Goal: Task Accomplishment & Management: Use online tool/utility

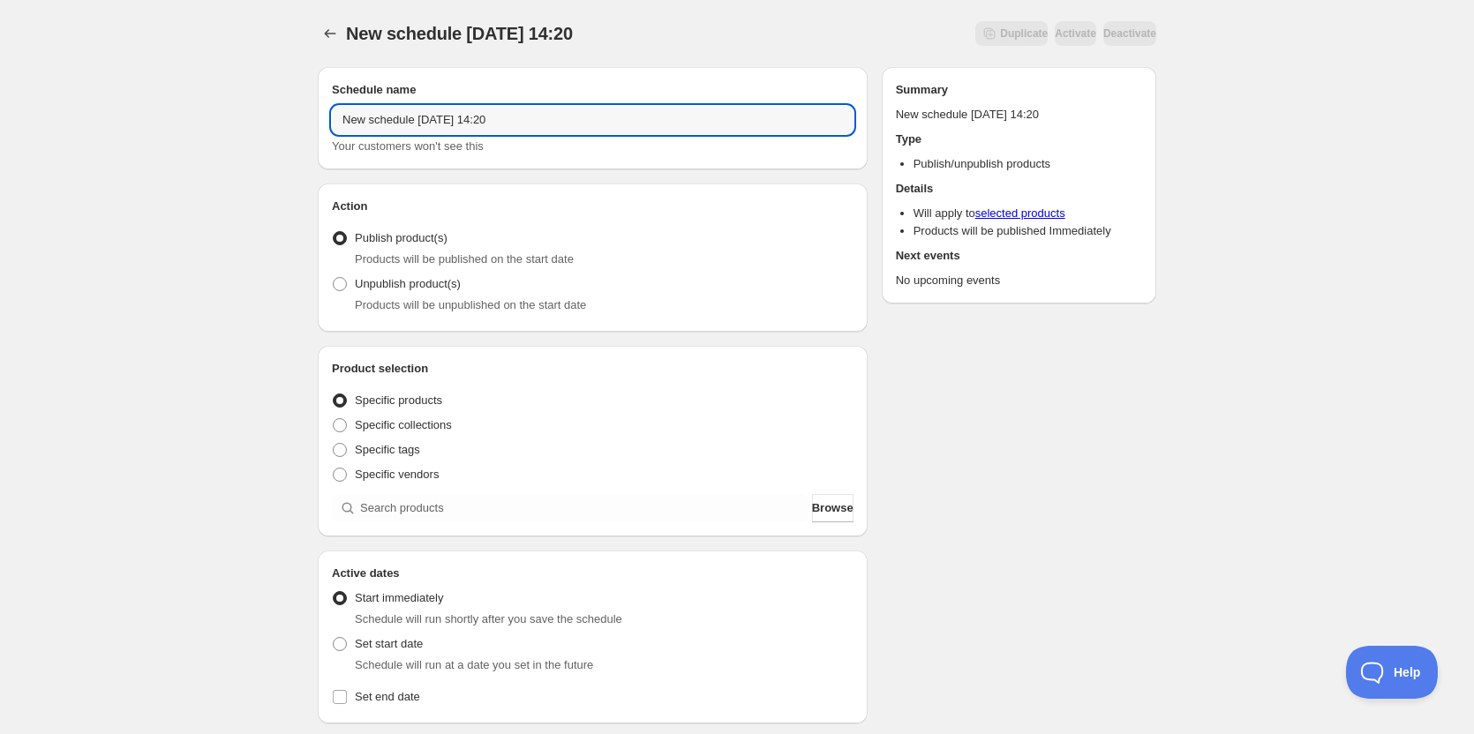
drag, startPoint x: 595, startPoint y: 117, endPoint x: 242, endPoint y: 86, distance: 354.4
click at [244, 86] on div "New schedule [DATE] 14:20. This page is ready New schedule [DATE] 14:20 Duplica…" at bounding box center [737, 672] width 1474 height 1345
click at [456, 124] on input "OFF 09" at bounding box center [593, 120] width 522 height 28
type input "OFF [DATE]"
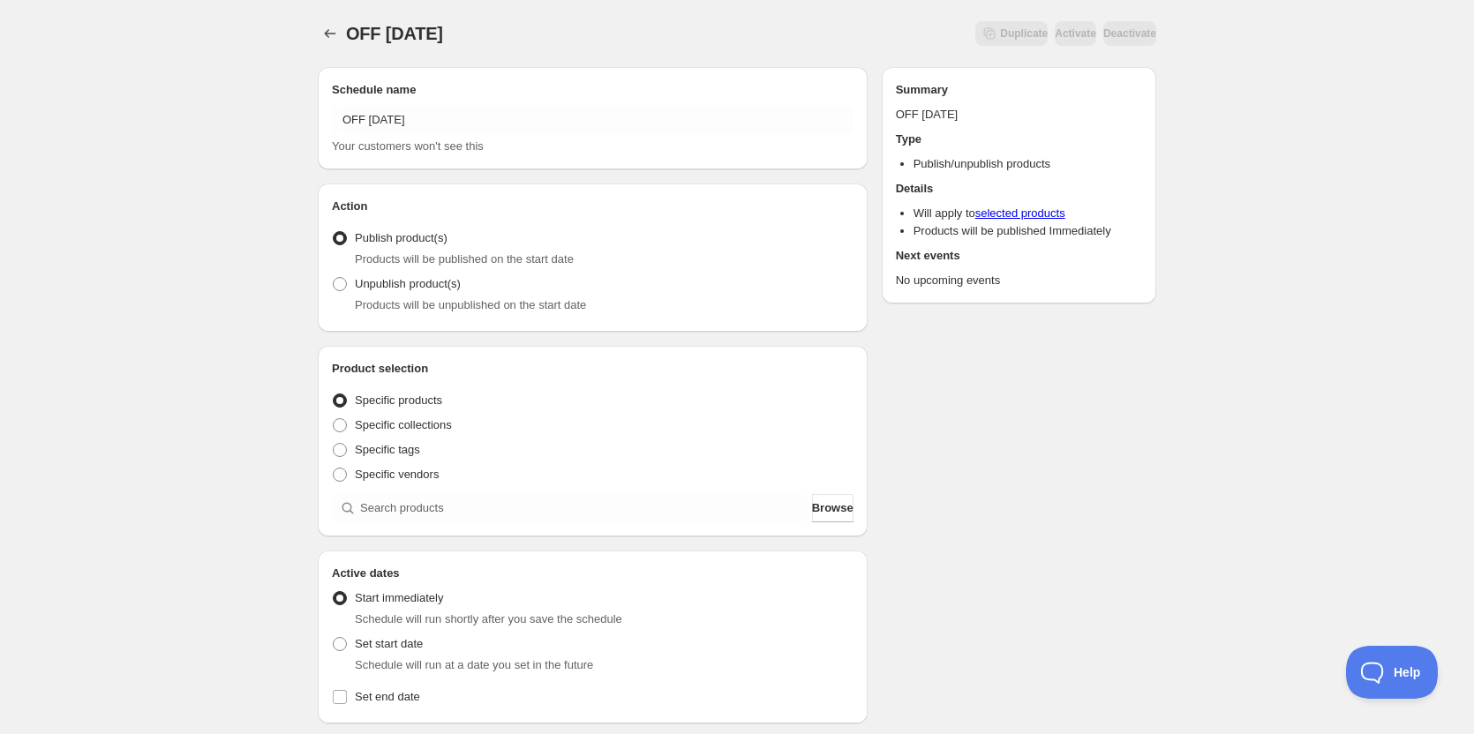
click at [107, 358] on div "OFF [DATE]. This page is ready OFF [DATE] Duplicate Activate Deactivate More ac…" at bounding box center [737, 672] width 1474 height 1345
click at [344, 290] on span at bounding box center [340, 284] width 14 height 14
click at [334, 278] on input "Unpublish product(s)" at bounding box center [333, 277] width 1 height 1
radio input "true"
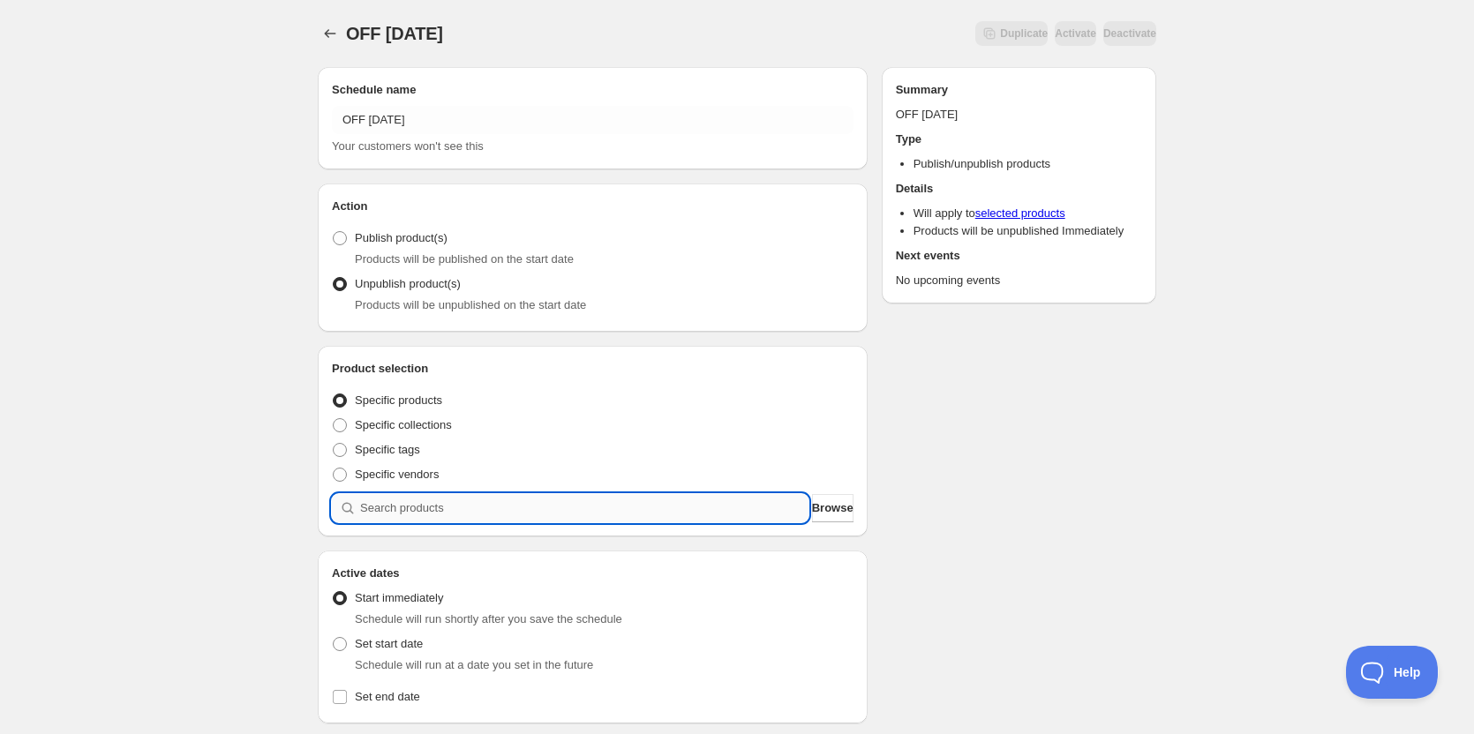
paste input "11 - thai peanut chicken with sticky rice, charred broccoli and thai peanut sau…"
type input "11 - thai peanut chicken with sticky rice, charred broccoli and thai peanut sau…"
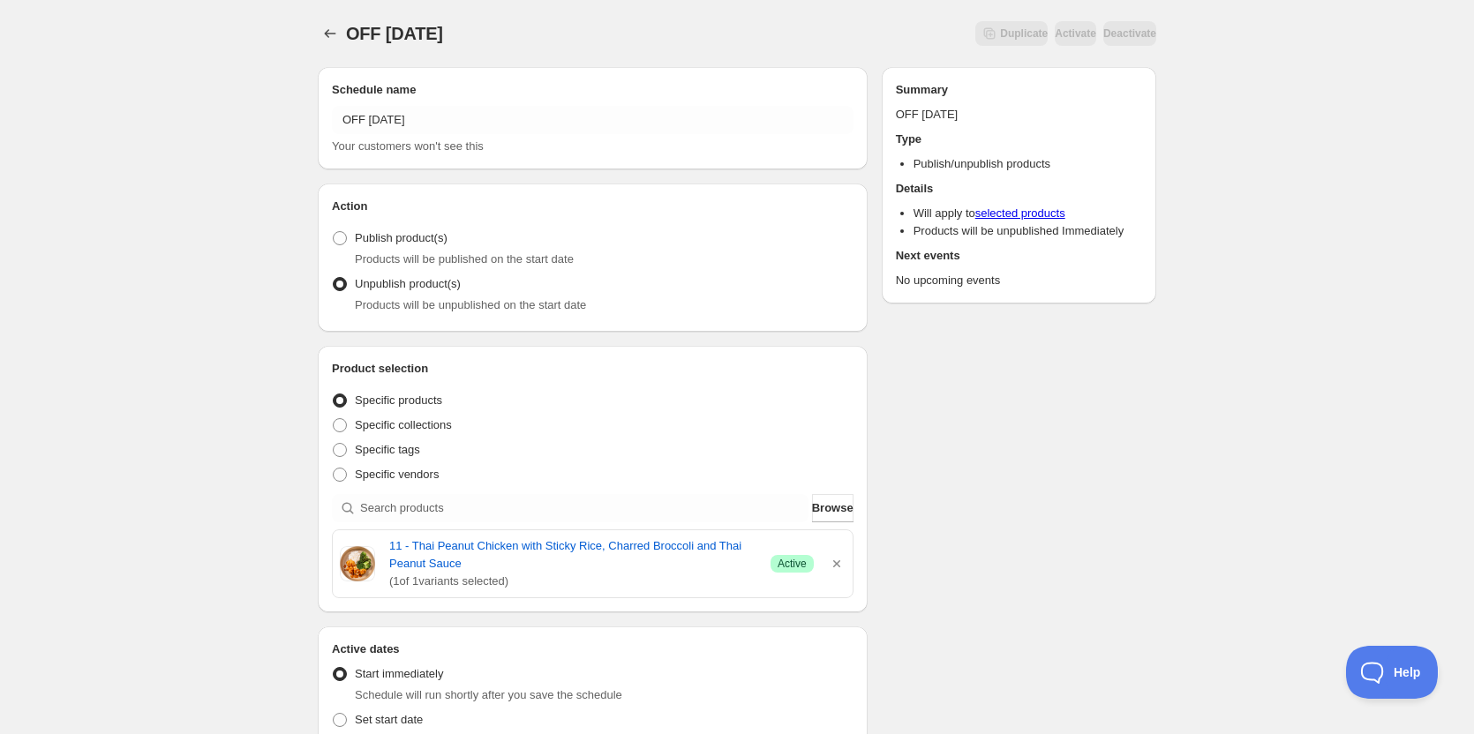
click at [1002, 549] on div "Schedule name OFF [DATE] Your customers won't see this Action Action Publish pr…" at bounding box center [730, 717] width 853 height 1329
click at [1127, 484] on div "Schedule name OFF [DATE] Your customers won't see this Action Action Publish pr…" at bounding box center [730, 717] width 853 height 1329
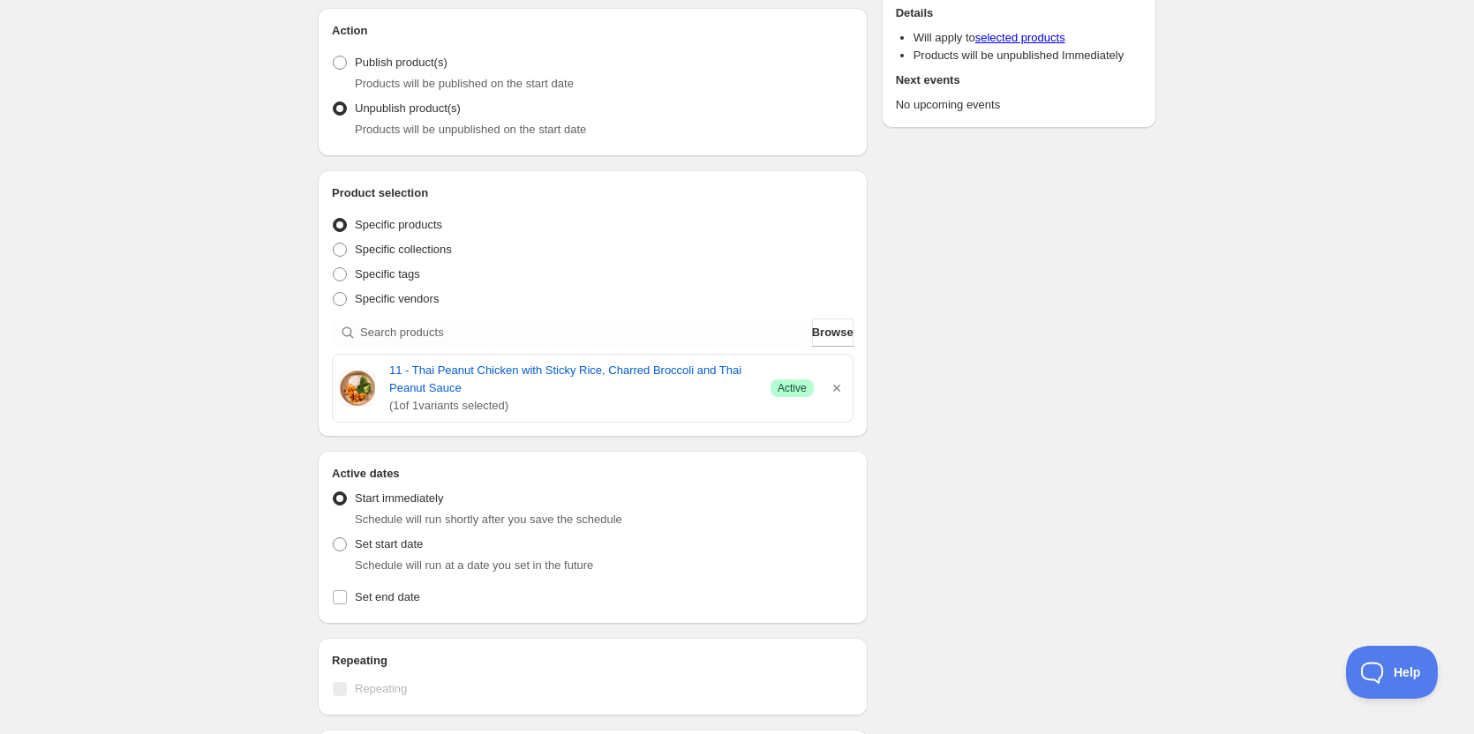
scroll to position [177, 0]
click at [350, 545] on label "Set start date" at bounding box center [377, 543] width 91 height 25
click at [334, 538] on input "Set start date" at bounding box center [333, 537] width 1 height 1
radio input "true"
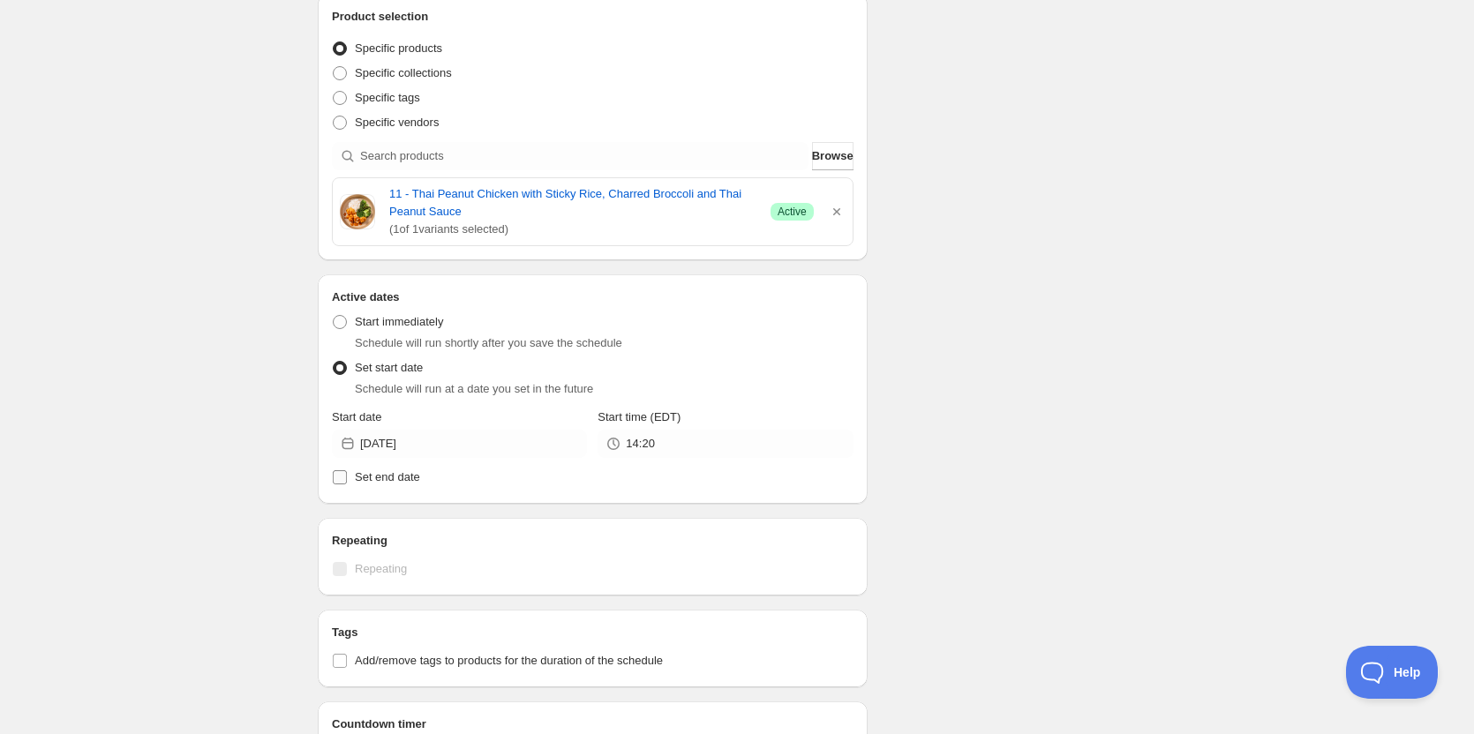
scroll to position [353, 0]
click at [463, 447] on input "[DATE]" at bounding box center [473, 443] width 227 height 28
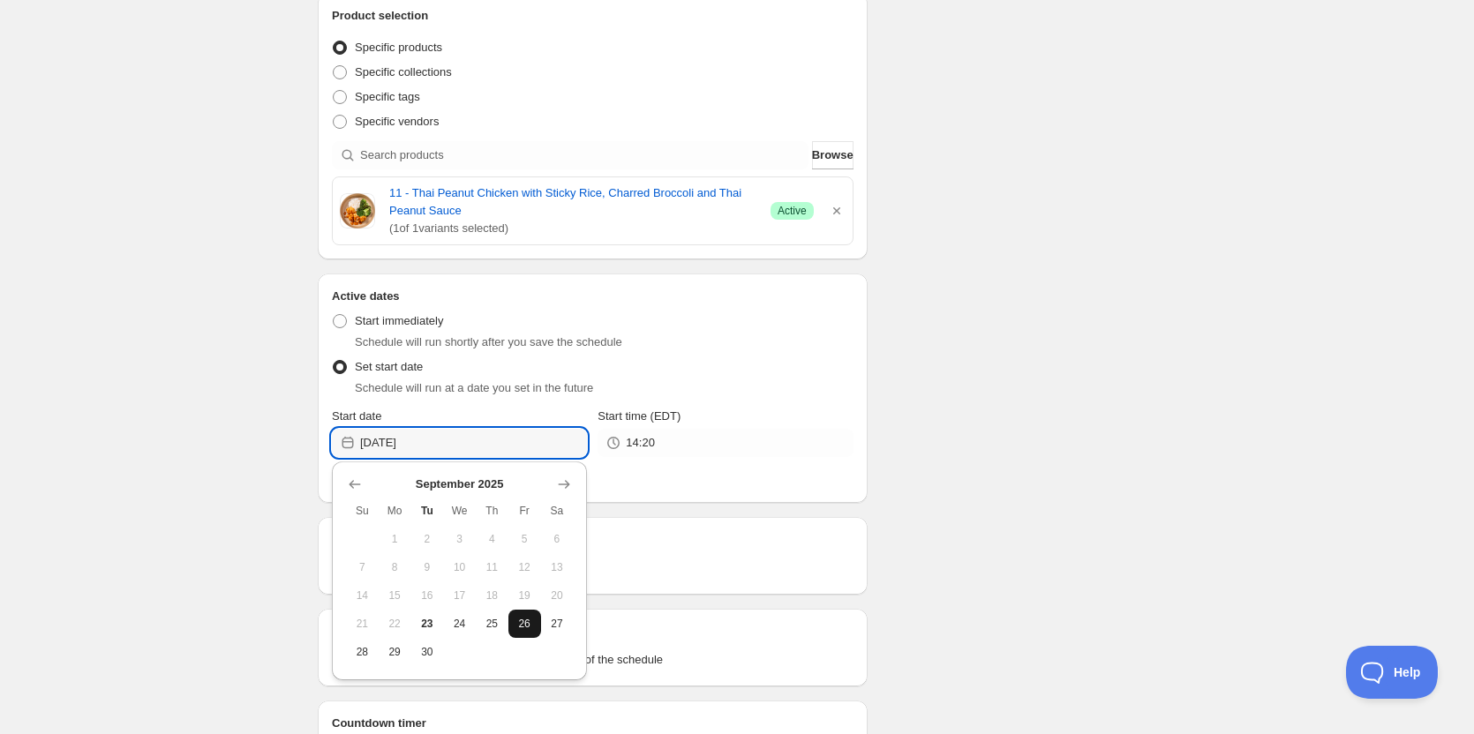
click at [530, 627] on span "26" at bounding box center [524, 624] width 19 height 14
type input "[DATE]"
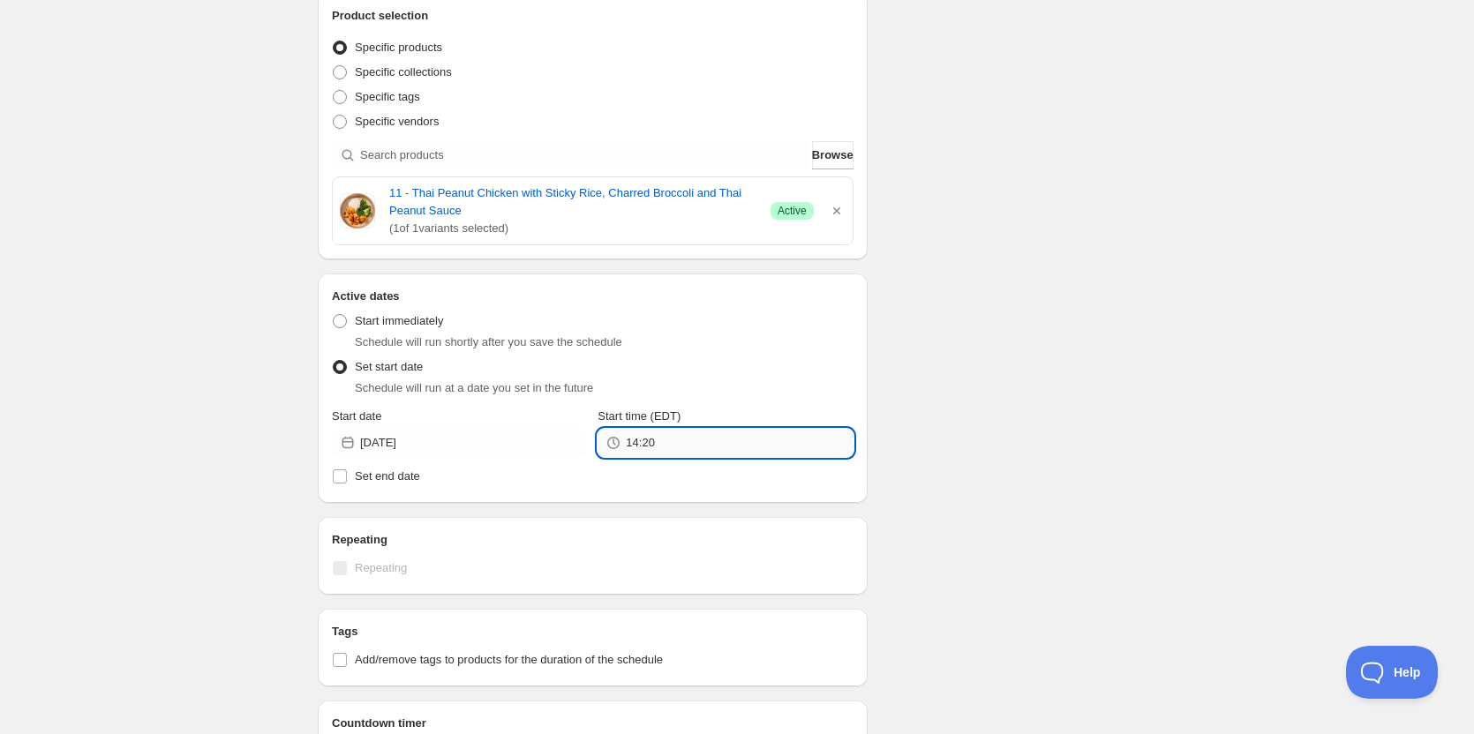
click at [661, 448] on input "14:20" at bounding box center [739, 443] width 227 height 28
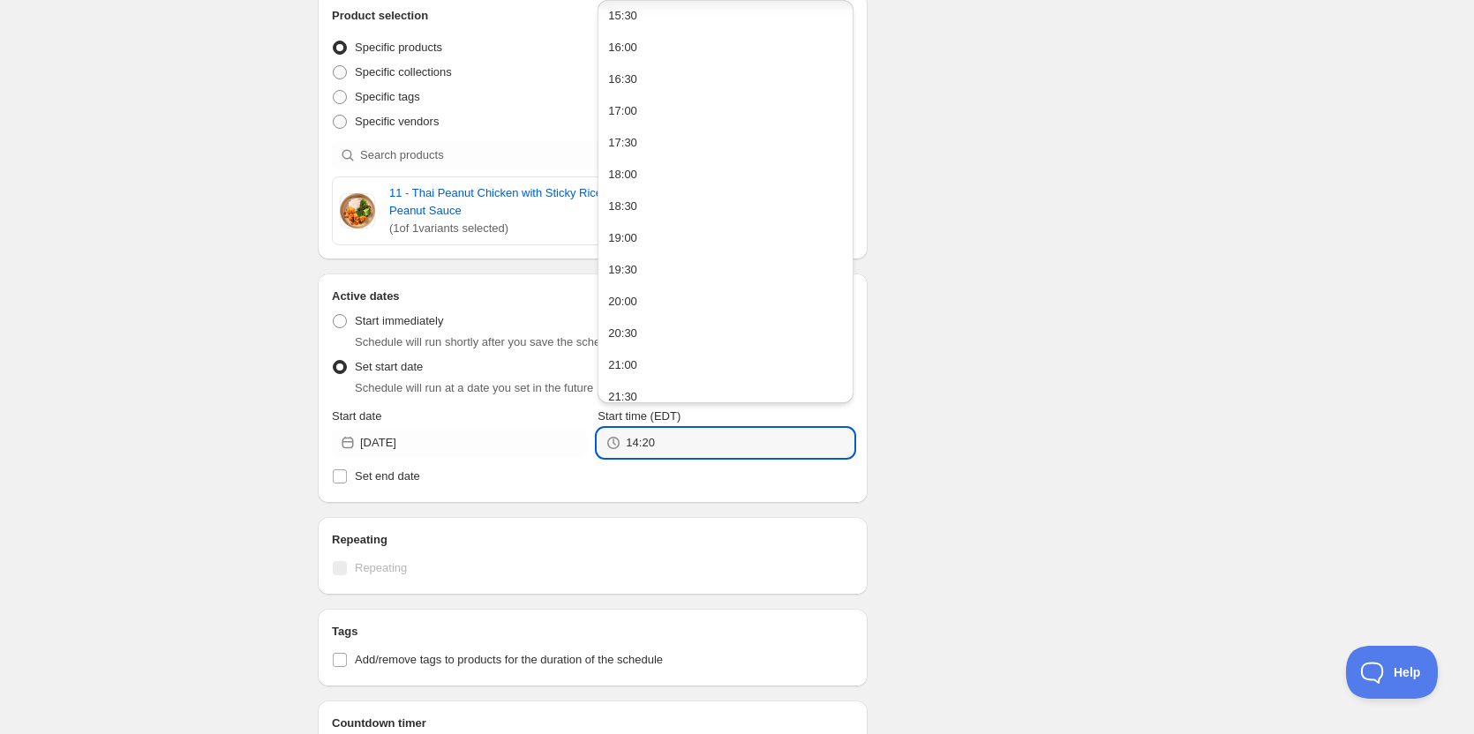
scroll to position [1129, 0]
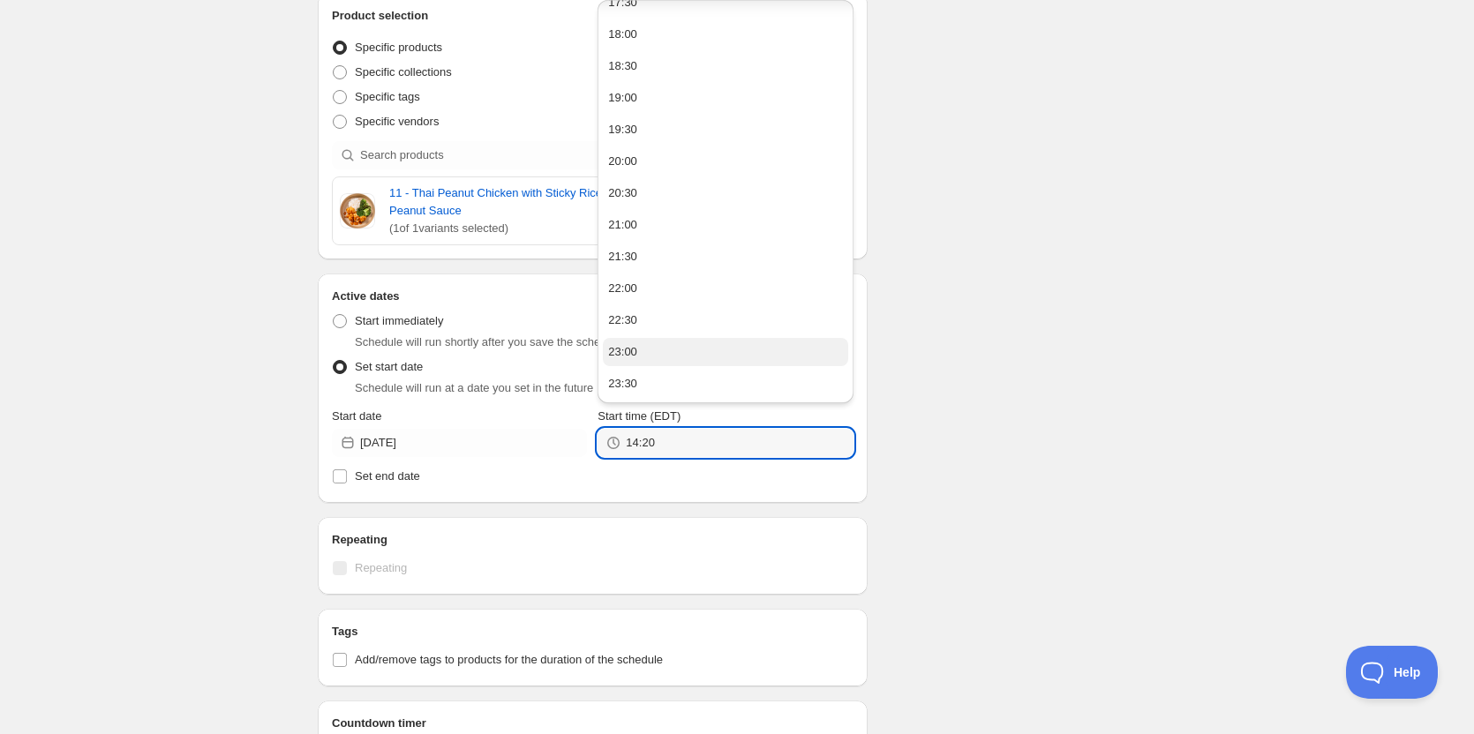
click at [627, 352] on div "23:00" at bounding box center [622, 352] width 29 height 18
type input "23:00"
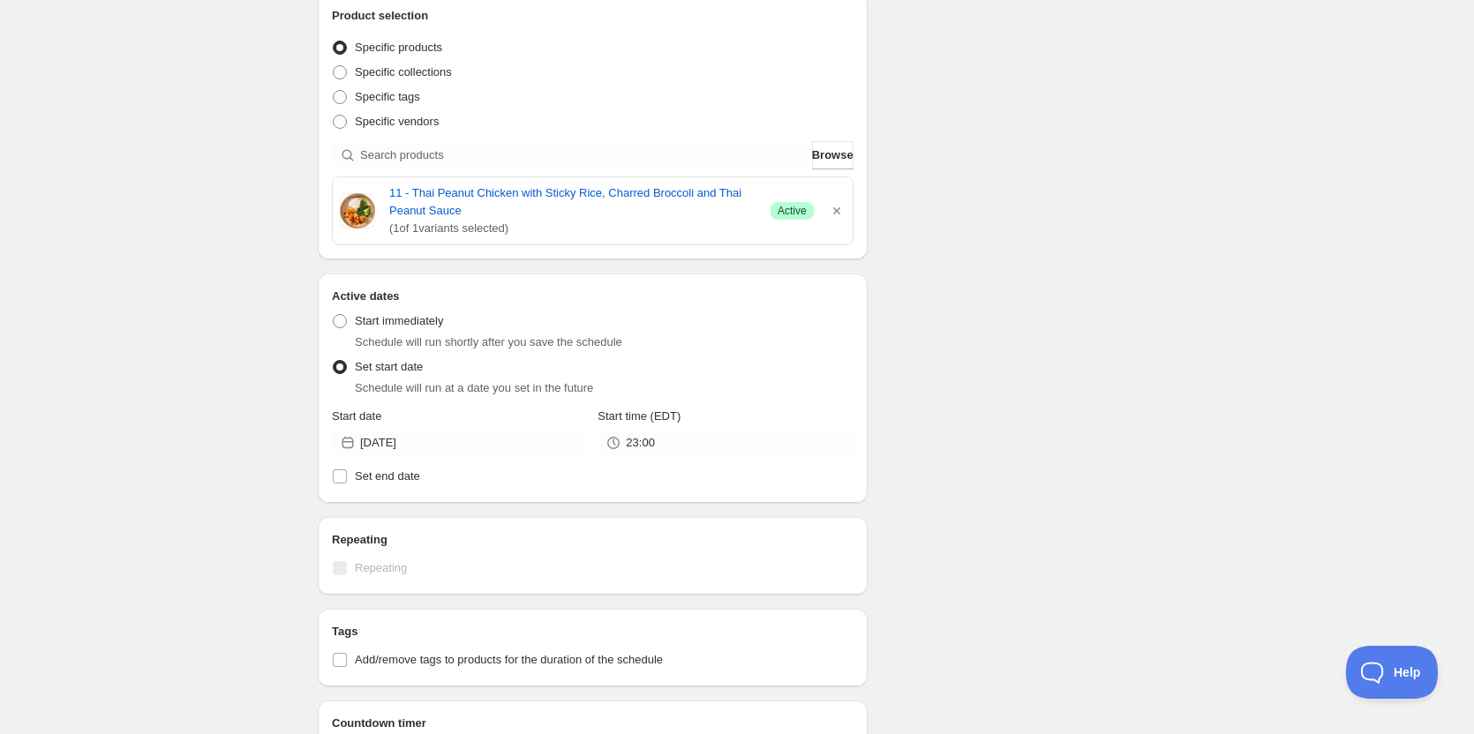
click at [1060, 377] on div "Schedule name OFF [DATE] Your customers won't see this Action Action Publish pr…" at bounding box center [730, 393] width 853 height 1386
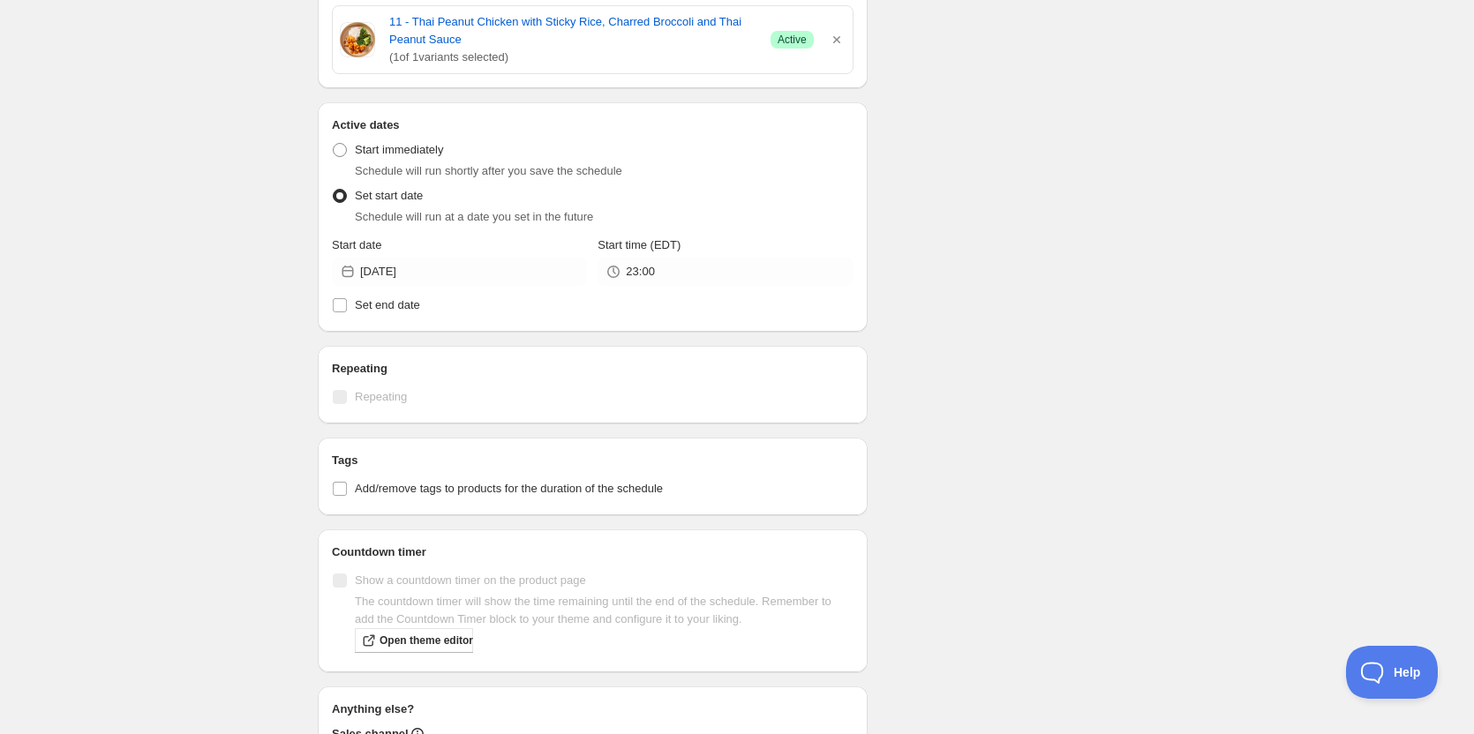
scroll to position [530, 0]
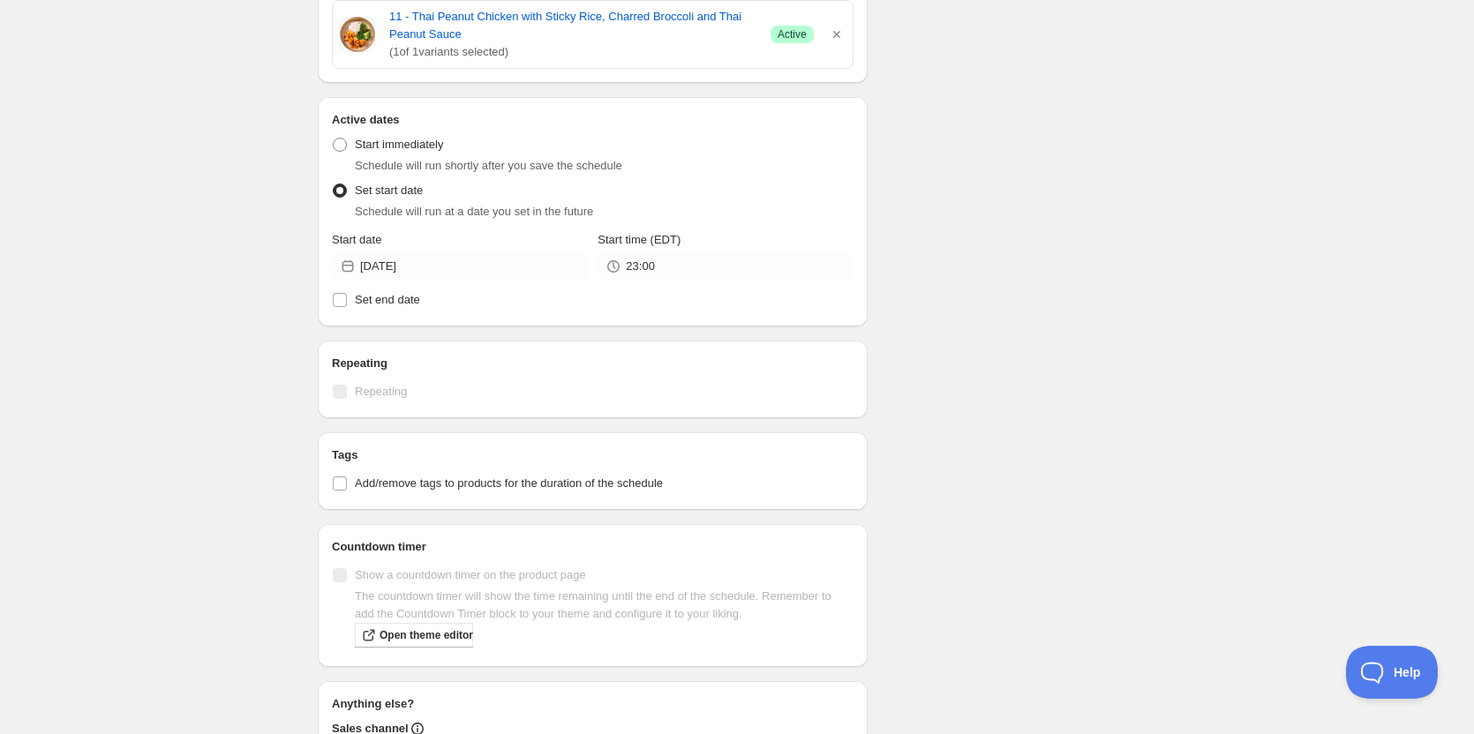
click at [1162, 312] on div "OFF [DATE]. This page is ready OFF [DATE] Duplicate Activate Deactivate More ac…" at bounding box center [737, 189] width 881 height 1439
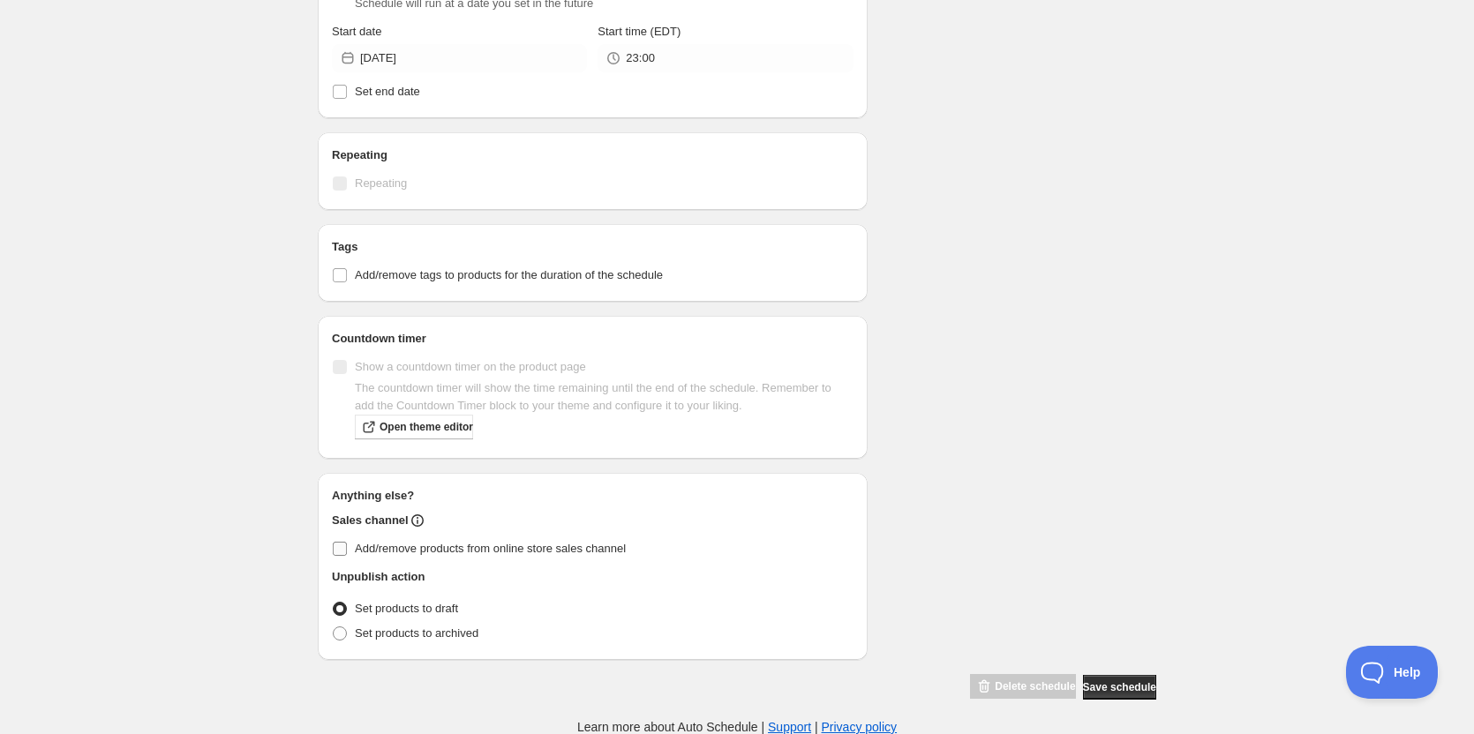
click at [347, 549] on span at bounding box center [340, 549] width 16 height 16
click at [347, 549] on input "Add/remove products from online store sales channel" at bounding box center [340, 549] width 14 height 14
checkbox input "true"
click at [1072, 432] on div "Schedule name OFF [DATE] Your customers won't see this Action Action Publish pr…" at bounding box center [730, 8] width 853 height 1386
click at [1121, 692] on span "Save schedule" at bounding box center [1119, 688] width 73 height 14
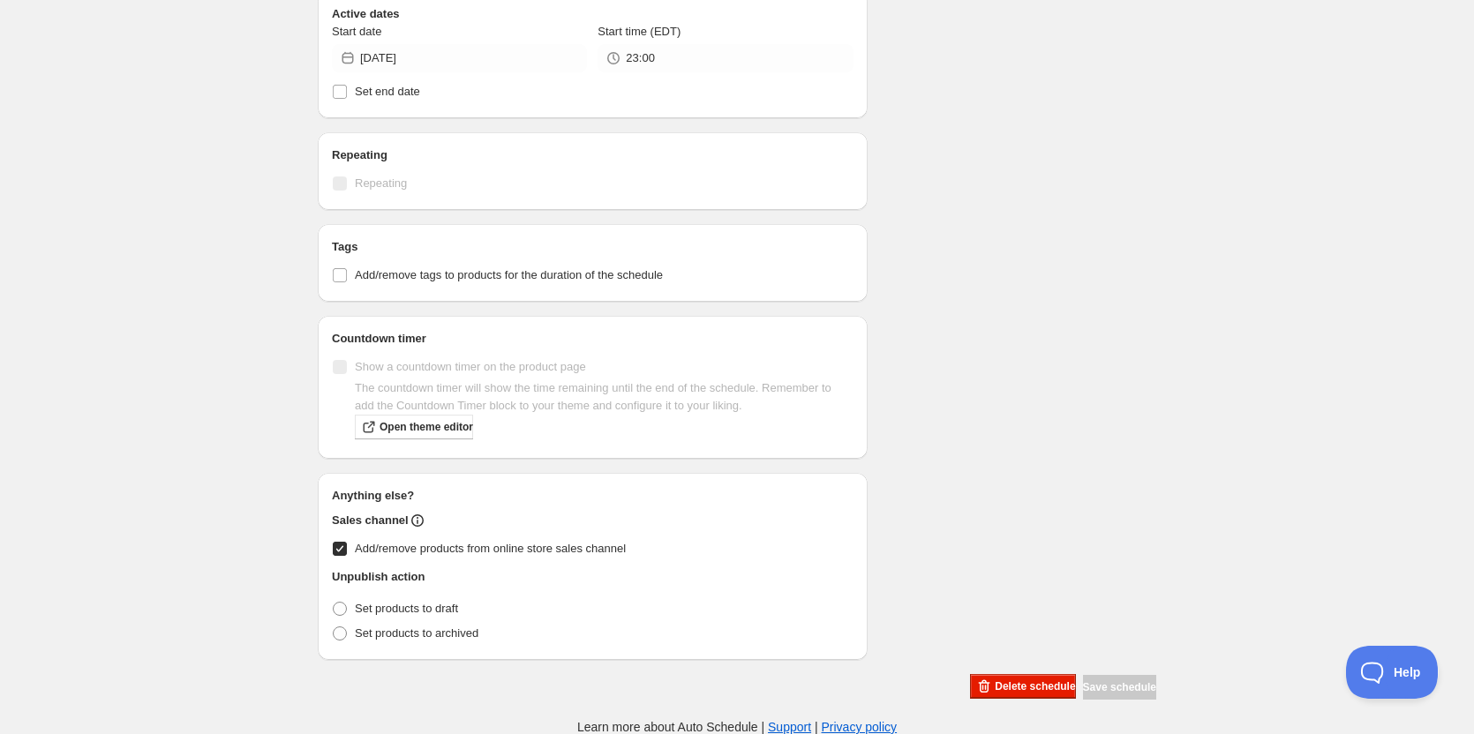
scroll to position [106, 0]
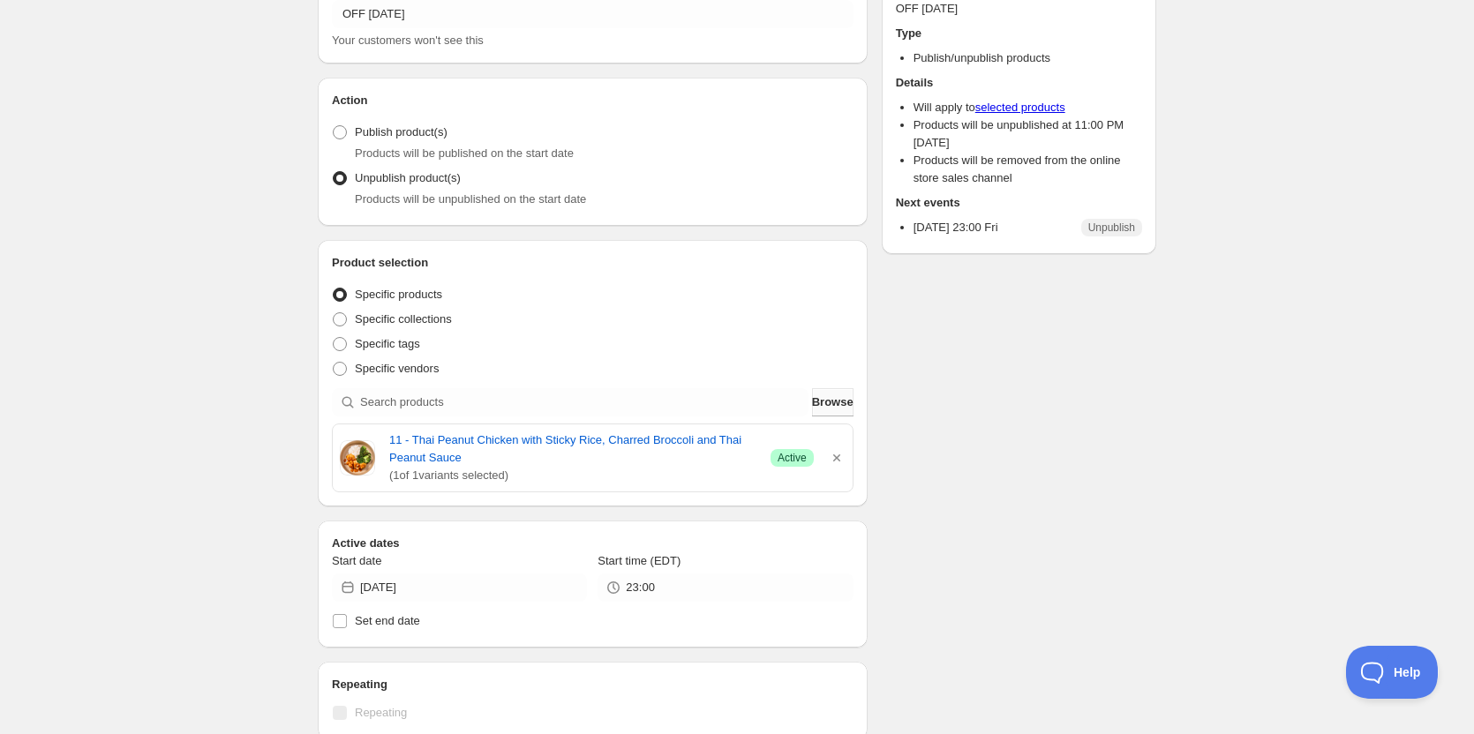
click at [820, 393] on button "Browse" at bounding box center [832, 402] width 41 height 28
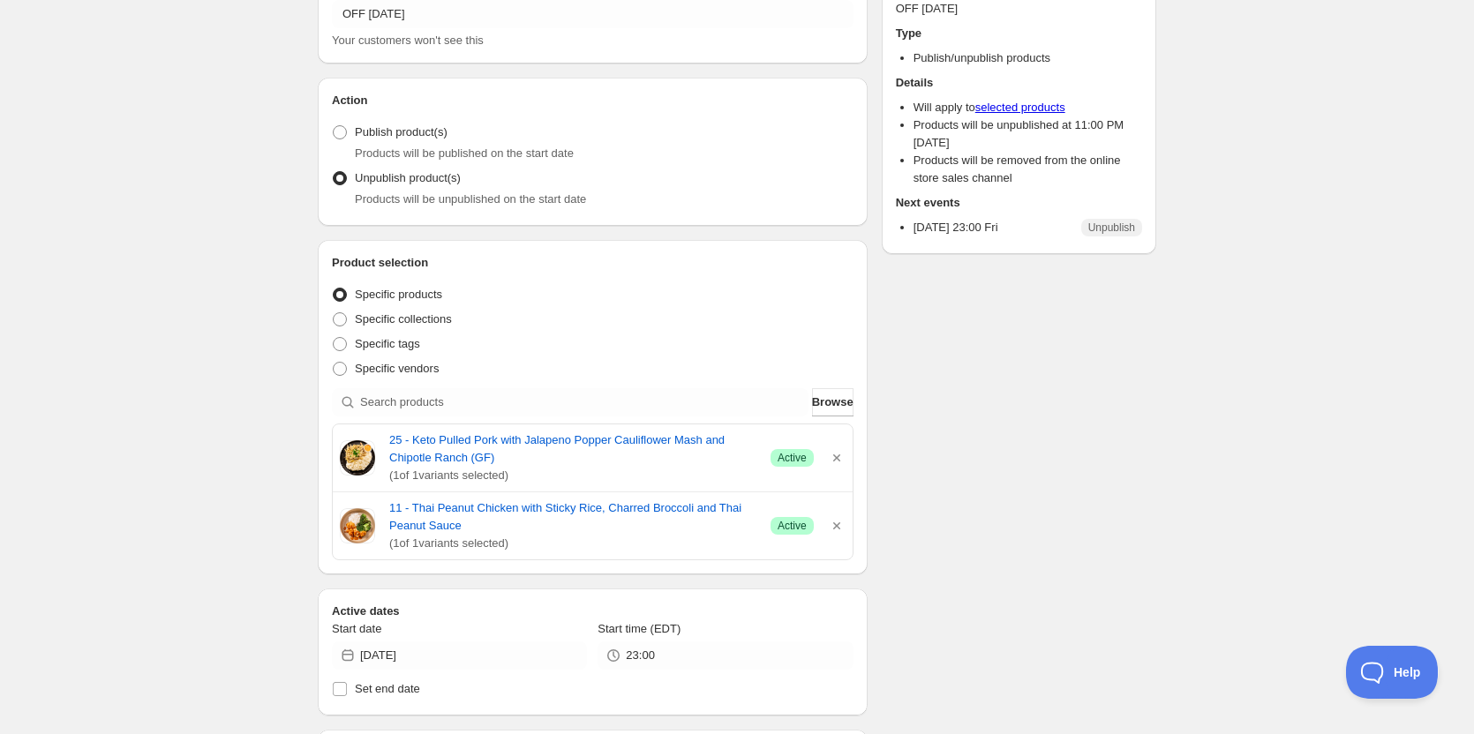
click at [1097, 491] on div "Schedule name OFF [DATE] Your customers won't see this Action Action Publish pr…" at bounding box center [730, 622] width 853 height 1351
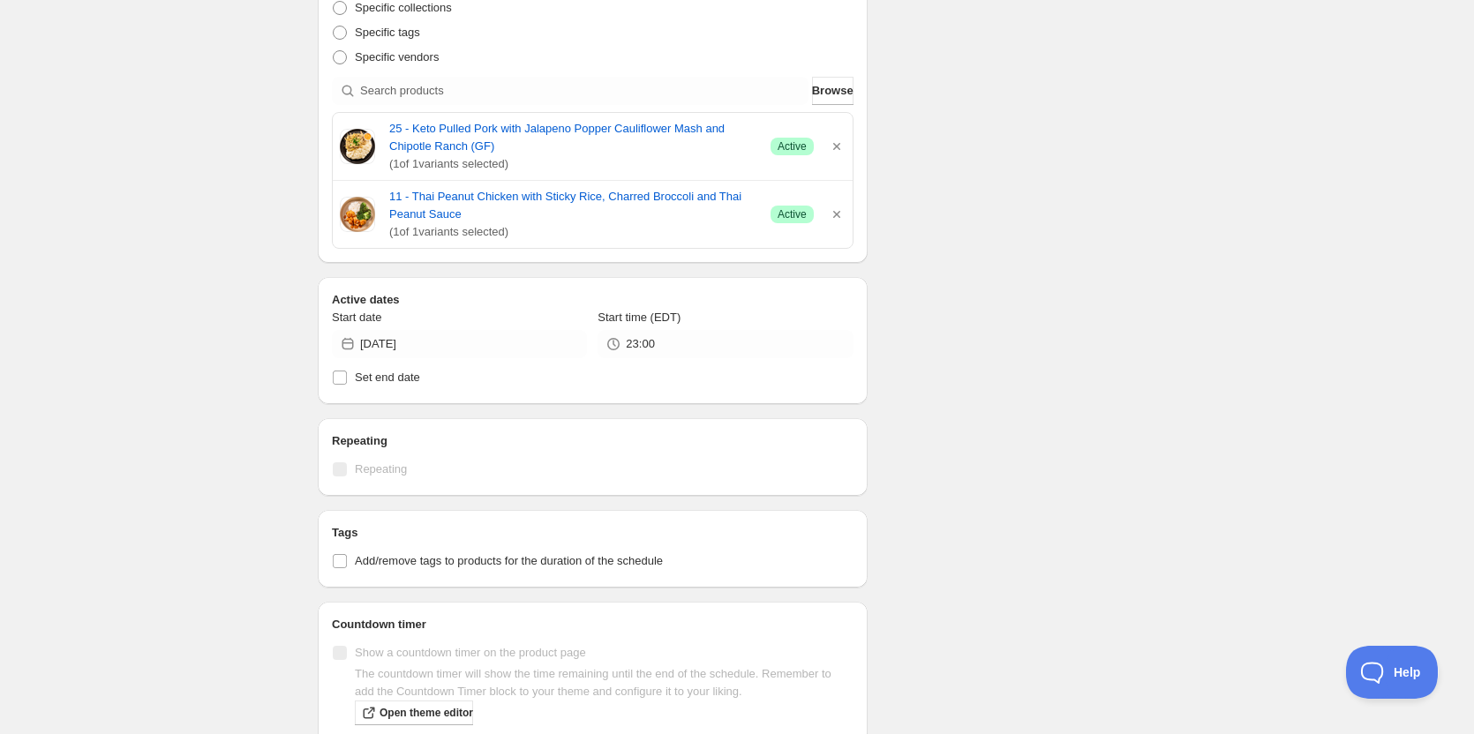
scroll to position [262, 0]
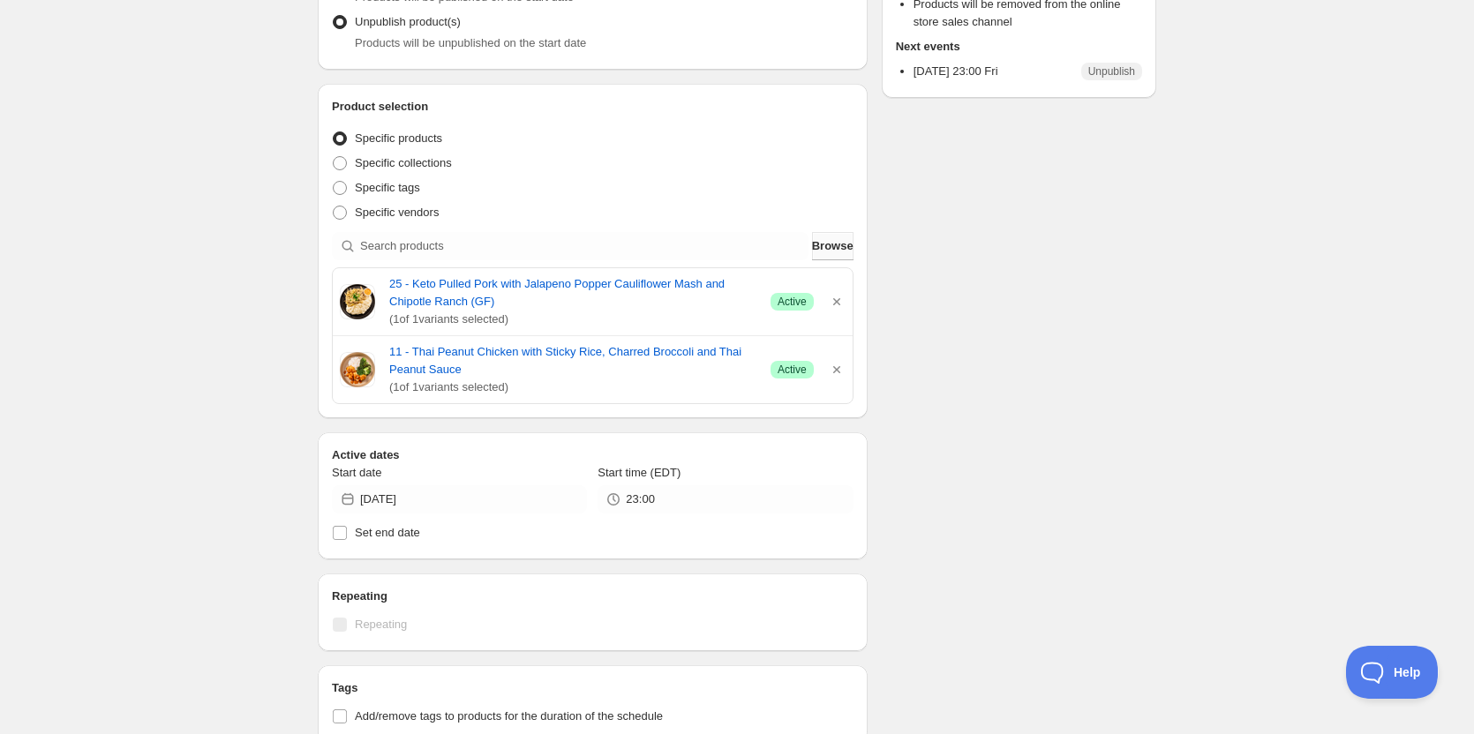
click at [828, 250] on span "Browse" at bounding box center [832, 246] width 41 height 18
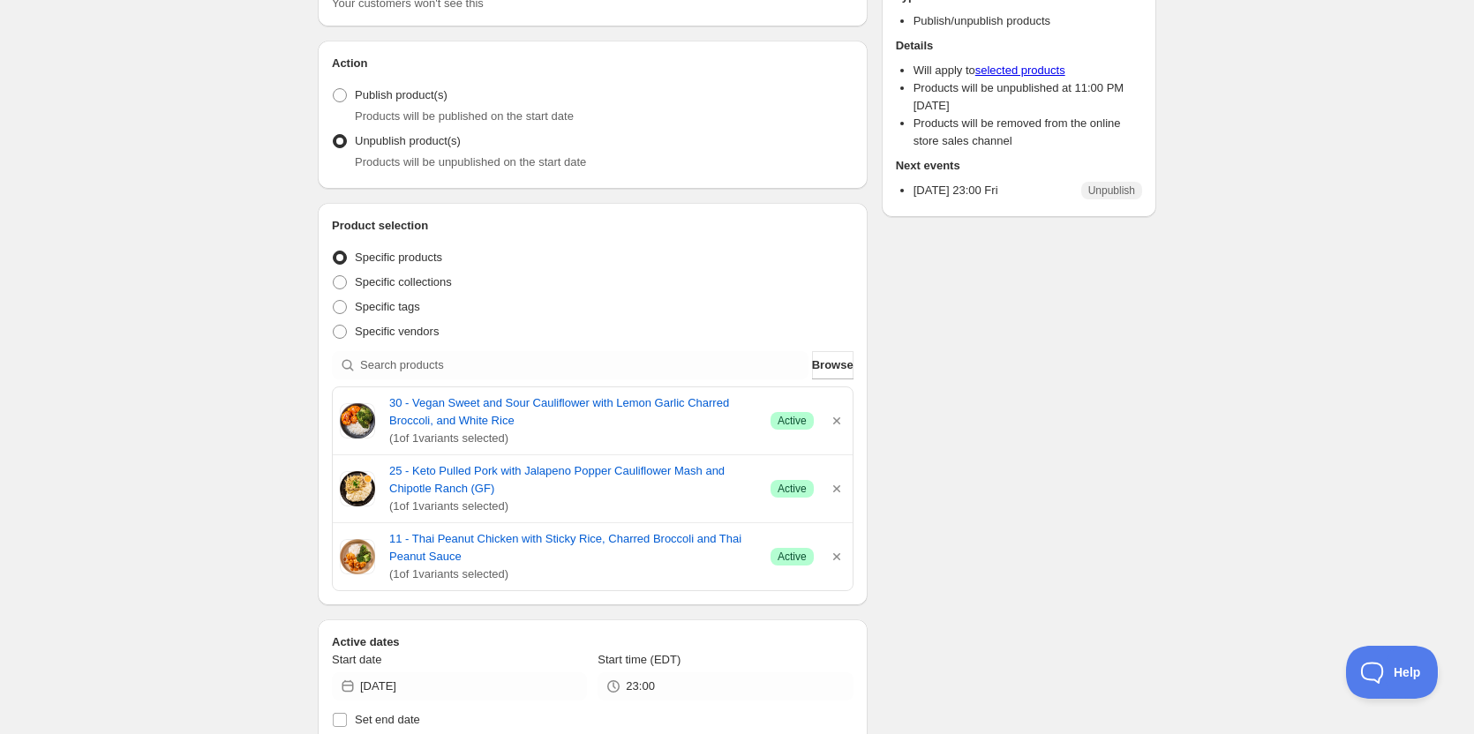
scroll to position [88, 0]
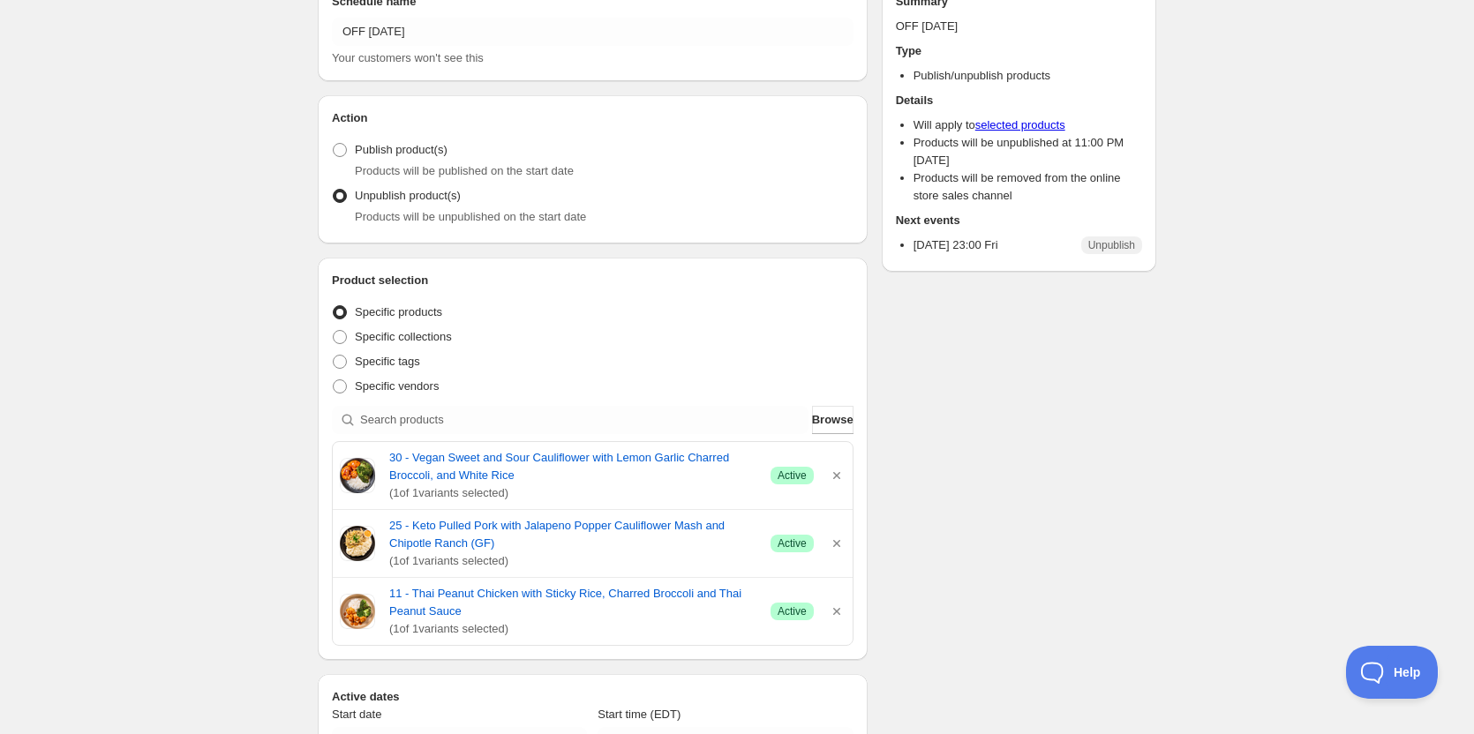
click at [96, 397] on div "OFF [DATE]. This page is ready OFF [DATE] Scheduled Duplicate Activate Deactiva…" at bounding box center [737, 666] width 1474 height 1508
click at [859, 422] on div "Product selection Entity type Specific products Specific collections Specific t…" at bounding box center [593, 459] width 550 height 402
click at [838, 423] on span "Browse" at bounding box center [832, 420] width 41 height 18
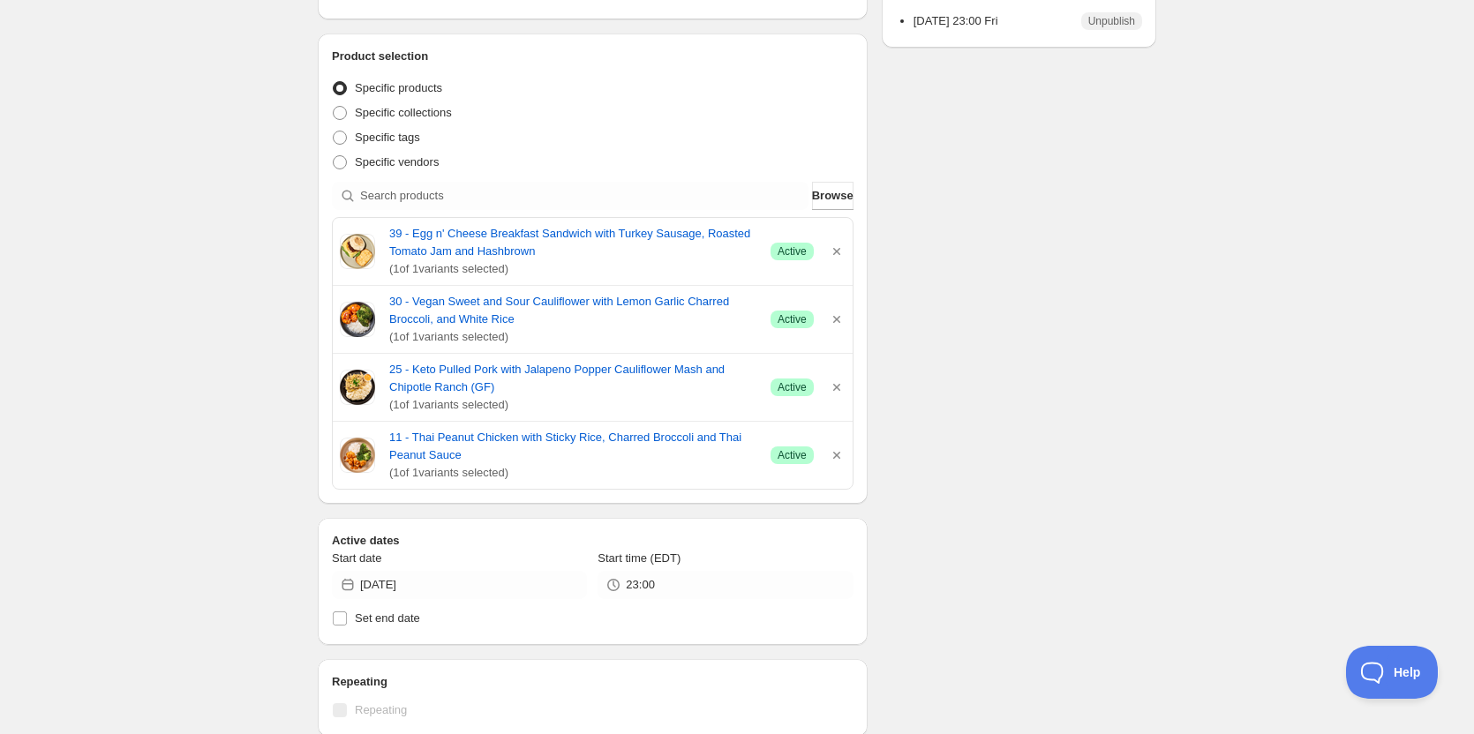
scroll to position [133, 0]
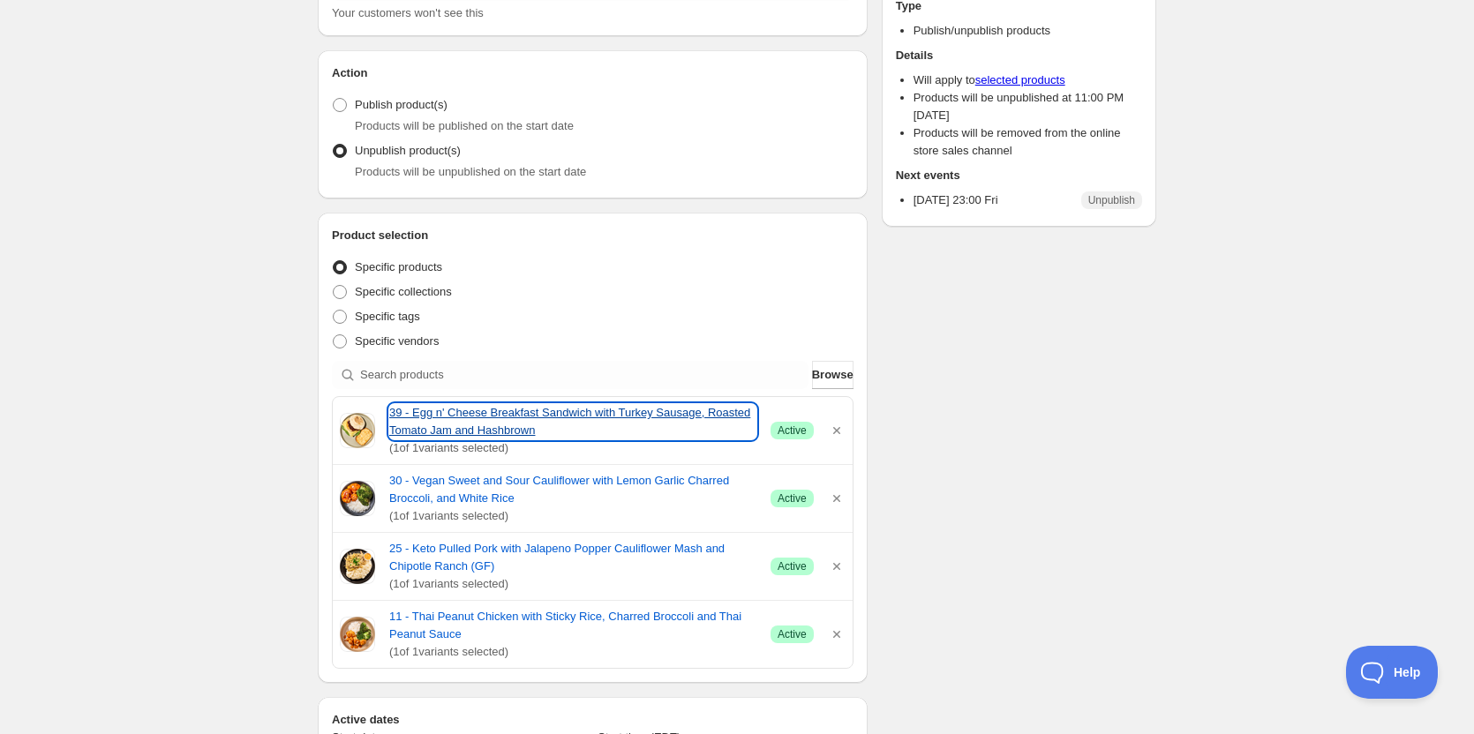
click at [515, 422] on link "39 - Egg n' Cheese Breakfast Sandwich with Turkey Sausage, Roasted Tomato Jam a…" at bounding box center [572, 421] width 367 height 35
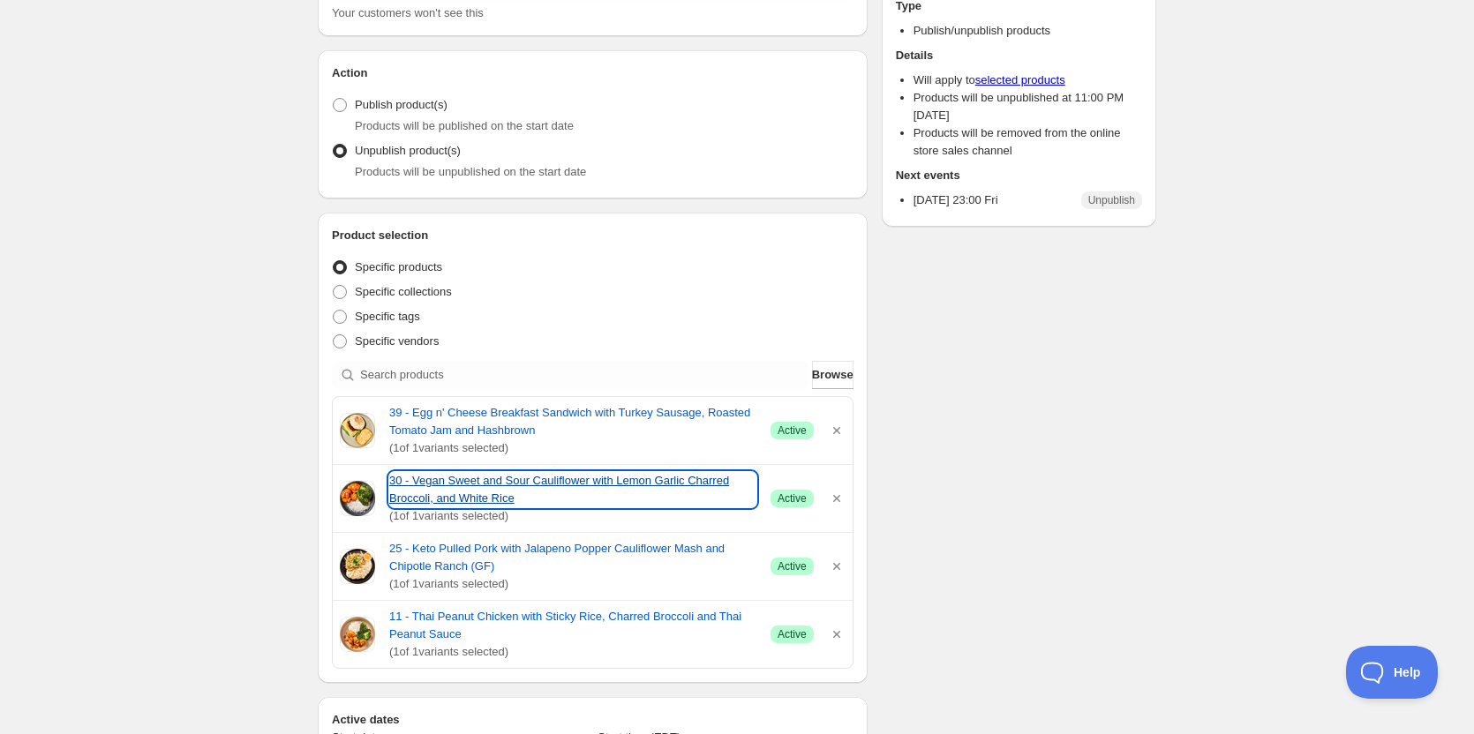
click at [493, 484] on link "30 - Vegan Sweet and Sour Cauliflower with Lemon Garlic Charred Broccoli, and W…" at bounding box center [572, 489] width 367 height 35
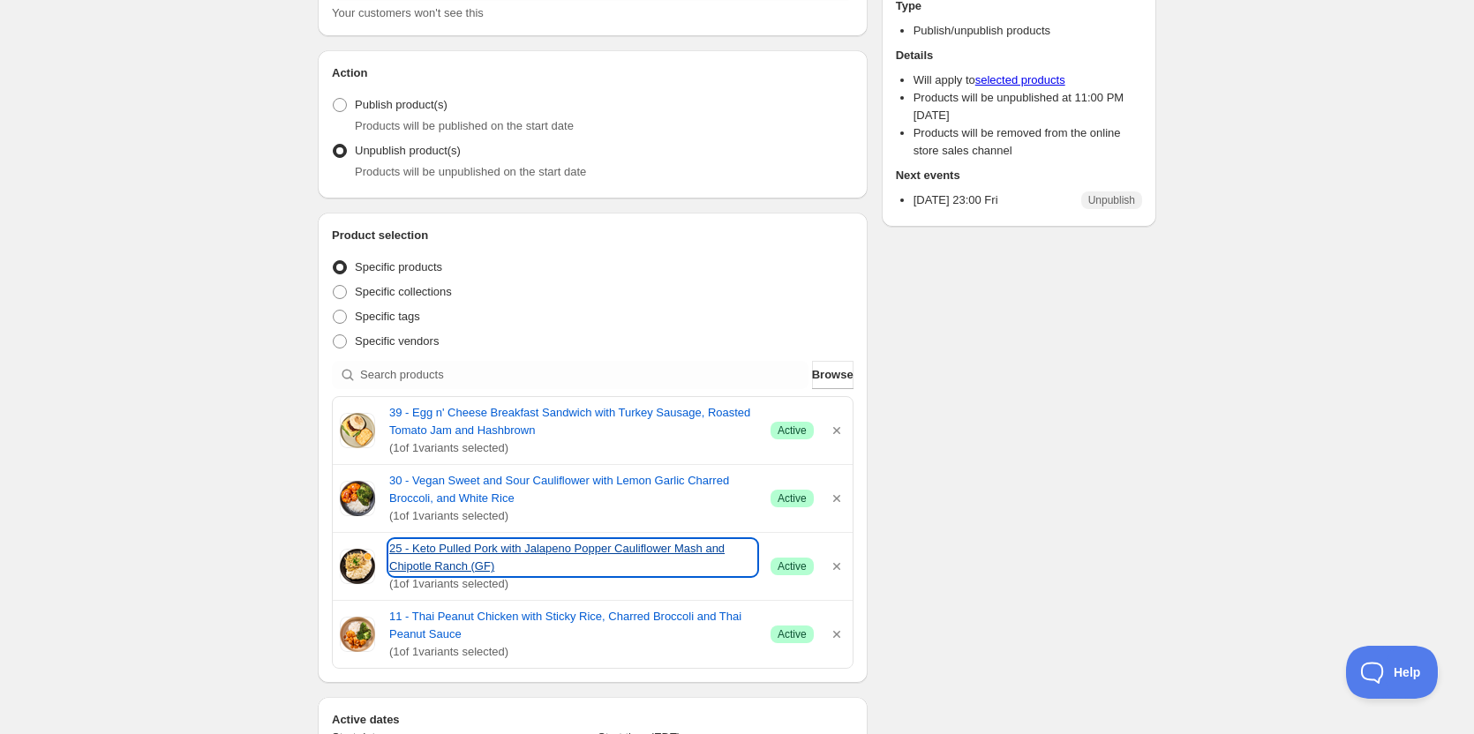
click at [439, 550] on link "25 - Keto Pulled Pork with Jalapeno Popper Cauliflower Mash and Chipotle Ranch …" at bounding box center [572, 557] width 367 height 35
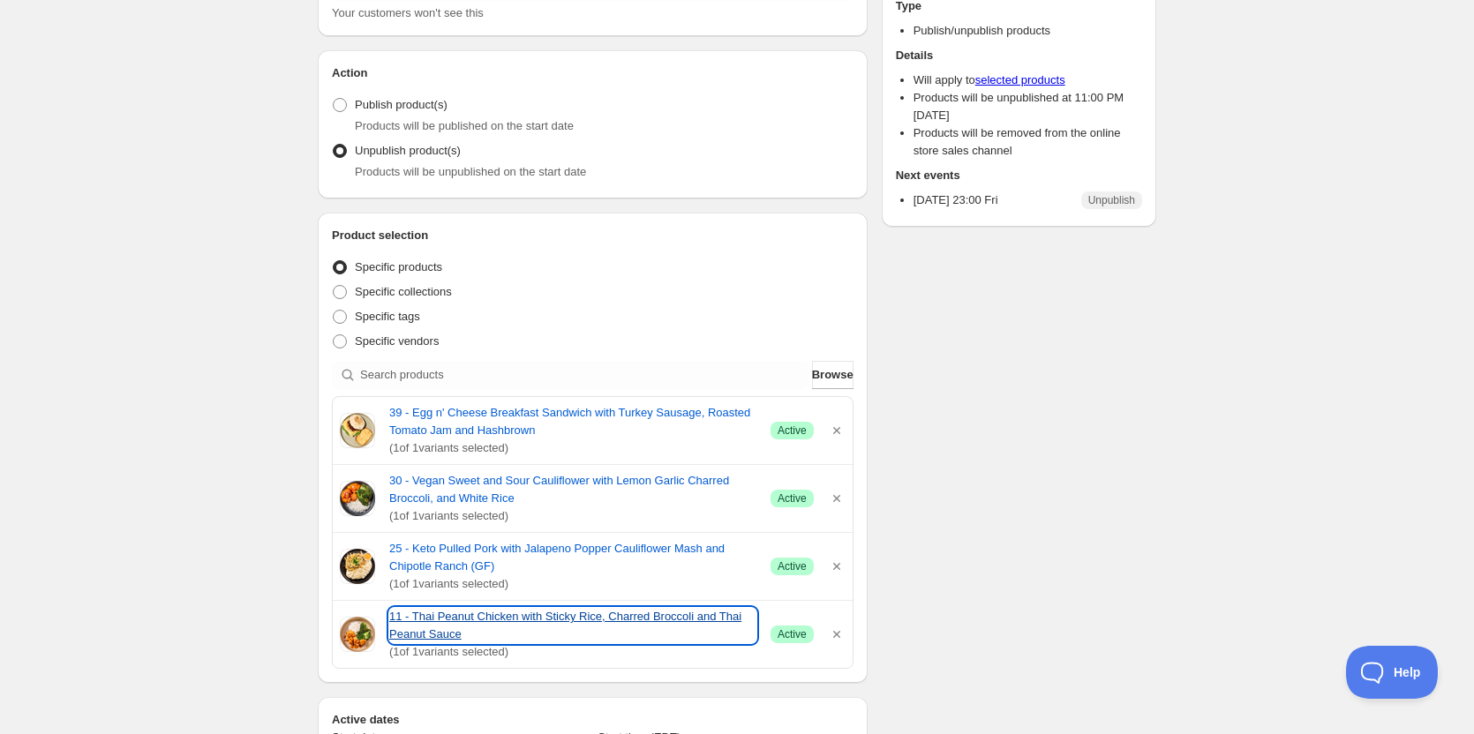
click at [454, 613] on link "11 - Thai Peanut Chicken with Sticky Rice, Charred Broccoli and Thai Peanut Sau…" at bounding box center [572, 625] width 367 height 35
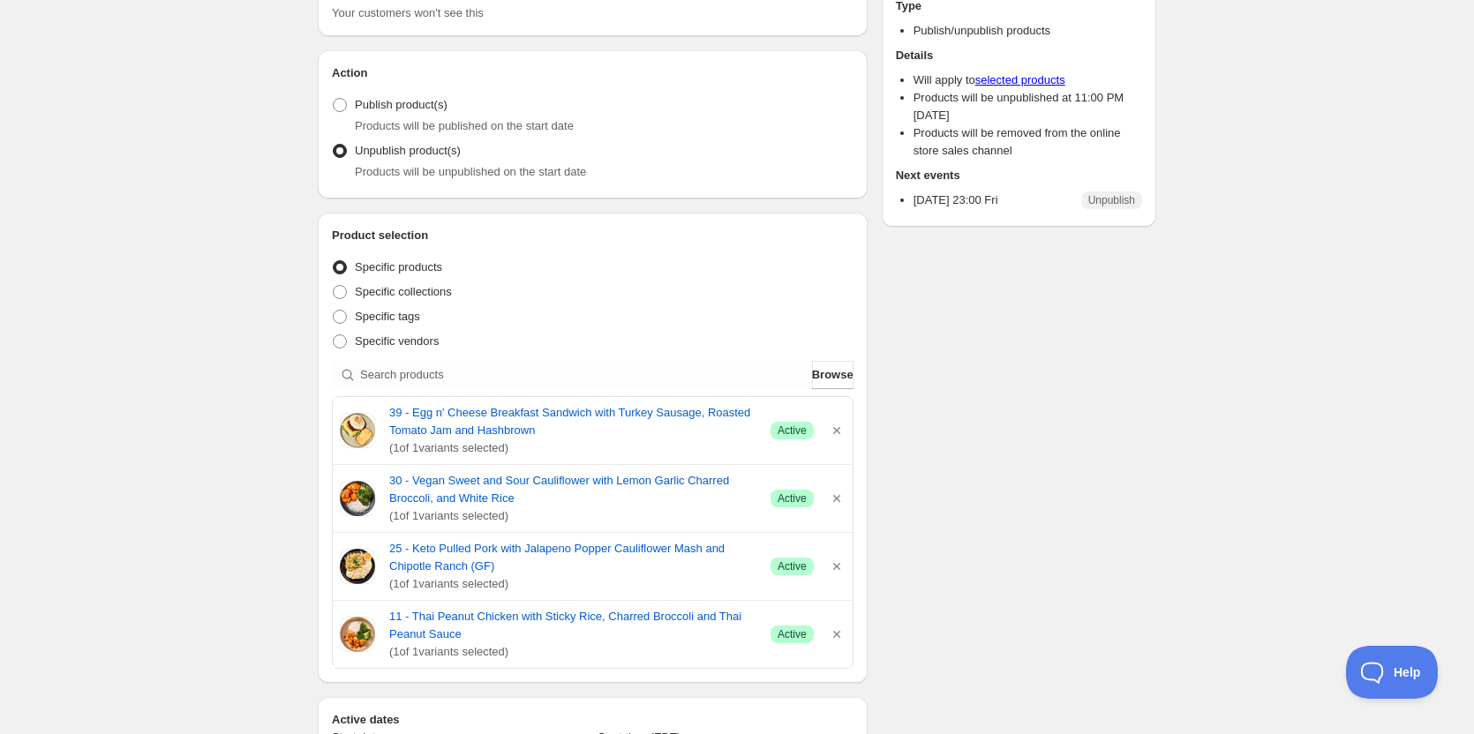
drag, startPoint x: 1143, startPoint y: 391, endPoint x: 1160, endPoint y: 389, distance: 16.9
click at [1144, 391] on div "Schedule name OFF [DATE] Your customers won't see this Action Action Publish pr…" at bounding box center [730, 663] width 853 height 1487
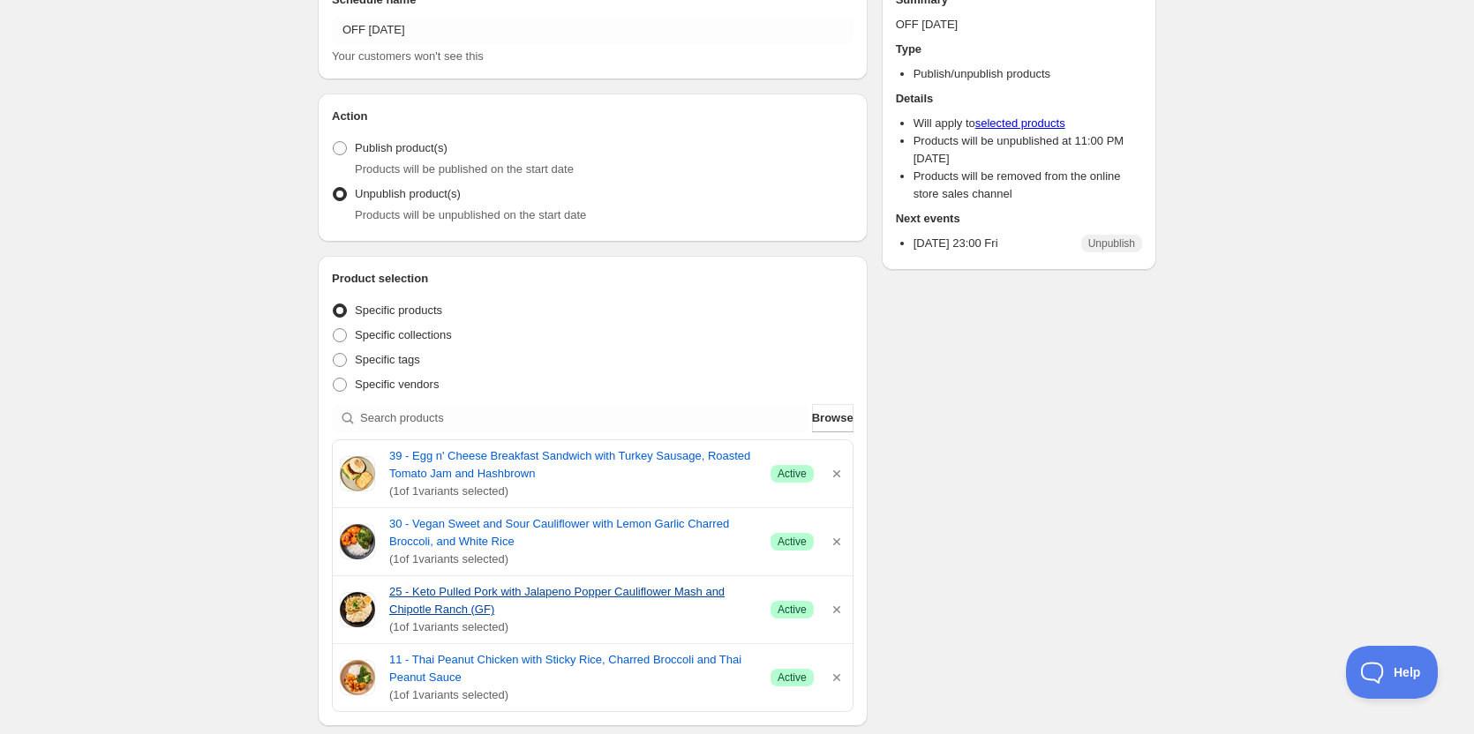
scroll to position [177, 0]
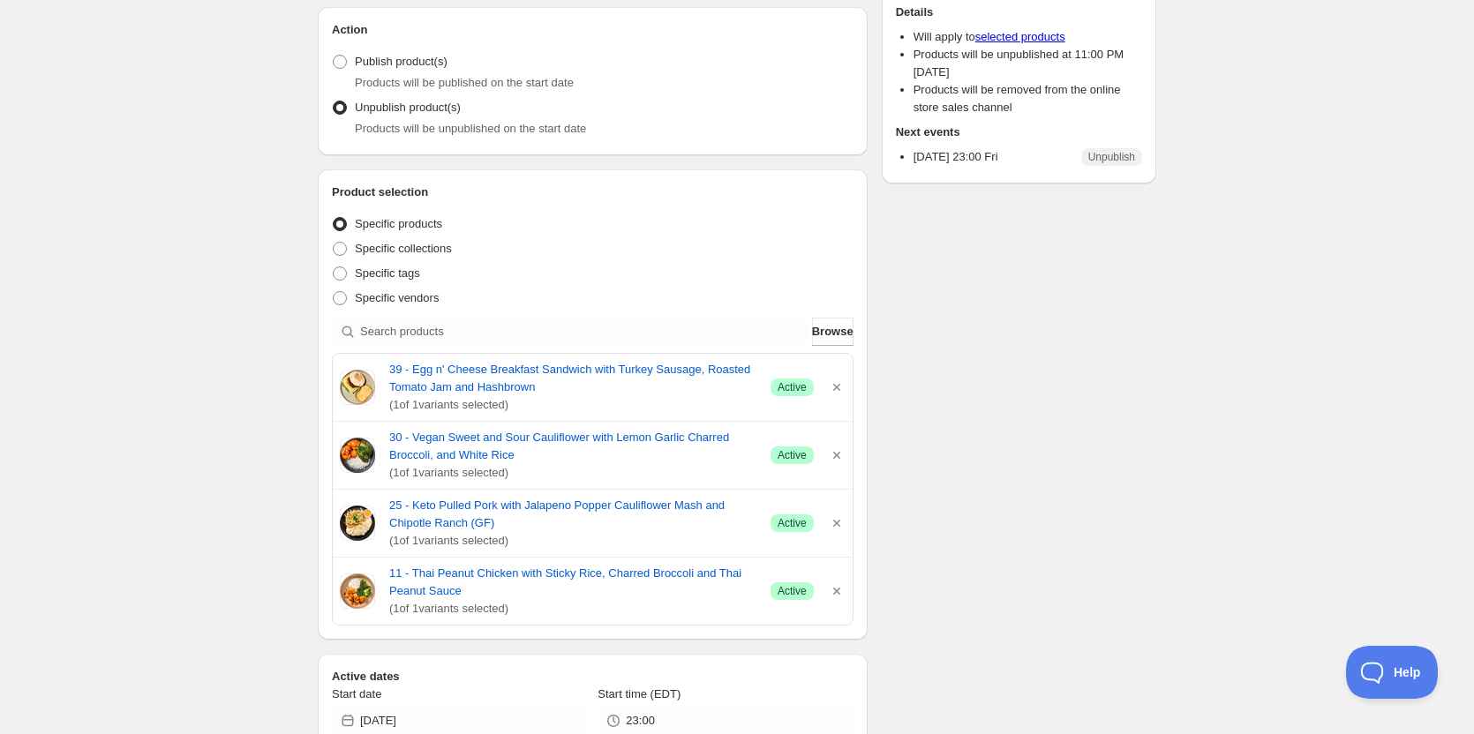
drag, startPoint x: 544, startPoint y: 613, endPoint x: 338, endPoint y: 369, distance: 318.8
click at [338, 369] on div "39 - Egg n' Cheese Breakfast Sandwich with Turkey Sausage, Roasted Tomato Jam a…" at bounding box center [593, 489] width 522 height 273
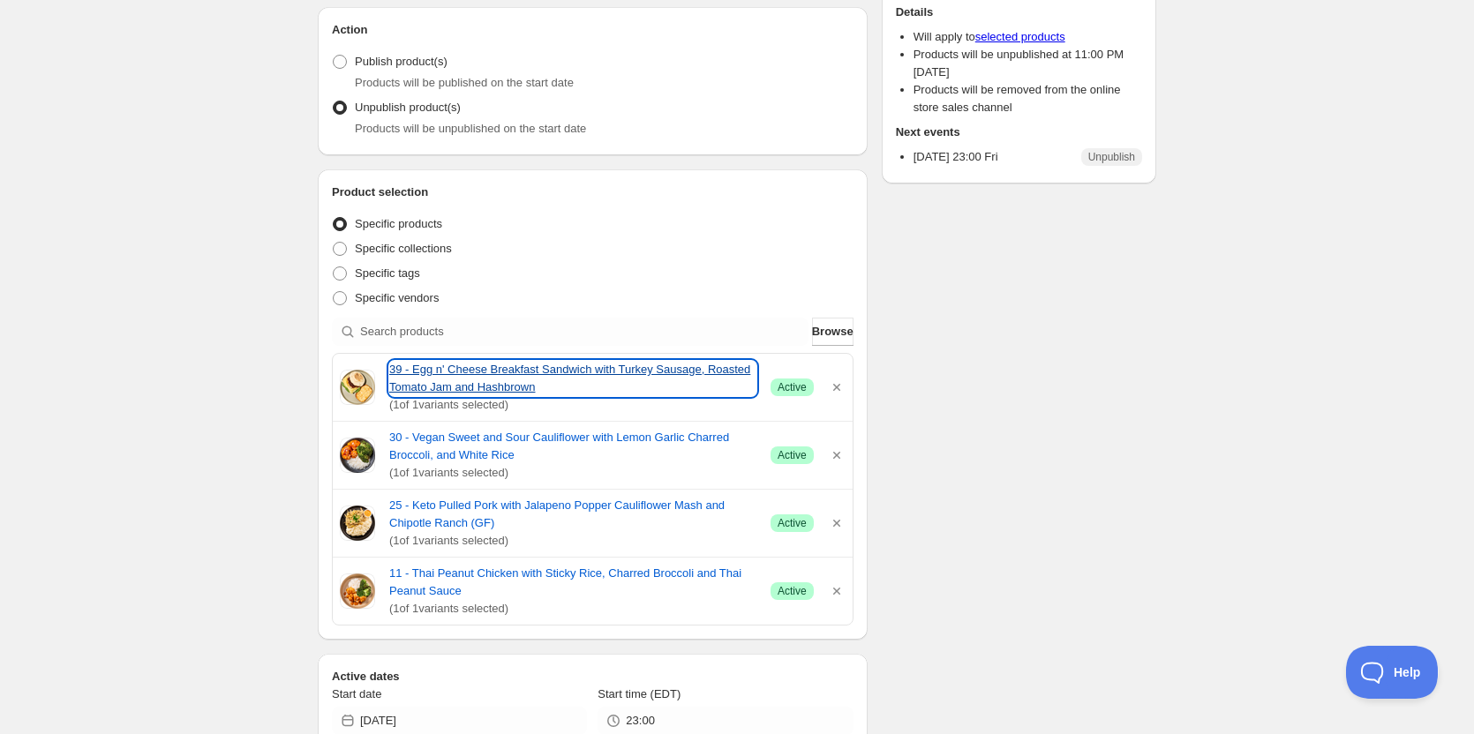
copy div "39 - Egg n' Cheese Breakfast Sandwich with Turkey Sausage, Roasted Tomato Jam a…"
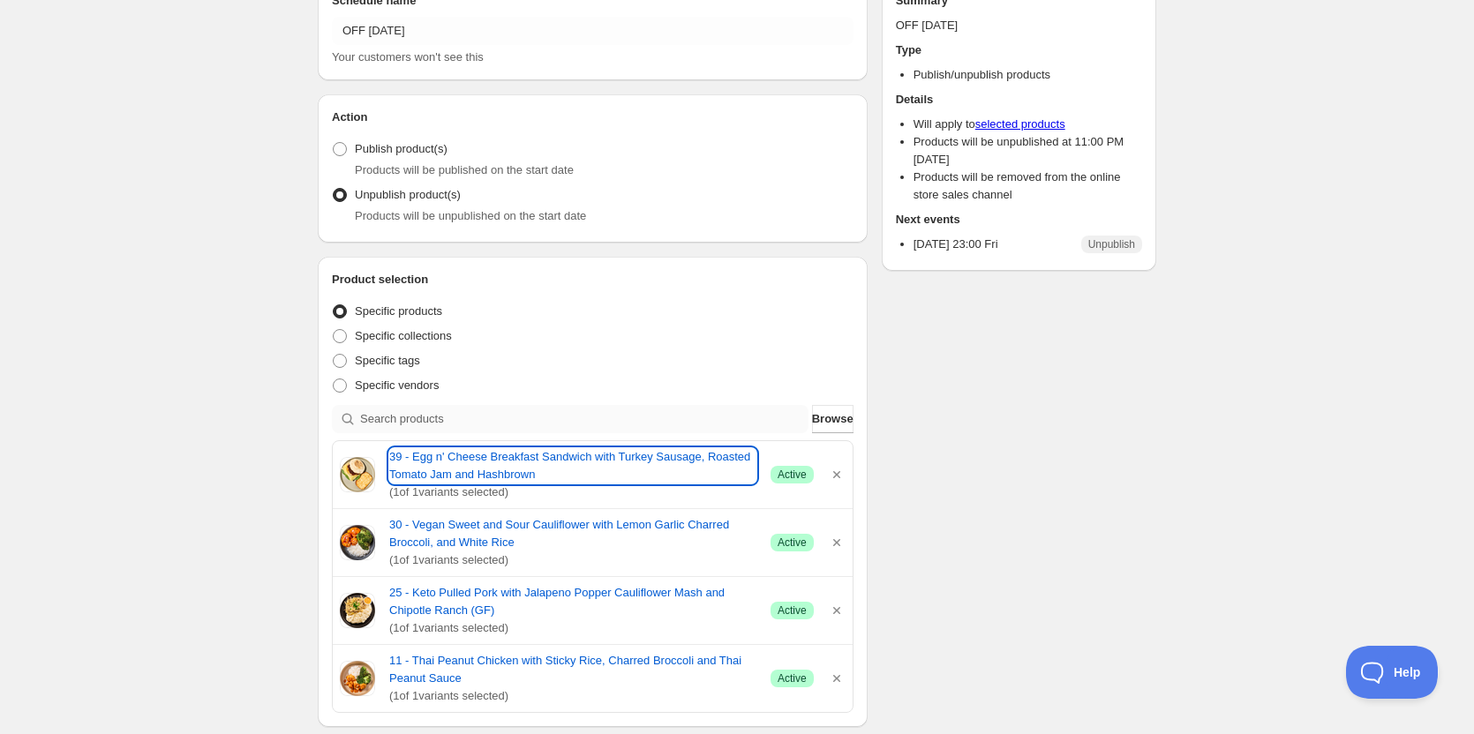
scroll to position [0, 0]
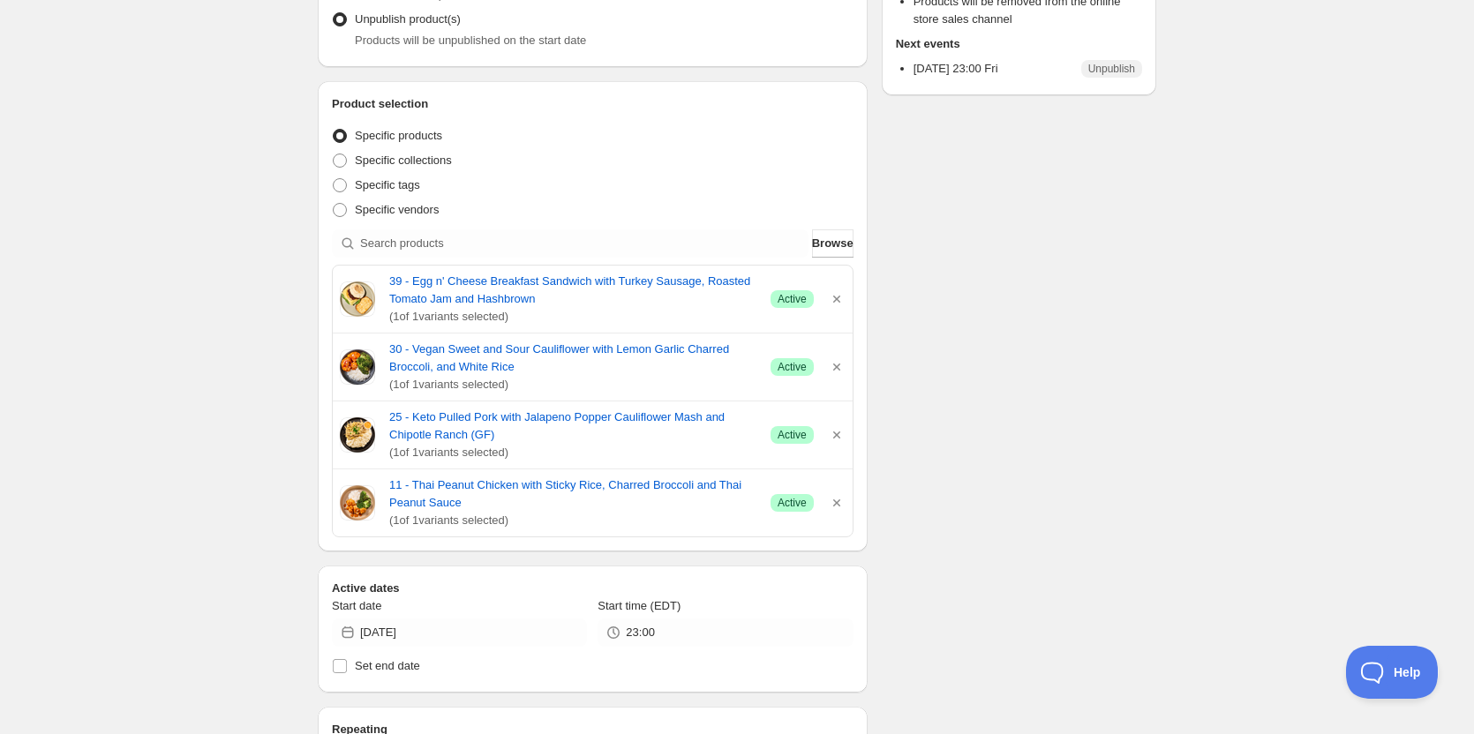
click at [122, 392] on div "OFF [DATE]. This page is ready OFF [DATE] Scheduled Duplicate Activate Deactiva…" at bounding box center [737, 522] width 1474 height 1575
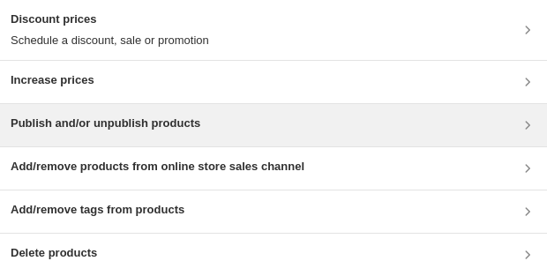
click at [112, 128] on h3 "Publish and/or unpublish products" at bounding box center [106, 124] width 190 height 18
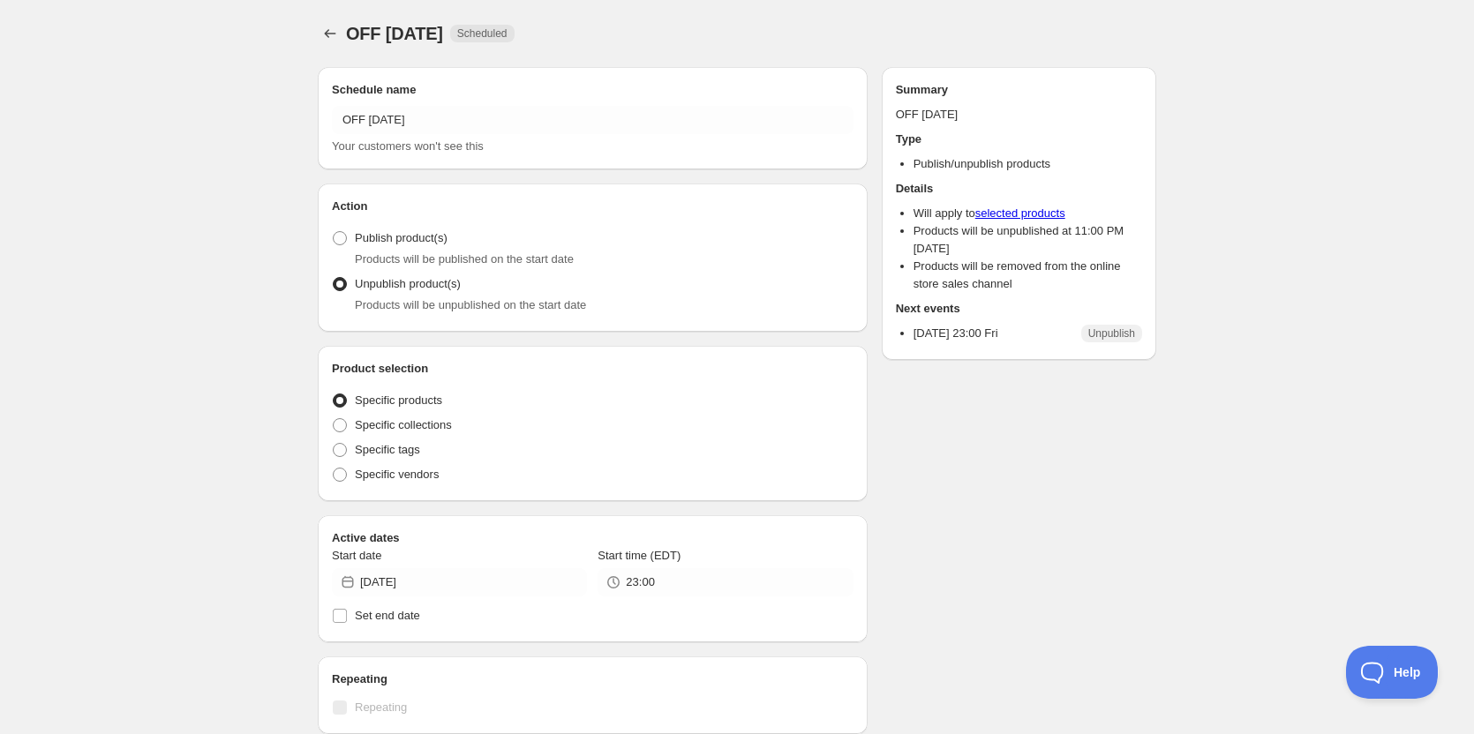
radio input "true"
checkbox input "true"
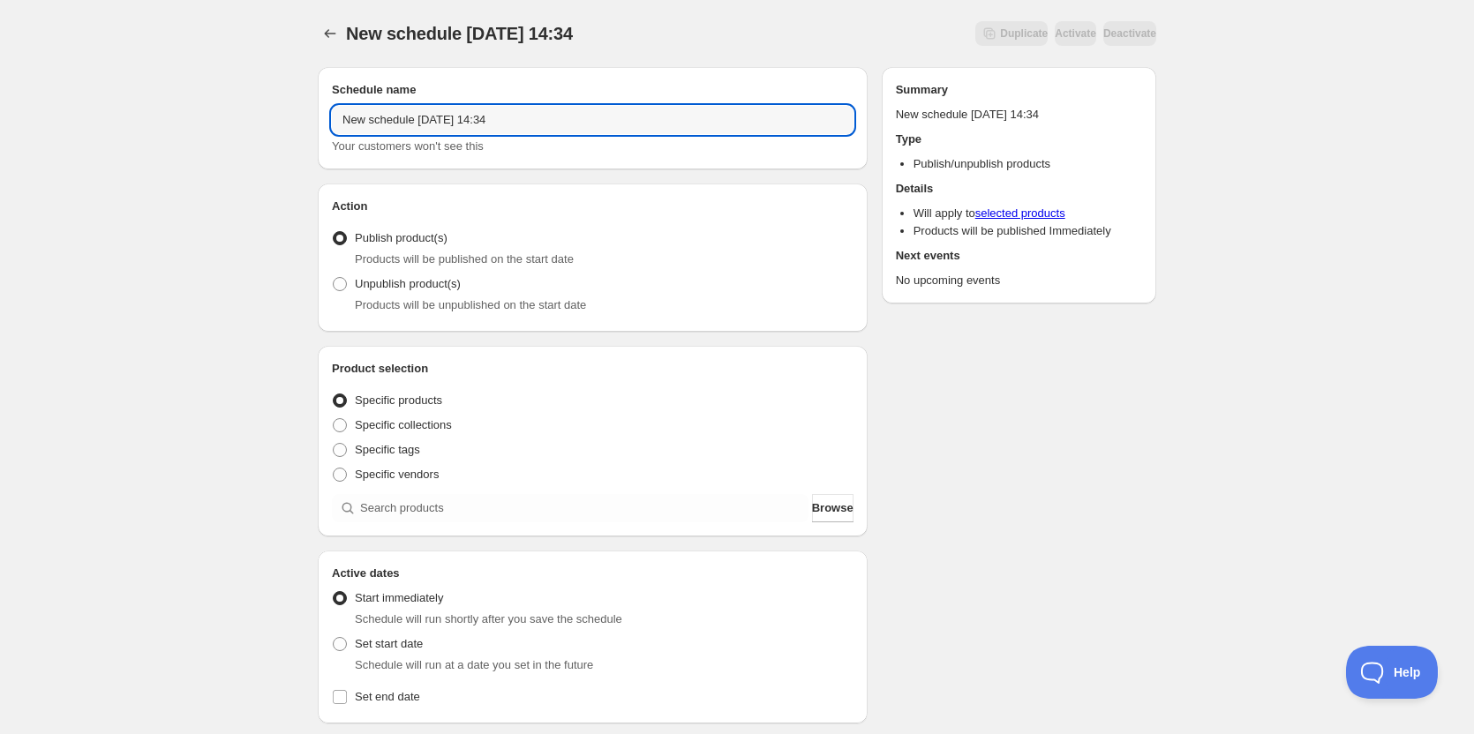
drag, startPoint x: 496, startPoint y: 124, endPoint x: 244, endPoint y: 119, distance: 252.5
click at [264, 119] on div "New schedule Sep 23 2025 14:34. This page is ready New schedule Sep 23 2025 14:…" at bounding box center [737, 672] width 1474 height 1345
type input "ON 09 26 2025"
click at [221, 315] on div "ON 09 26 2025. This page is ready ON 09 26 2025 Duplicate Activate Deactivate M…" at bounding box center [737, 672] width 1474 height 1345
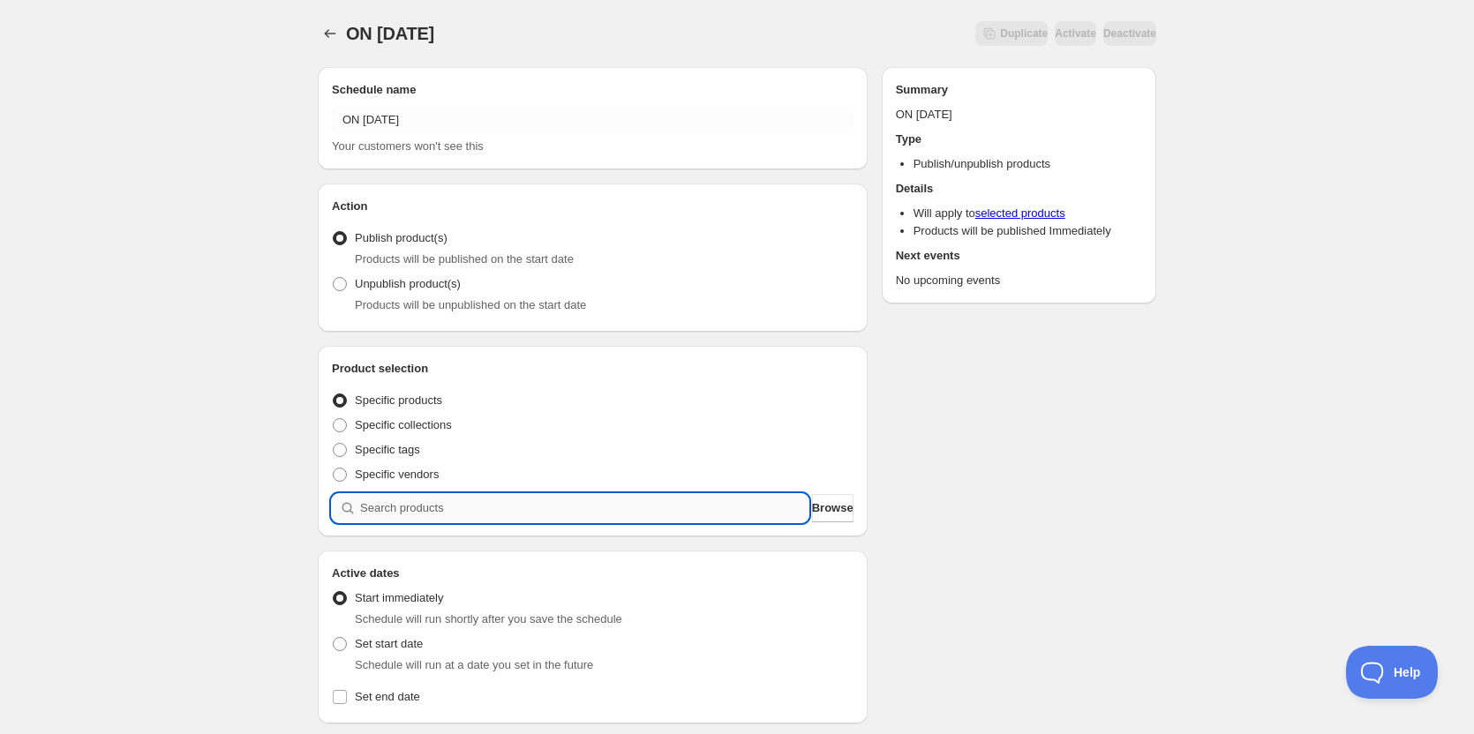
paste input "11 - Chicken Quesadillas with Pico De Gallo and Sour Cream"
type input "11 - Chicken Quesadillas with Pico De Gallo and Sour Cream"
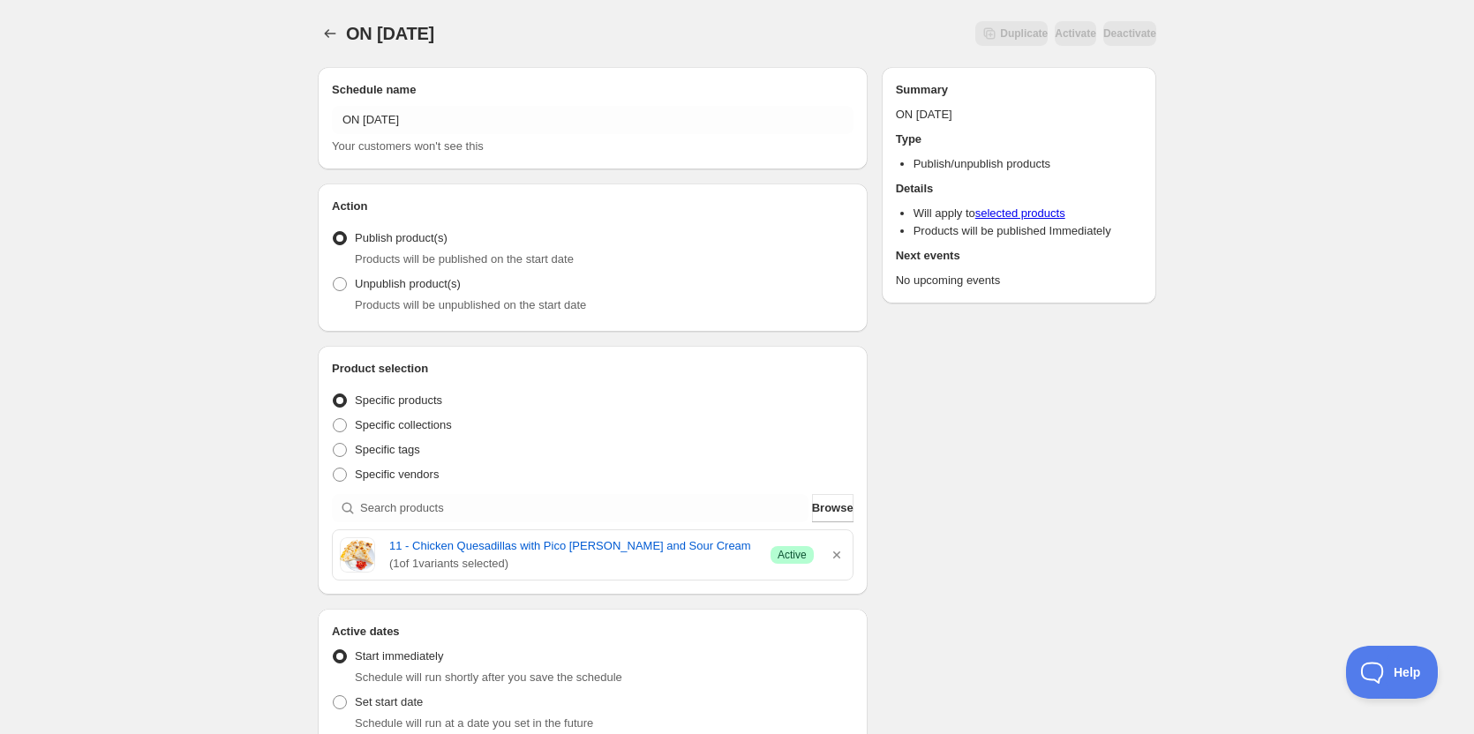
click at [1182, 462] on div "ON 09 26 2025. This page is ready ON 09 26 2025 Duplicate Activate Deactivate M…" at bounding box center [737, 701] width 1474 height 1403
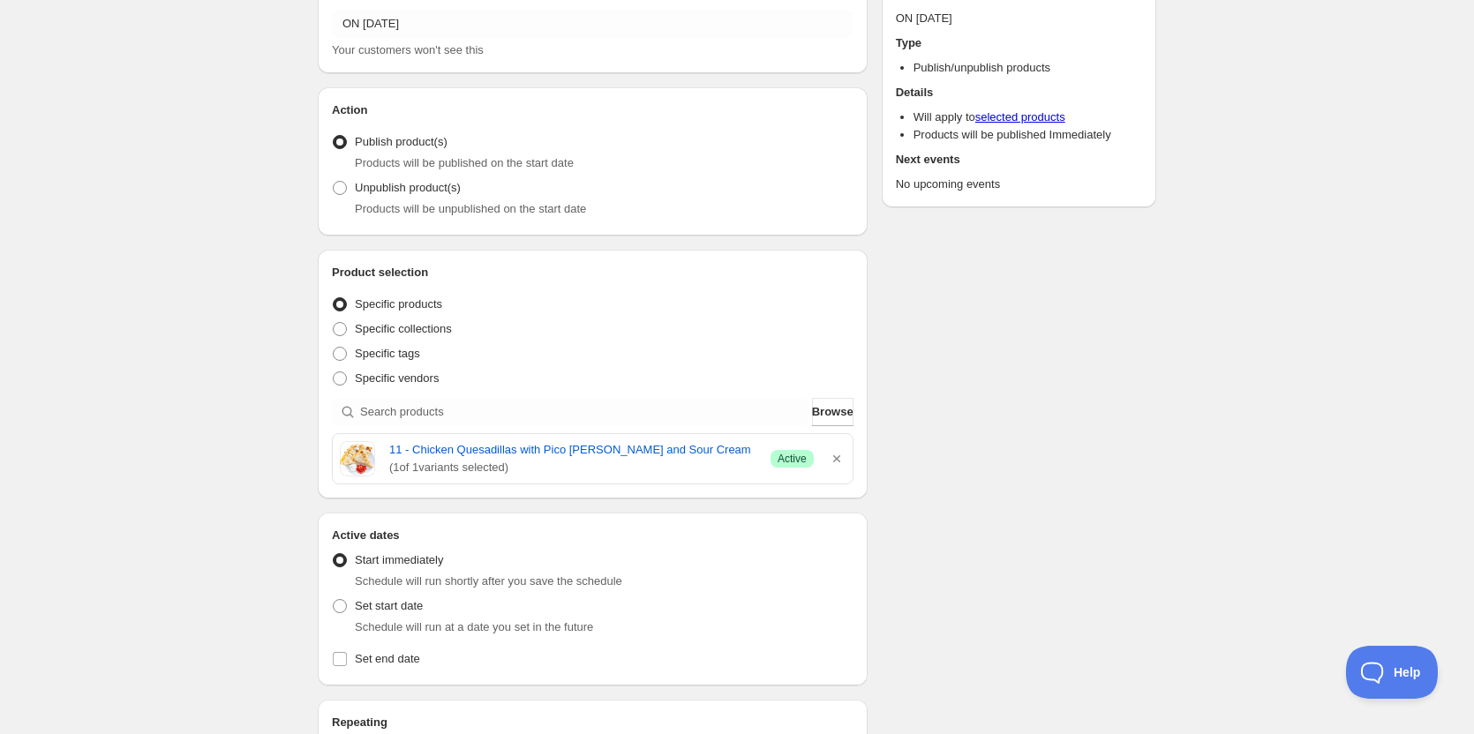
scroll to position [265, 0]
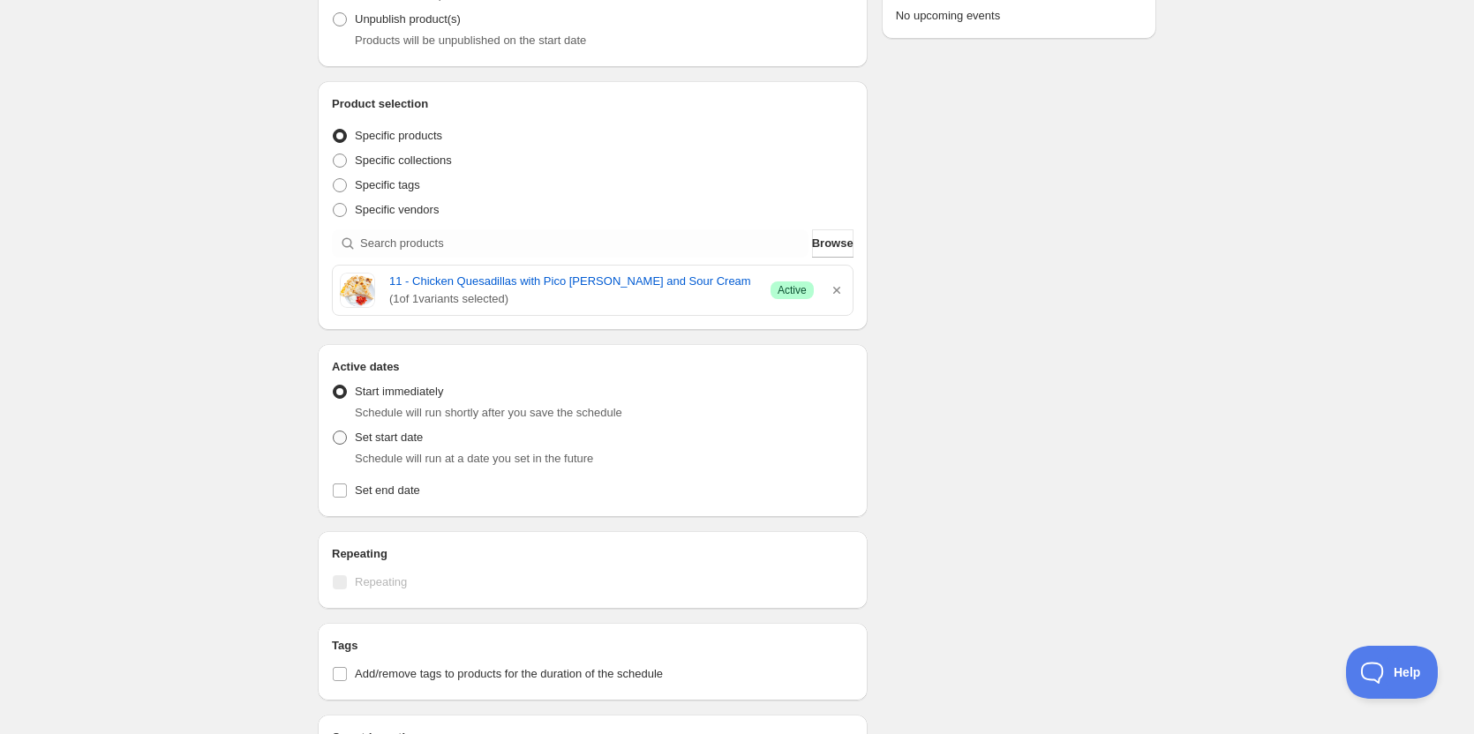
click at [344, 425] on label "Set start date" at bounding box center [377, 437] width 91 height 25
click at [334, 431] on input "Set start date" at bounding box center [333, 431] width 1 height 1
radio input "true"
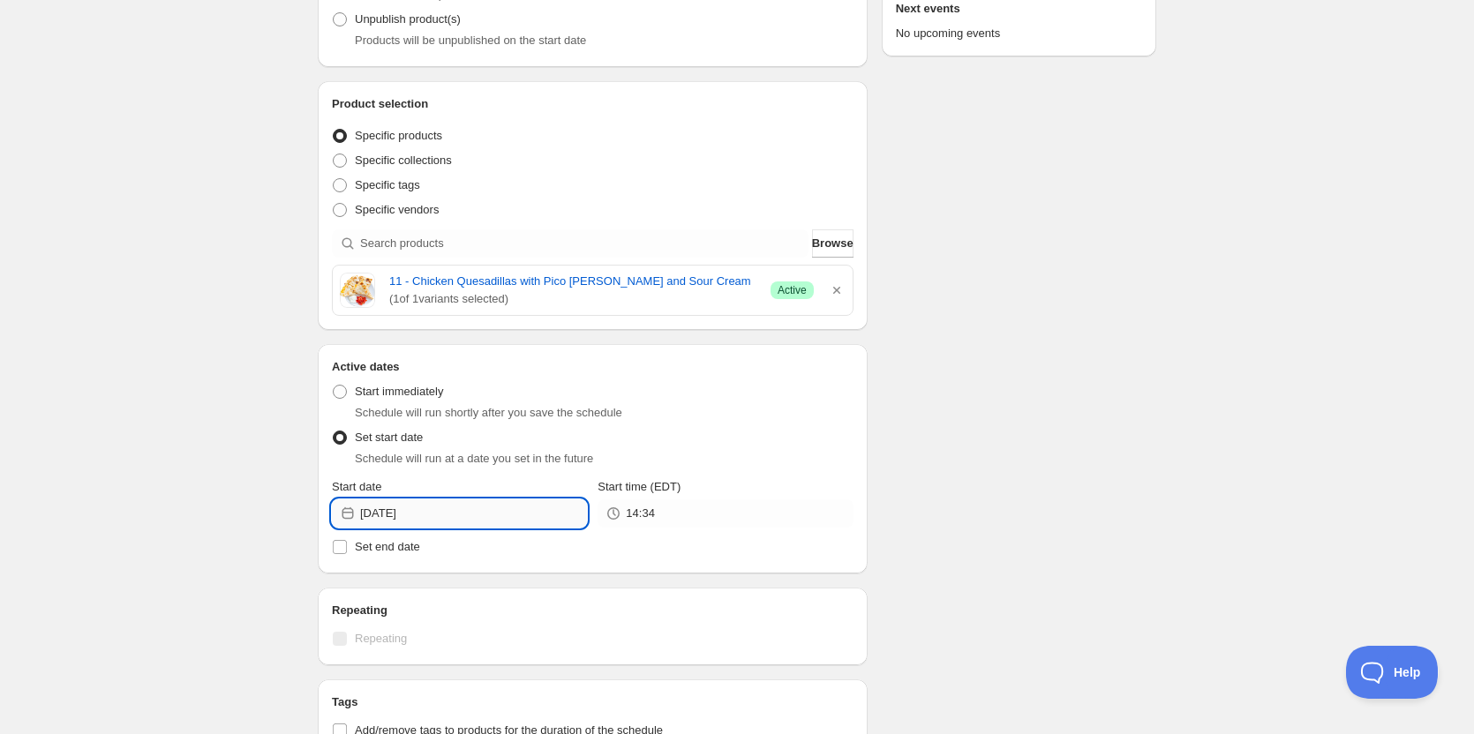
click at [506, 509] on input "[DATE]" at bounding box center [473, 514] width 227 height 28
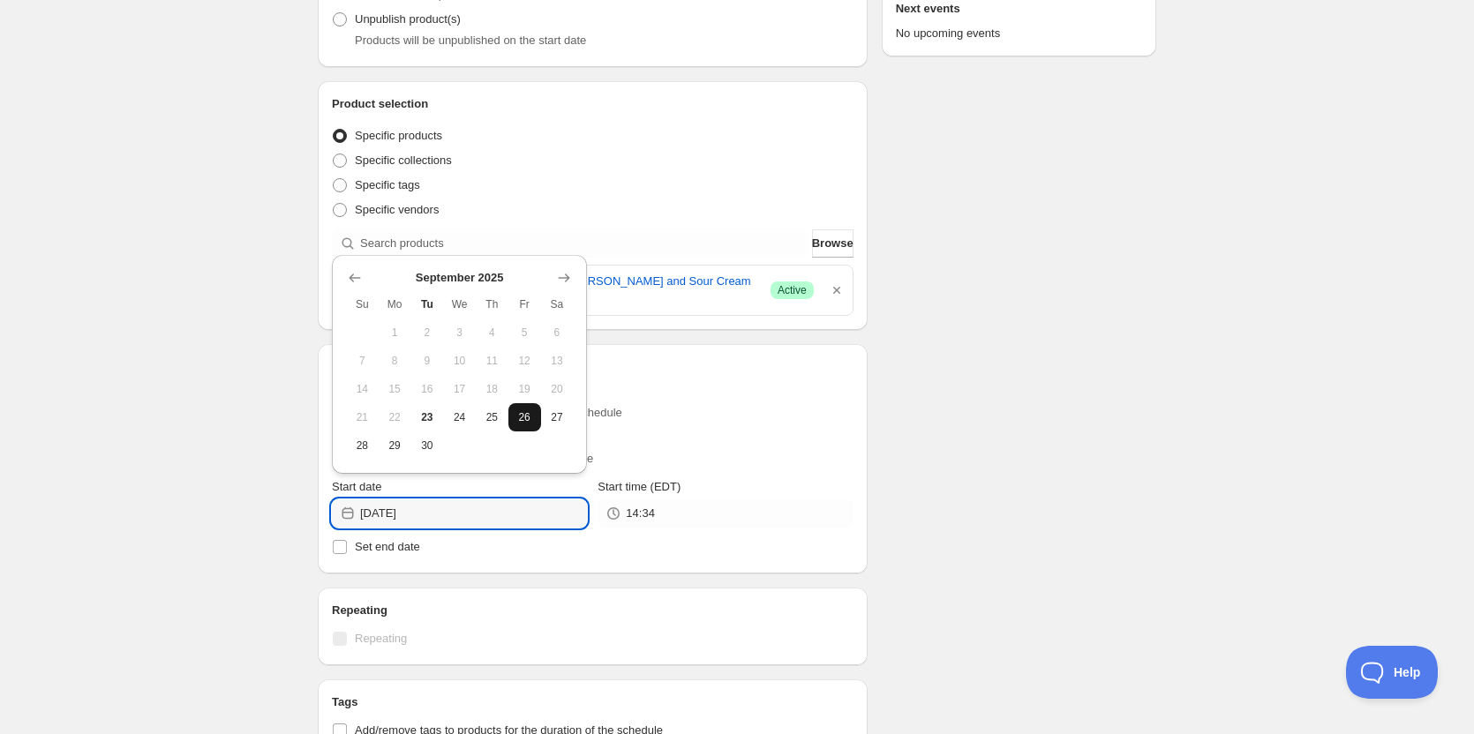
click at [524, 420] on span "26" at bounding box center [524, 417] width 19 height 14
type input "[DATE]"
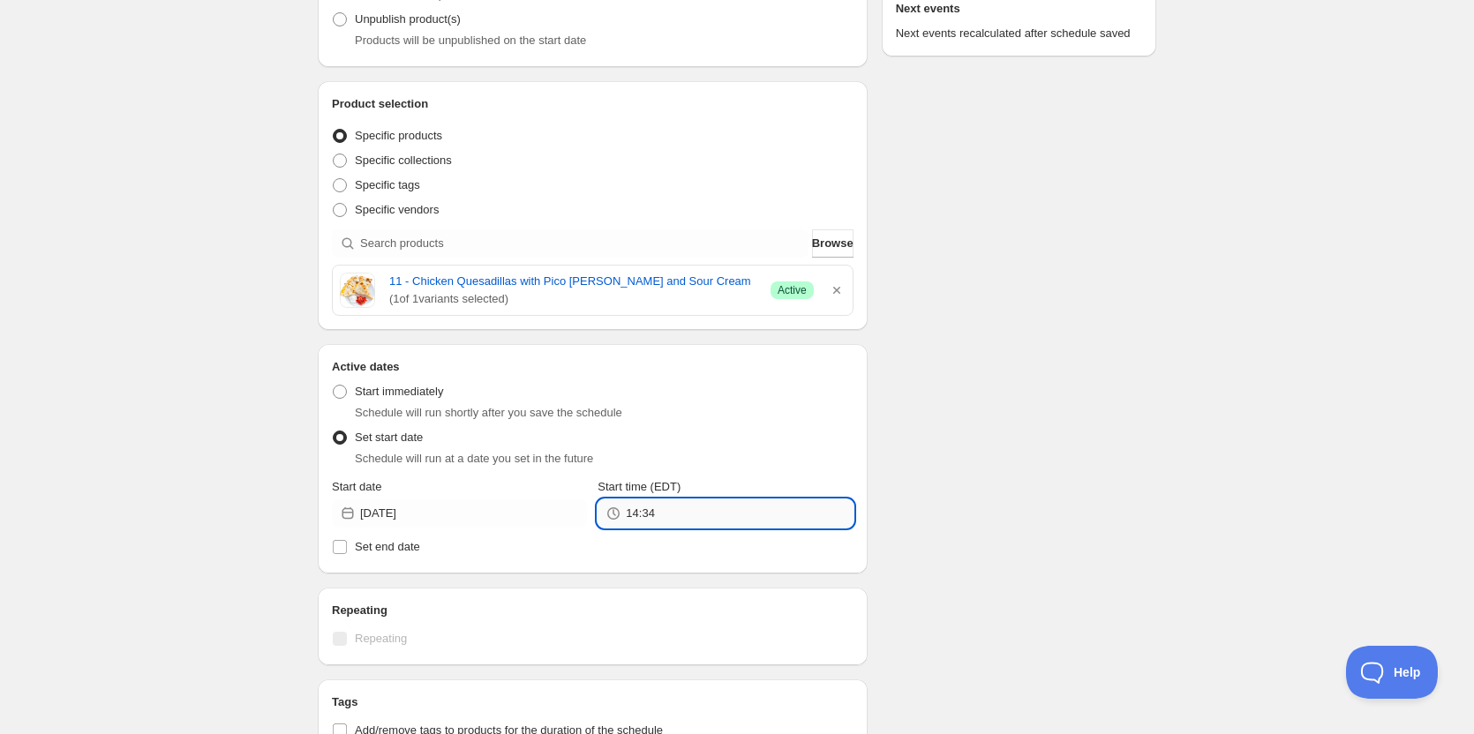
click at [652, 524] on input "14:34" at bounding box center [739, 514] width 227 height 28
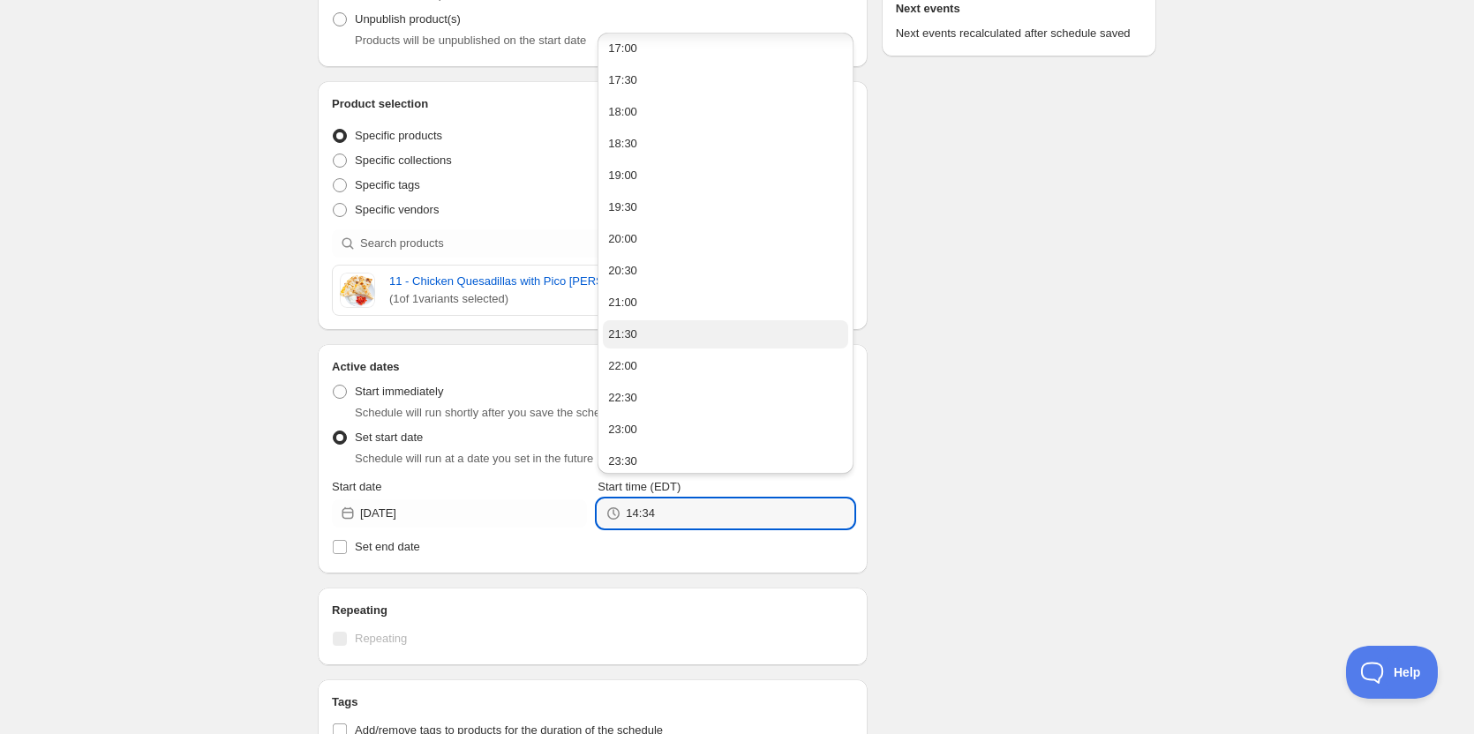
scroll to position [1091, 0]
click at [628, 419] on div "23:00" at bounding box center [622, 423] width 29 height 18
type input "23:00"
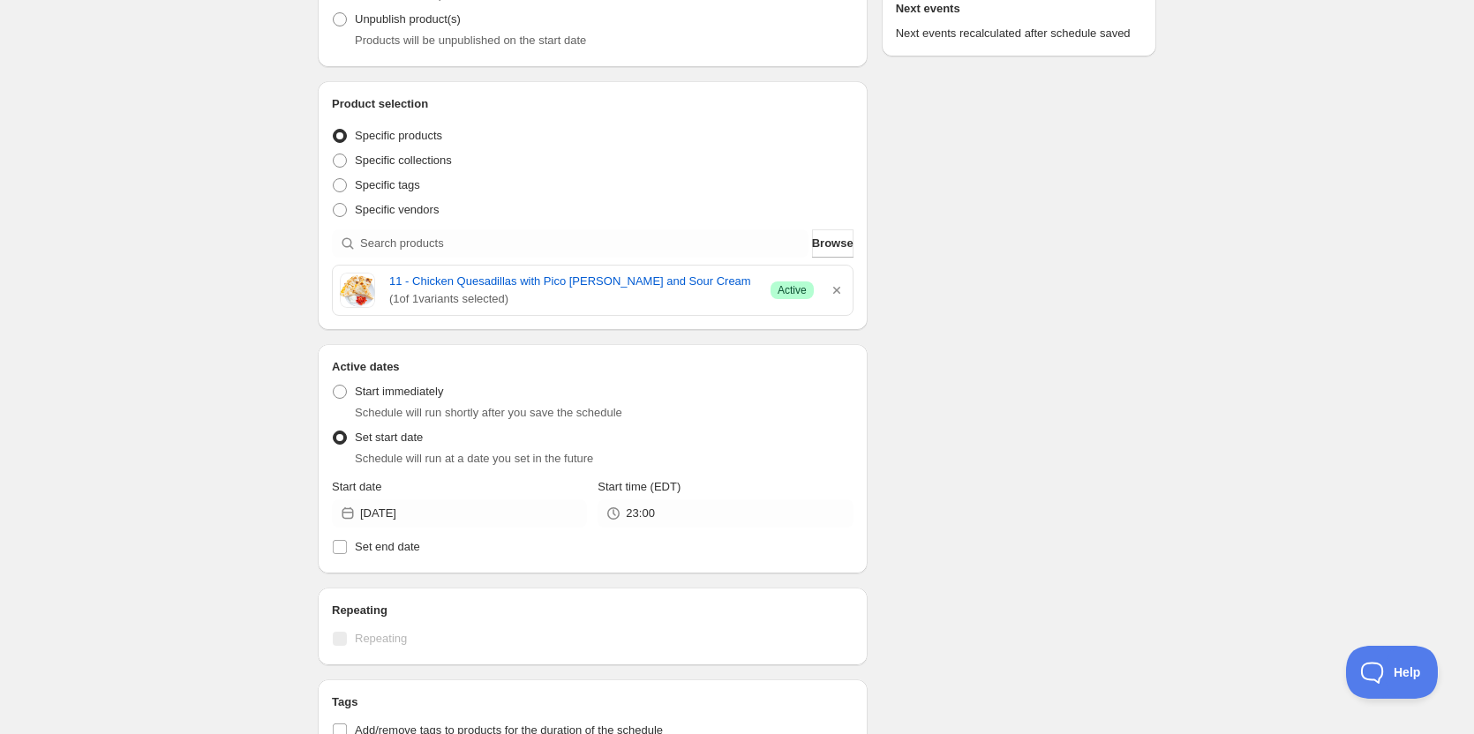
click at [1124, 380] on div "Schedule name ON 09 26 2025 Your customers won't see this Action Action Publish…" at bounding box center [730, 474] width 853 height 1372
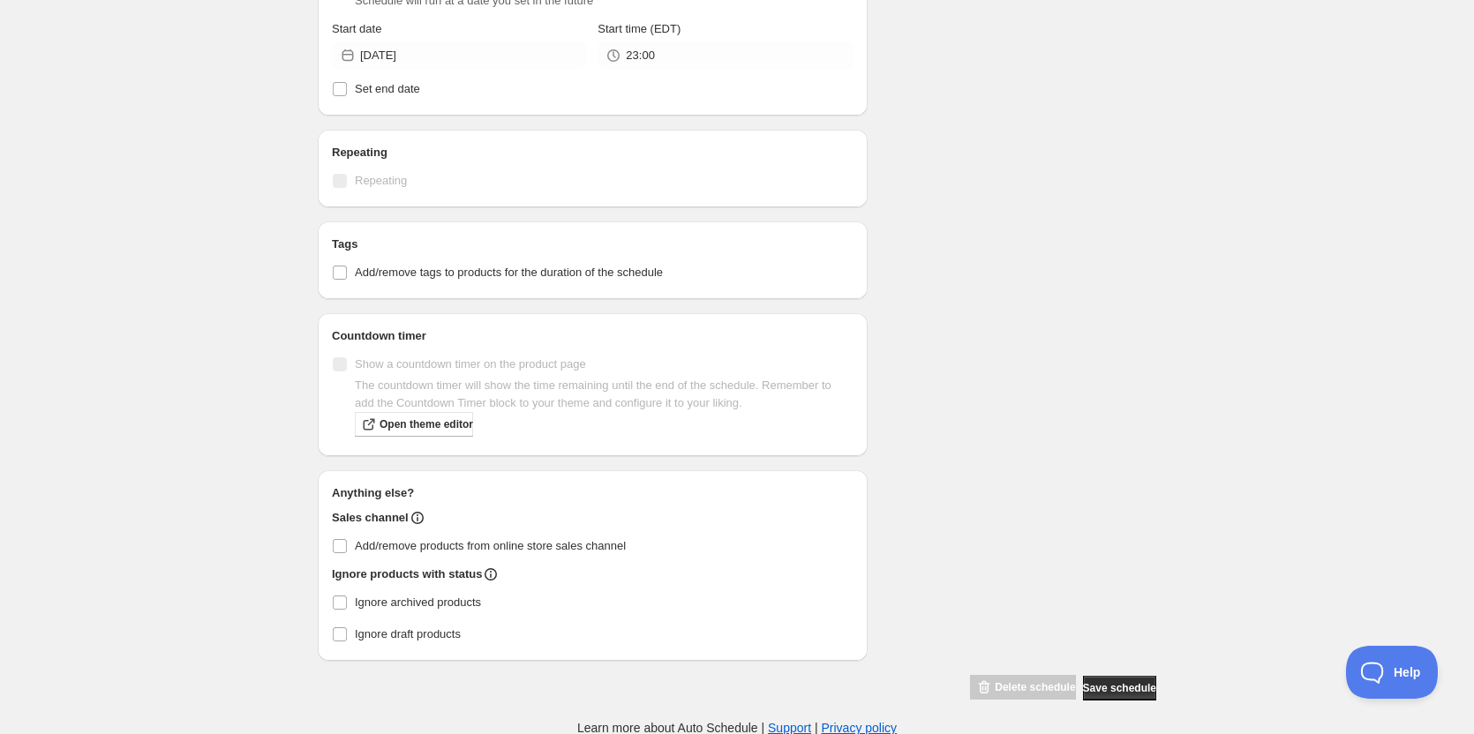
scroll to position [724, 0]
click at [355, 548] on span "Add/remove products from online store sales channel" at bounding box center [490, 544] width 271 height 13
click at [347, 548] on input "Add/remove products from online store sales channel" at bounding box center [340, 545] width 14 height 14
checkbox input "true"
drag, startPoint x: 1055, startPoint y: 429, endPoint x: 1099, endPoint y: 637, distance: 212.9
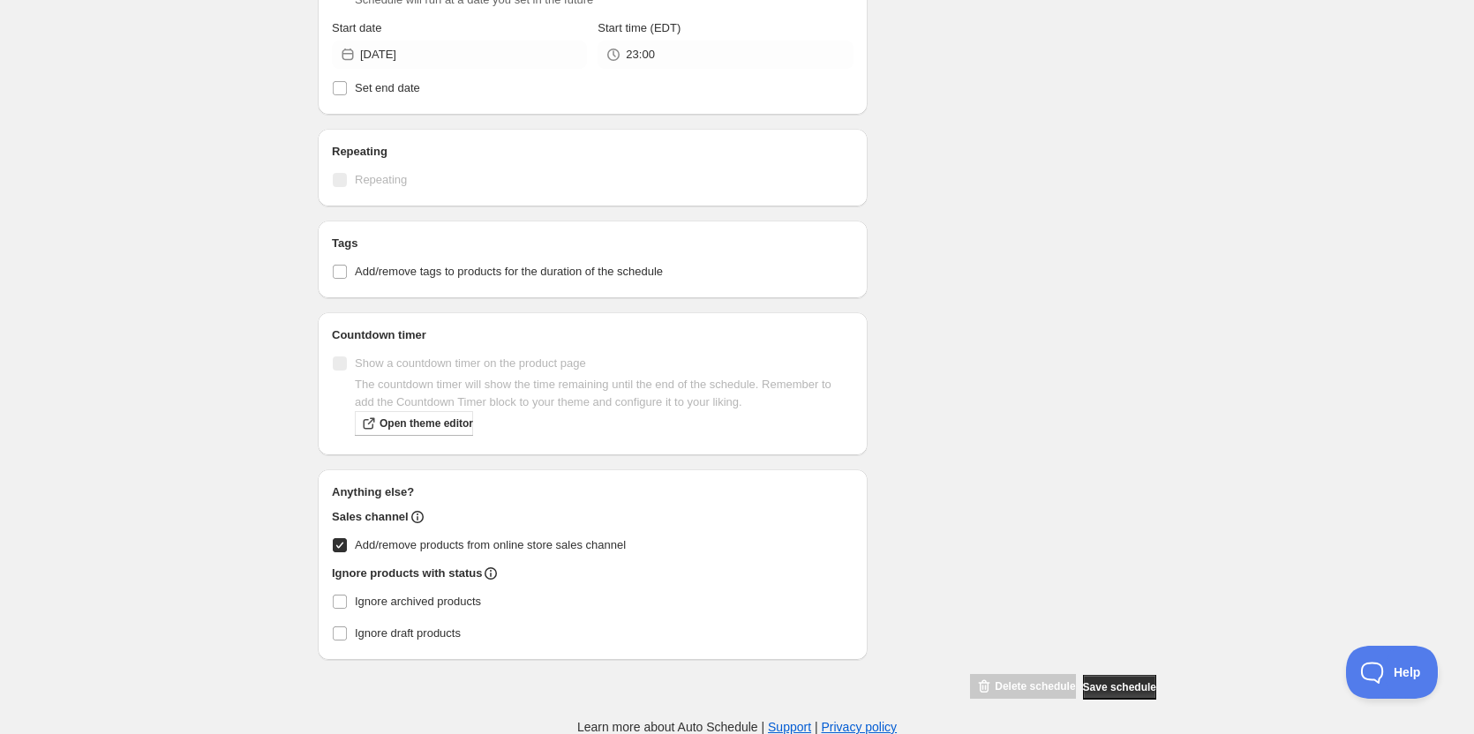
click at [1057, 432] on div "Schedule name ON 09 26 2025 Your customers won't see this Action Action Publish…" at bounding box center [730, 15] width 853 height 1372
click at [1112, 688] on span "Save schedule" at bounding box center [1119, 688] width 73 height 14
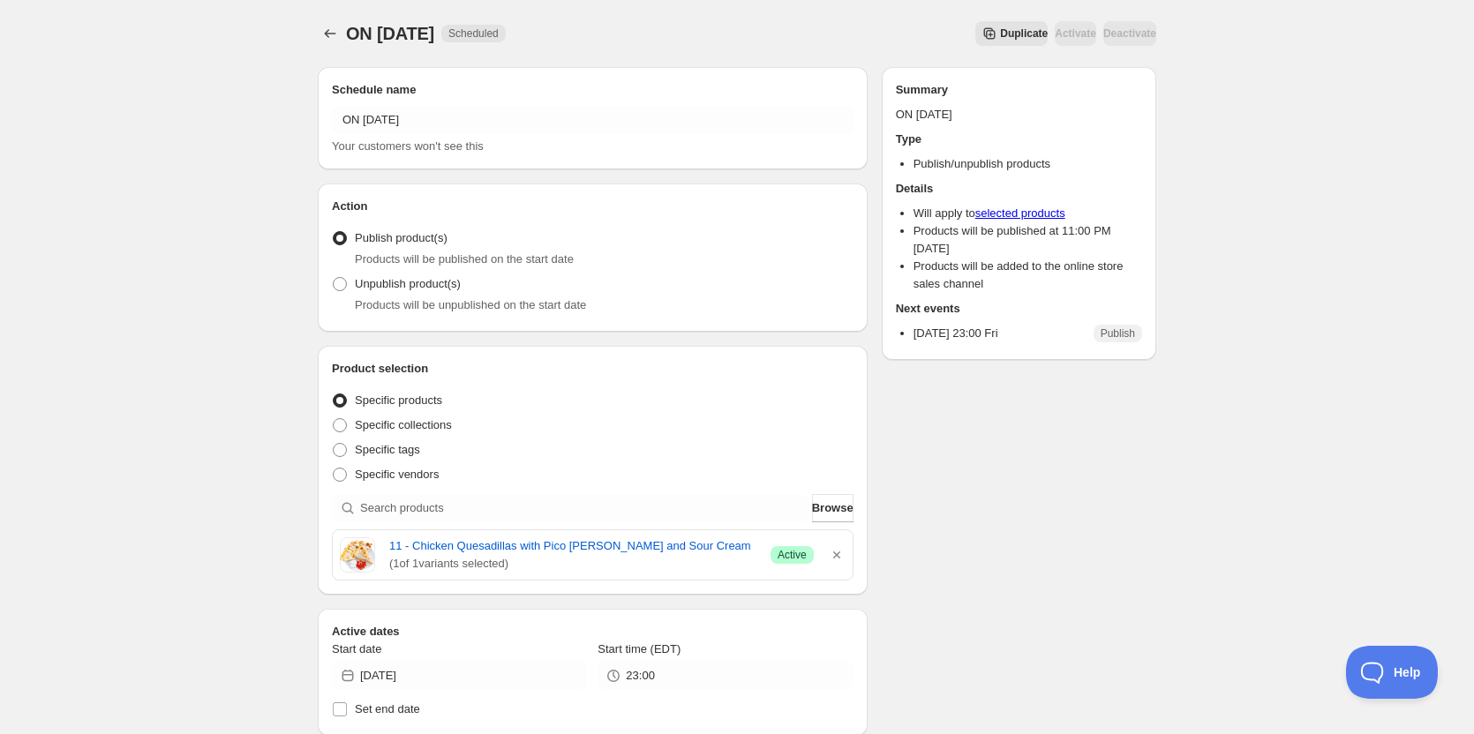
drag, startPoint x: 100, startPoint y: 364, endPoint x: 116, endPoint y: 364, distance: 15.9
click at [104, 364] on div "ON 09 26 2025. This page is ready ON 09 26 2025 Scheduled Duplicate Activate De…" at bounding box center [737, 678] width 1474 height 1357
drag, startPoint x: 833, startPoint y: 502, endPoint x: 827, endPoint y: 513, distance: 12.3
click at [831, 508] on span "Browse" at bounding box center [832, 509] width 41 height 18
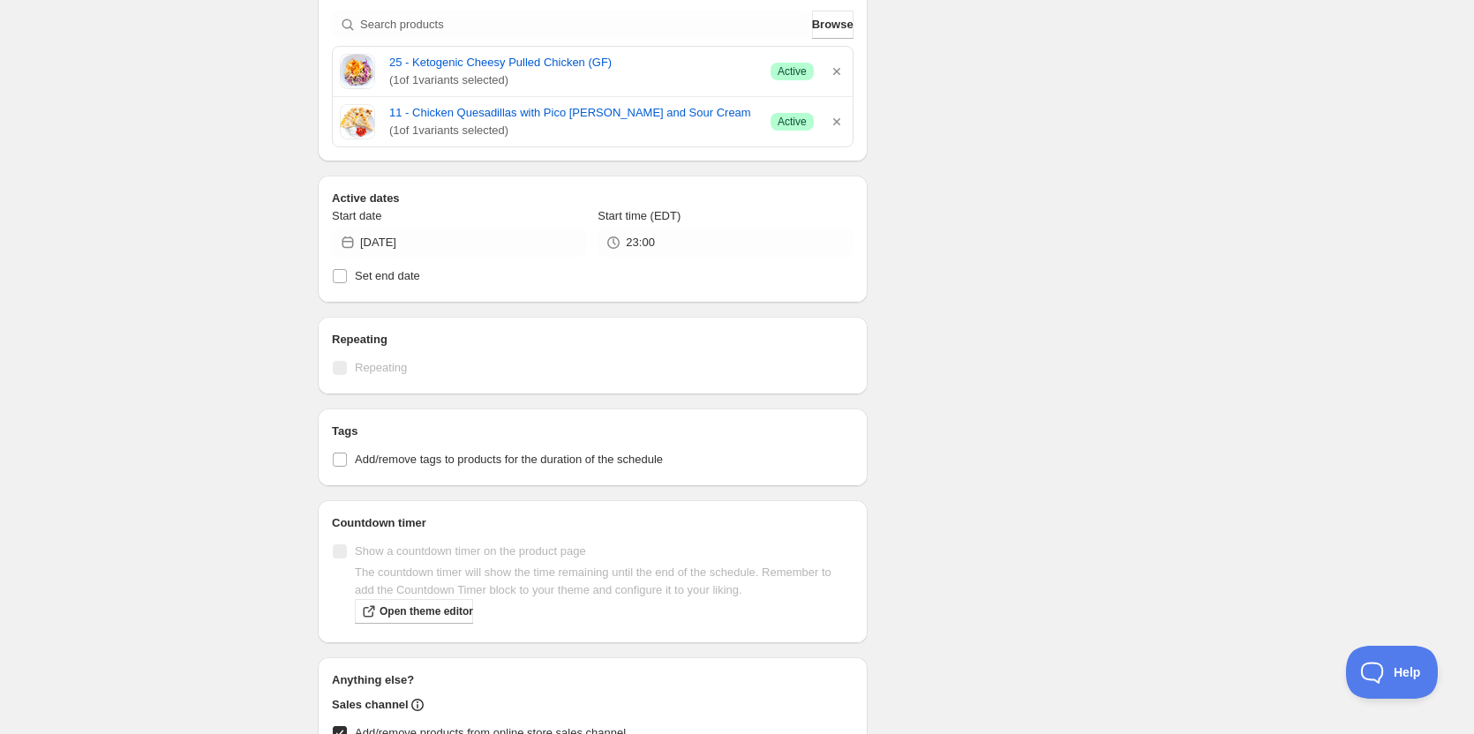
scroll to position [230, 0]
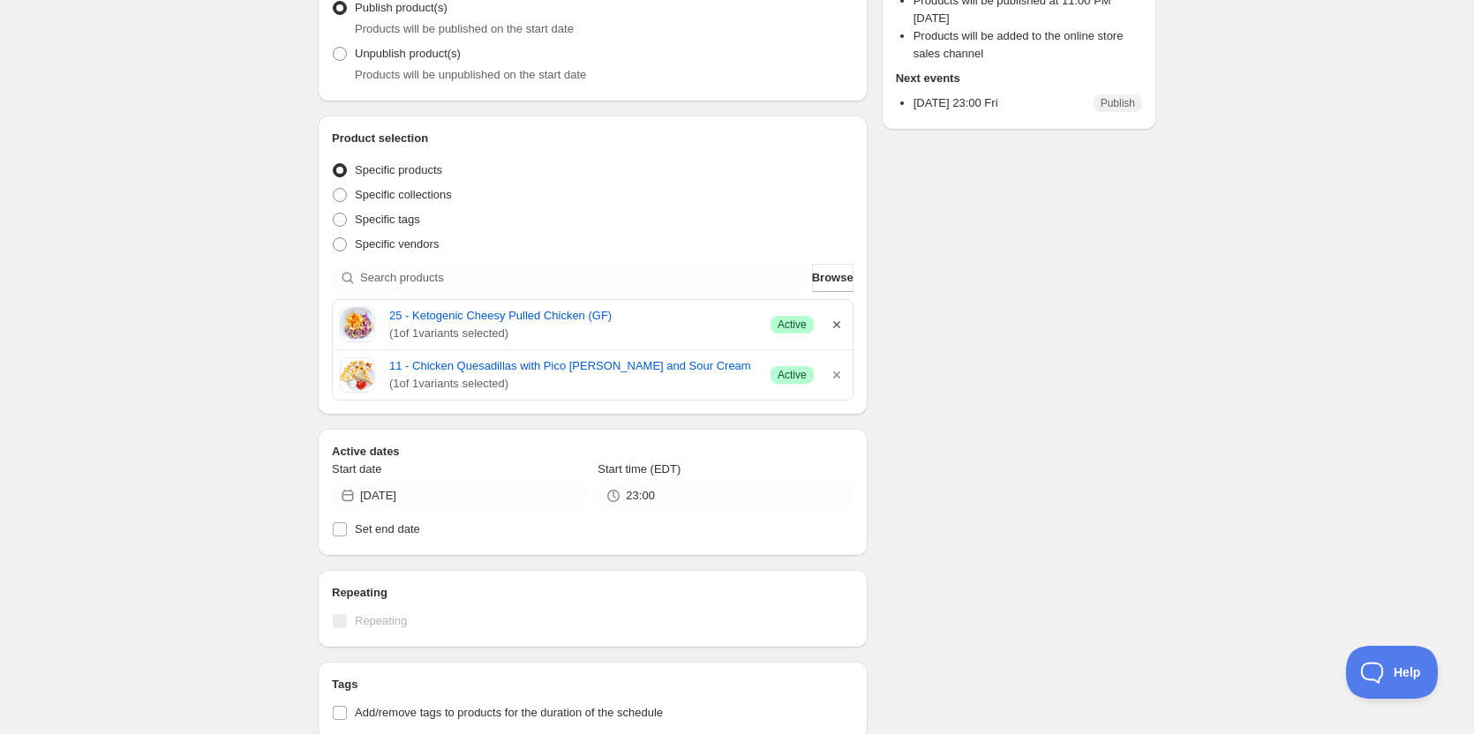
click at [838, 324] on icon "button" at bounding box center [837, 325] width 18 height 18
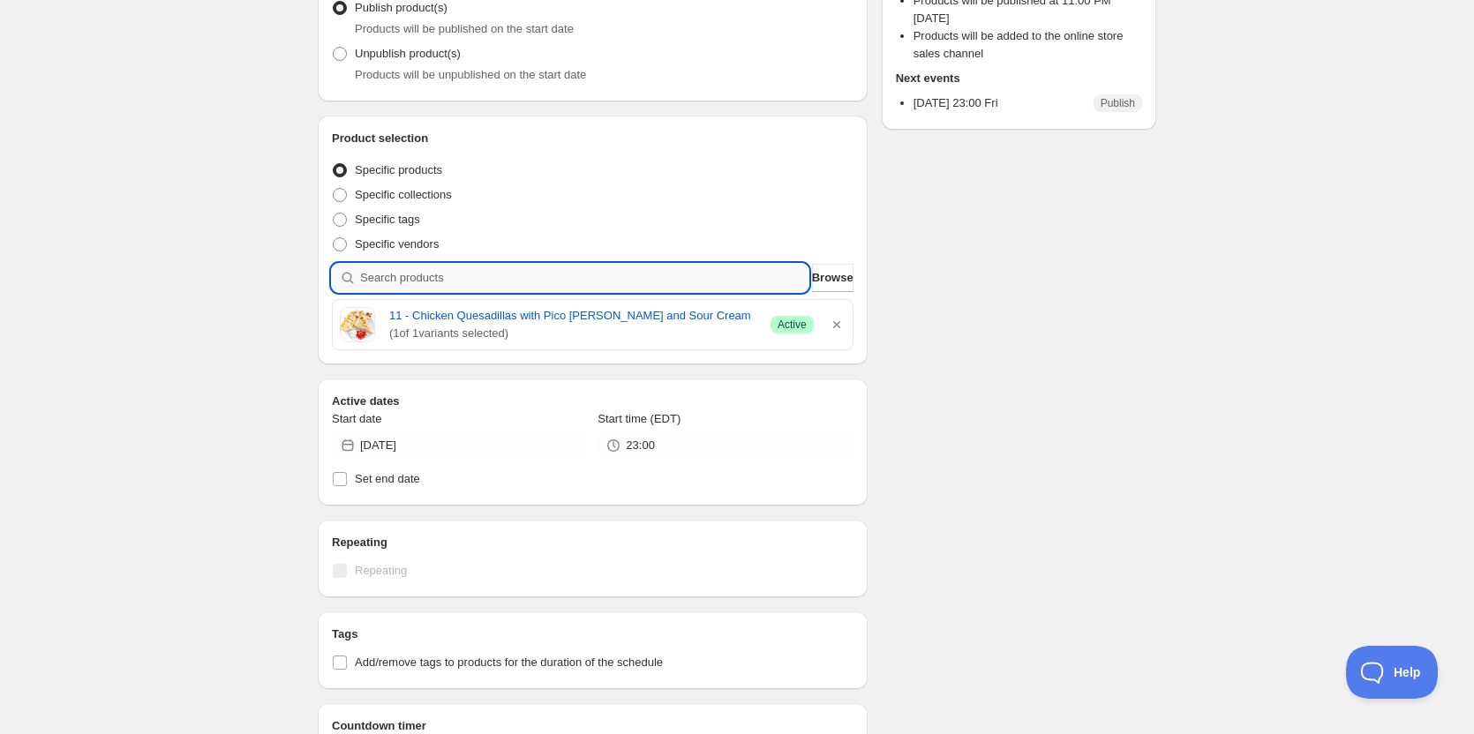
paste input "25 - Ketogenic Cheesy Pulled Chicken with Garlic Aioli and Crisp Cabbage (GF)"
type input "25 - Ketogenic Cheesy Pulled Chicken with Garlic Aioli and Crisp Cabbage (GF)"
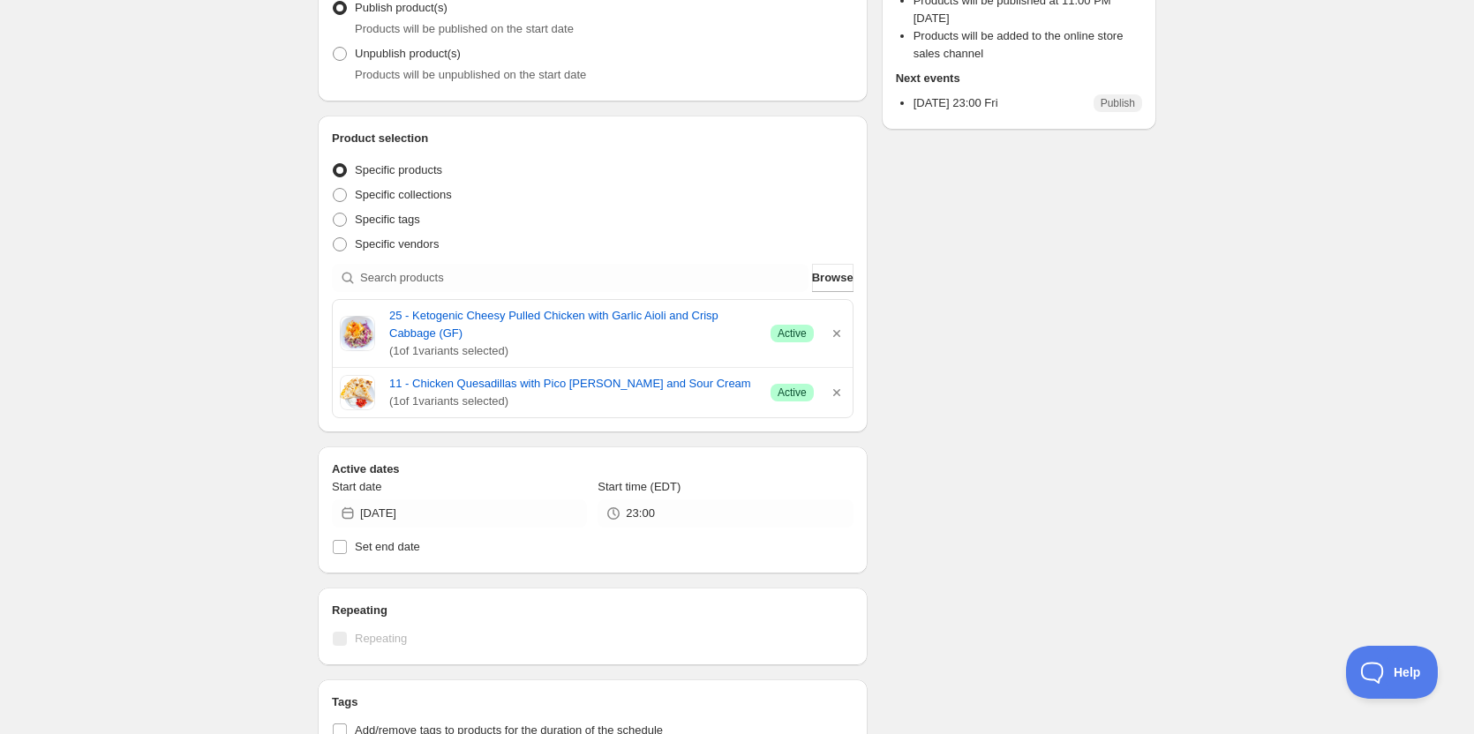
click at [203, 325] on div "ON 09 26 2025. This page is ready ON 09 26 2025 Scheduled Duplicate Activate De…" at bounding box center [737, 482] width 1474 height 1425
click at [837, 335] on icon "button" at bounding box center [837, 334] width 18 height 18
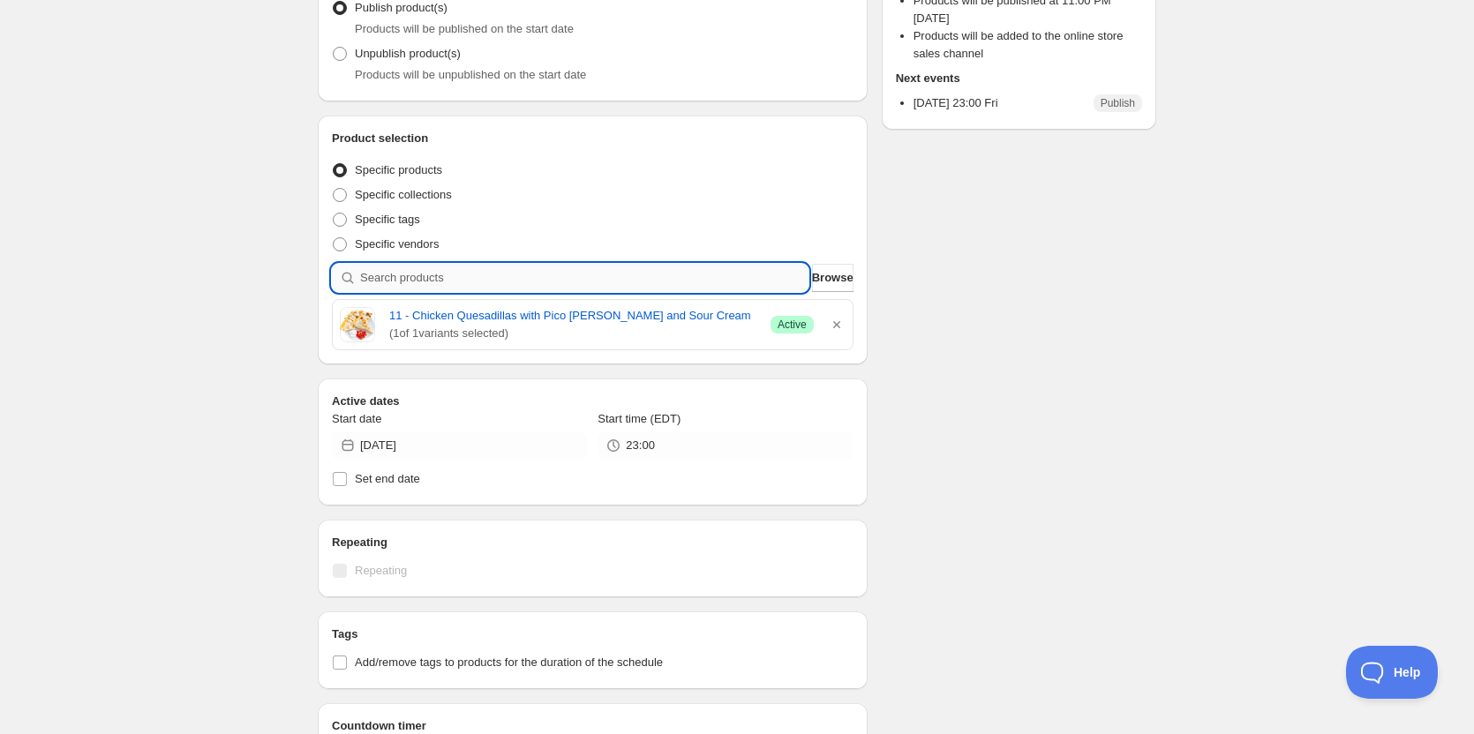
paste input "25 - Ketogenic Cheesy Pulled Chicken with Cilantro Garlic Cream Sauce and Crisp…"
type input "25 - Ketogenic Cheesy Pulled Chicken with Cilantro Garlic Cream Sauce and Crisp…"
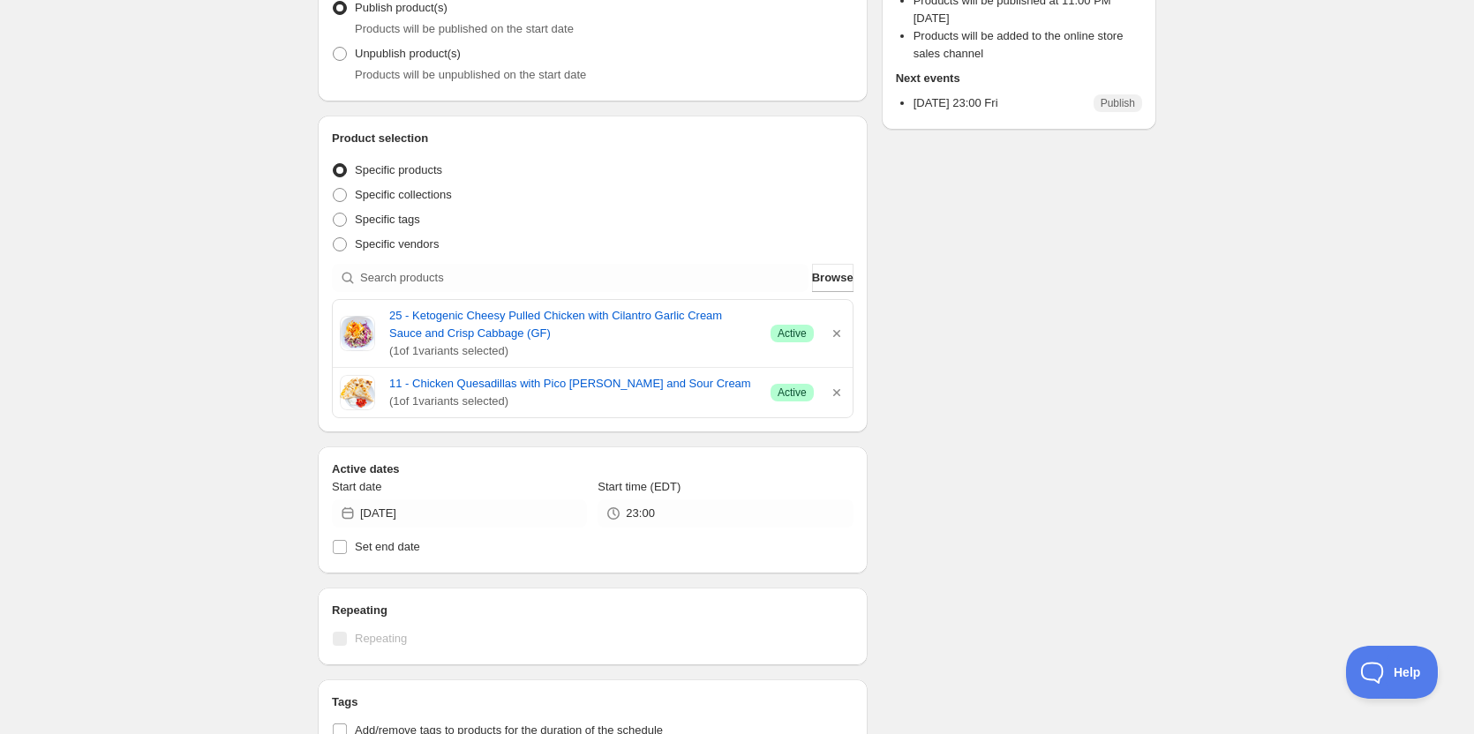
click at [1023, 342] on div "Schedule name ON 09 26 2025 Your customers won't see this Action Action Publish…" at bounding box center [730, 491] width 853 height 1337
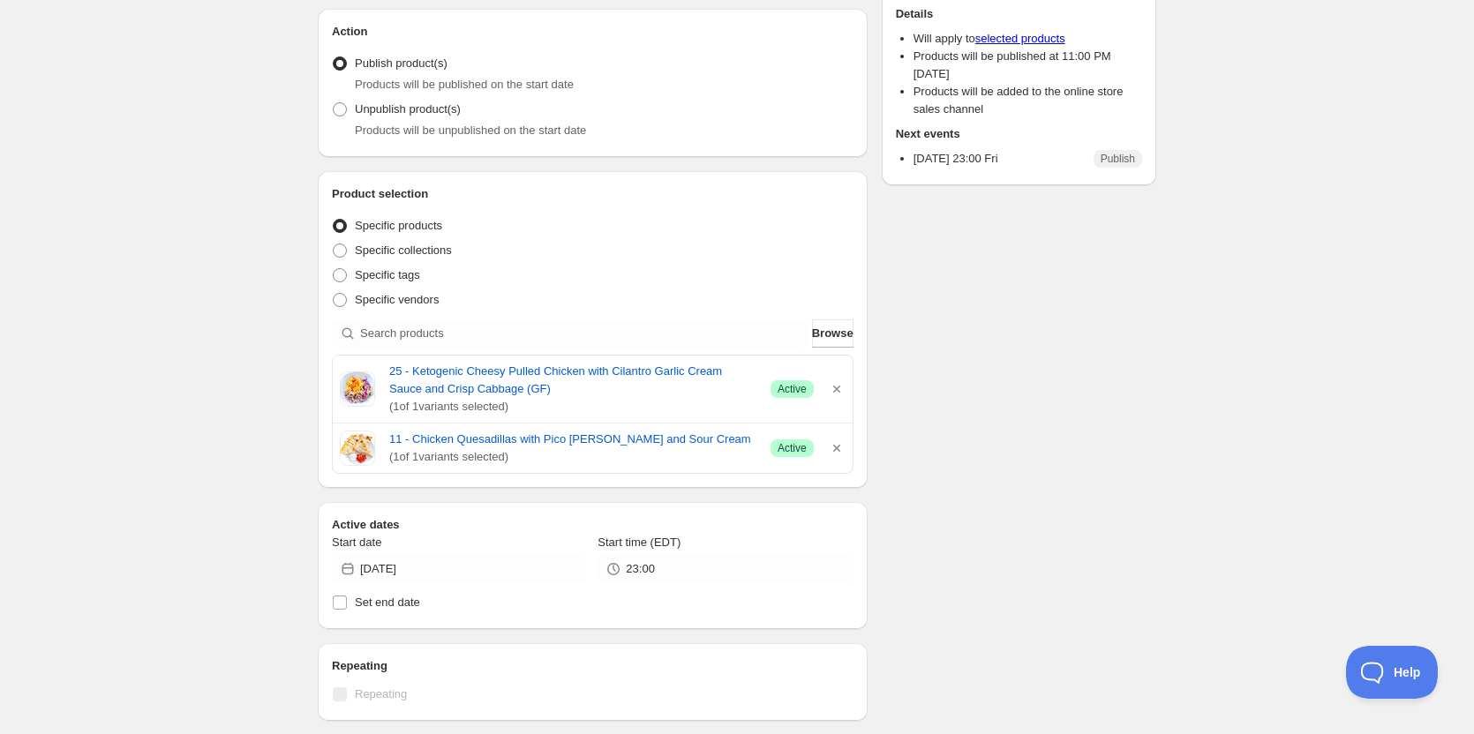
scroll to position [265, 0]
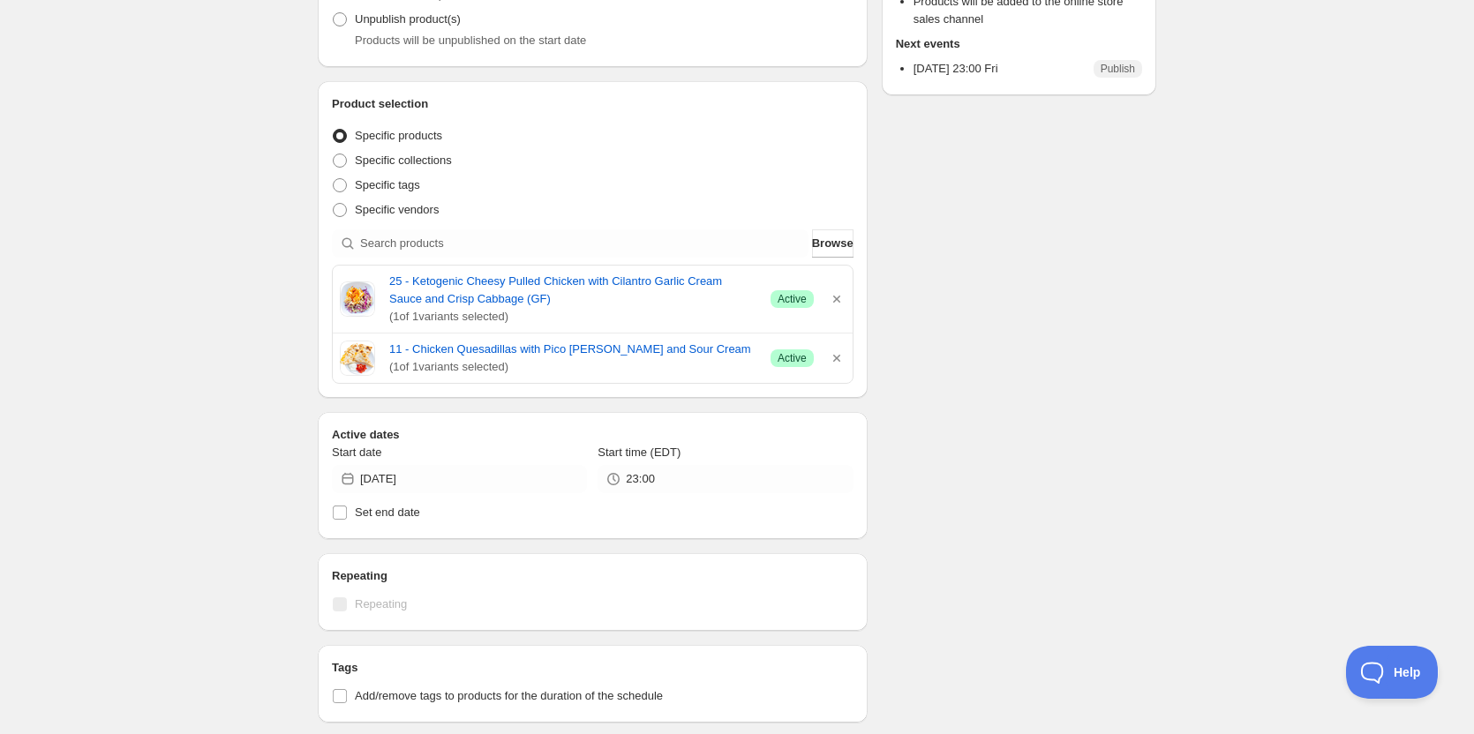
click at [72, 450] on div "ON 09 26 2025. This page is ready ON 09 26 2025 Scheduled Duplicate Activate De…" at bounding box center [737, 447] width 1474 height 1425
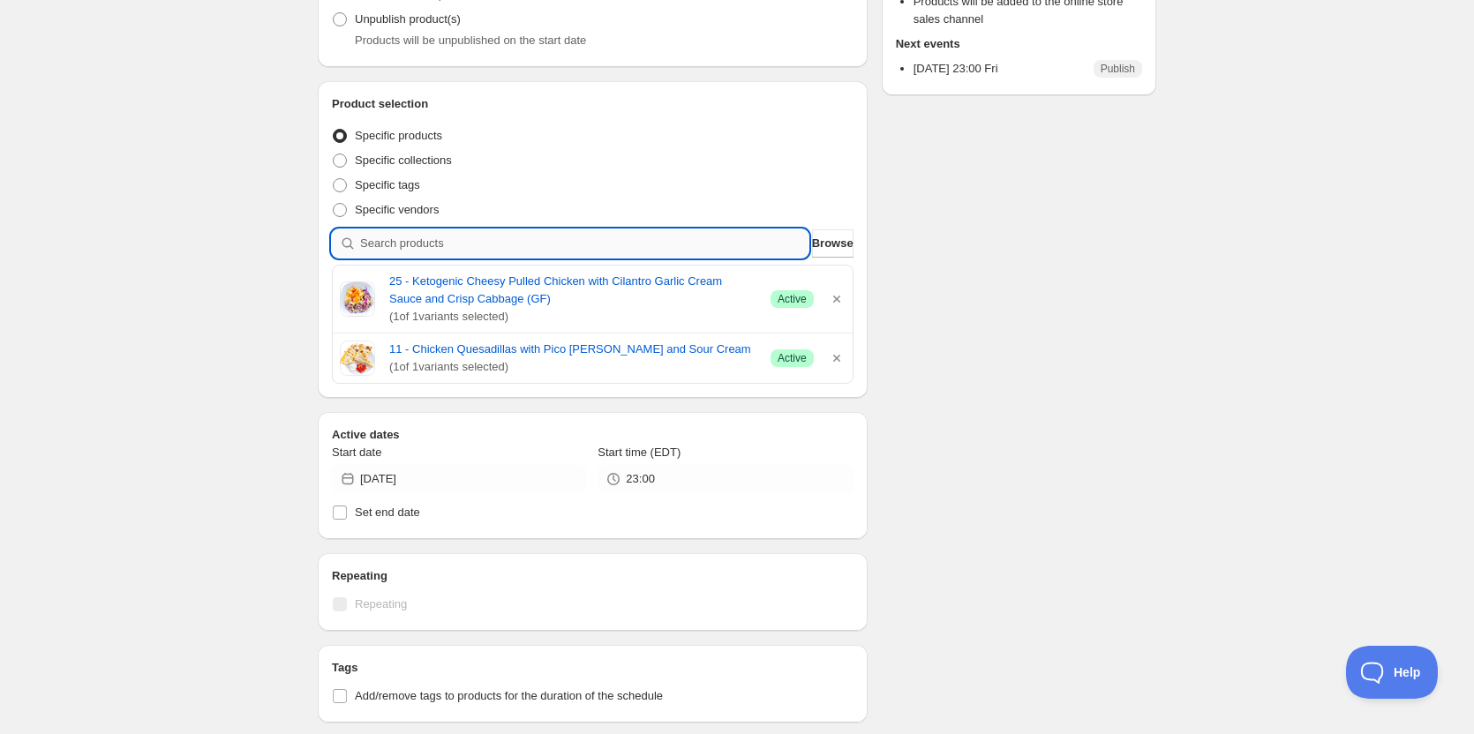
paste input "30 - Vegan Mofongo with Mojo Sauce and Pickled Red Onion (GF)"
type input "30 - Vegan Mofongo with Mojo Sauce and Pickled Red Onion (GF)"
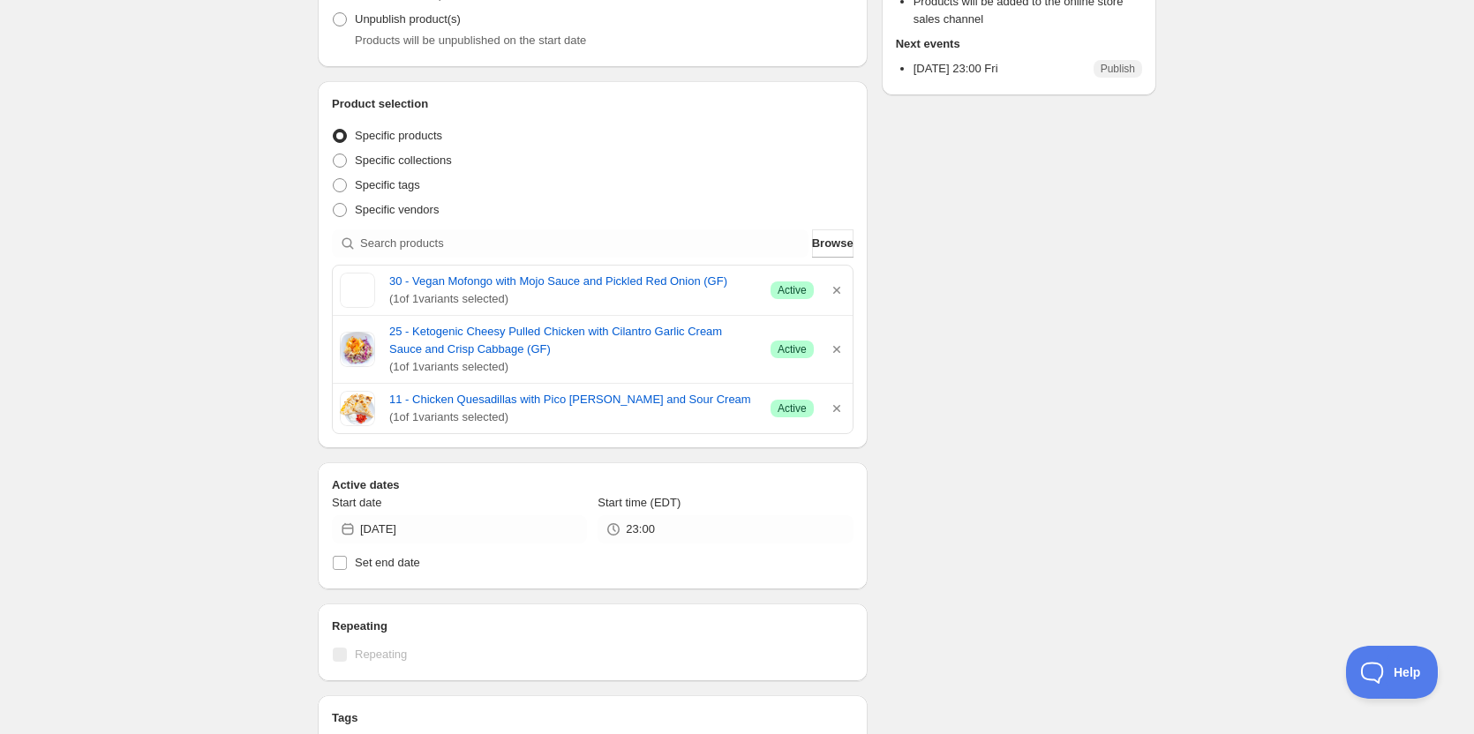
click at [85, 194] on div "ON 09 26 2025. This page is ready ON 09 26 2025 Scheduled Duplicate Activate De…" at bounding box center [737, 473] width 1474 height 1476
click at [831, 243] on span "Browse" at bounding box center [832, 244] width 41 height 18
click at [8, 364] on div "ON 09 26 2025. This page is ready ON 09 26 2025 Scheduled Duplicate Activate De…" at bounding box center [737, 473] width 1474 height 1476
click at [1206, 362] on div "ON 09 26 2025. This page is ready ON 09 26 2025 Scheduled Duplicate Activate De…" at bounding box center [737, 473] width 1474 height 1476
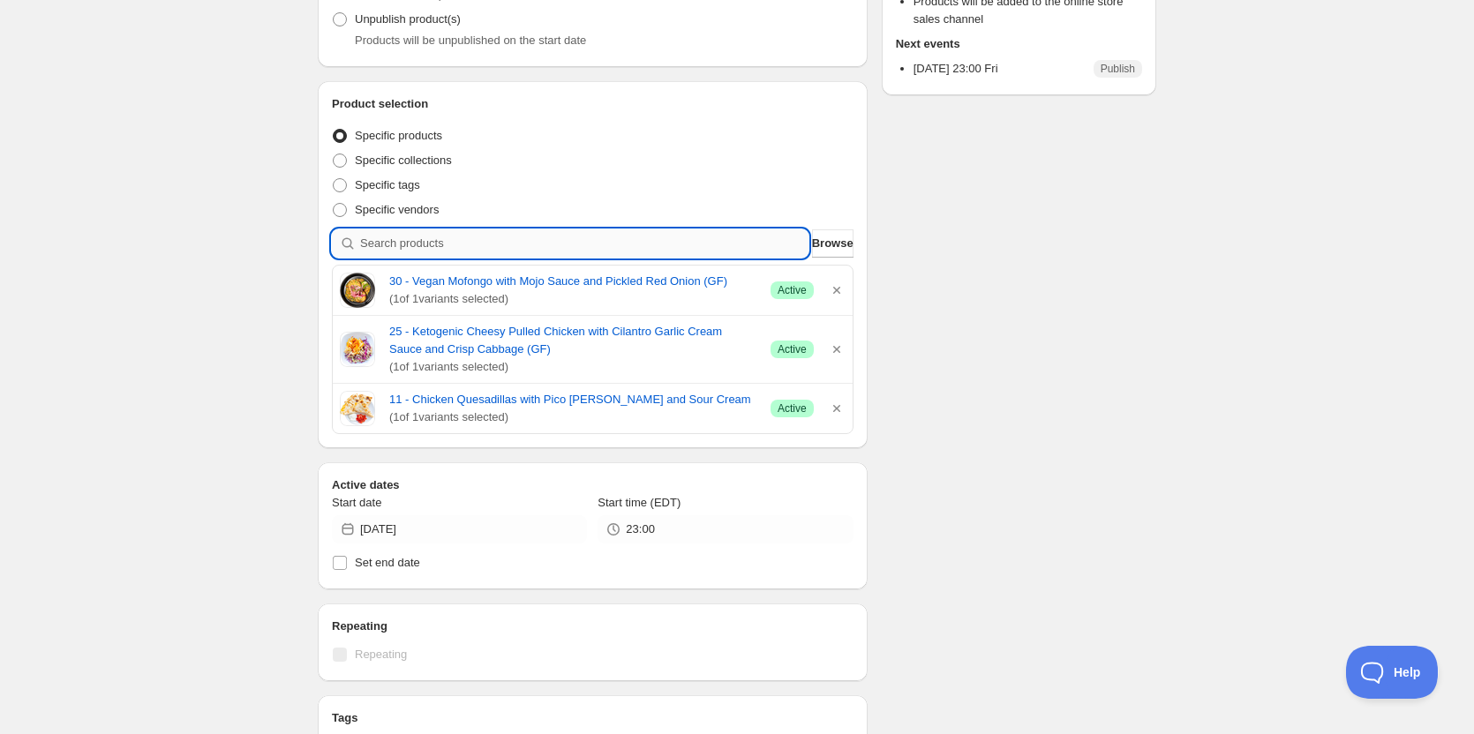
paste input "39 - Country Biscuits with Turkey Gravy and Scrambled Eggs"
type input "39 - Country Biscuits with Turkey Gravy and Scrambled Eggs"
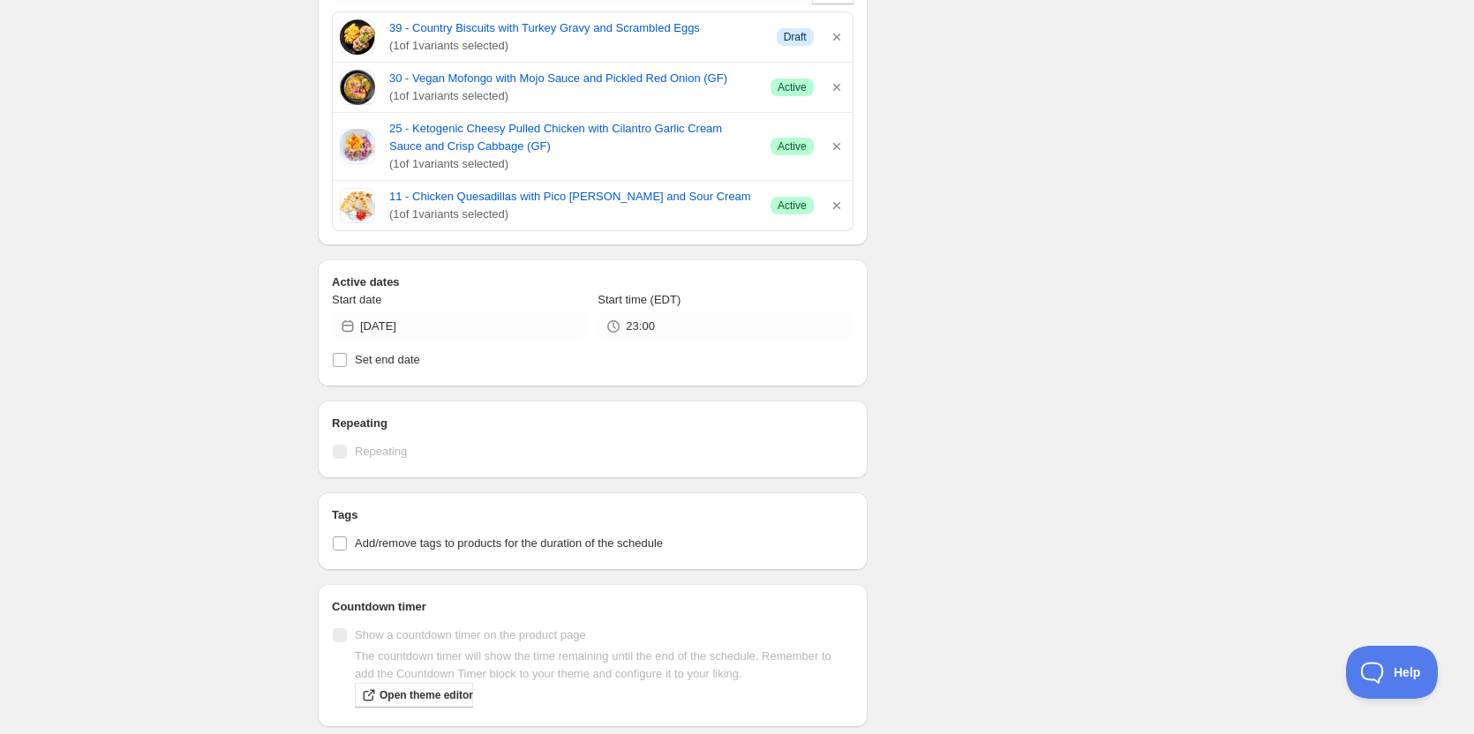
scroll to position [790, 0]
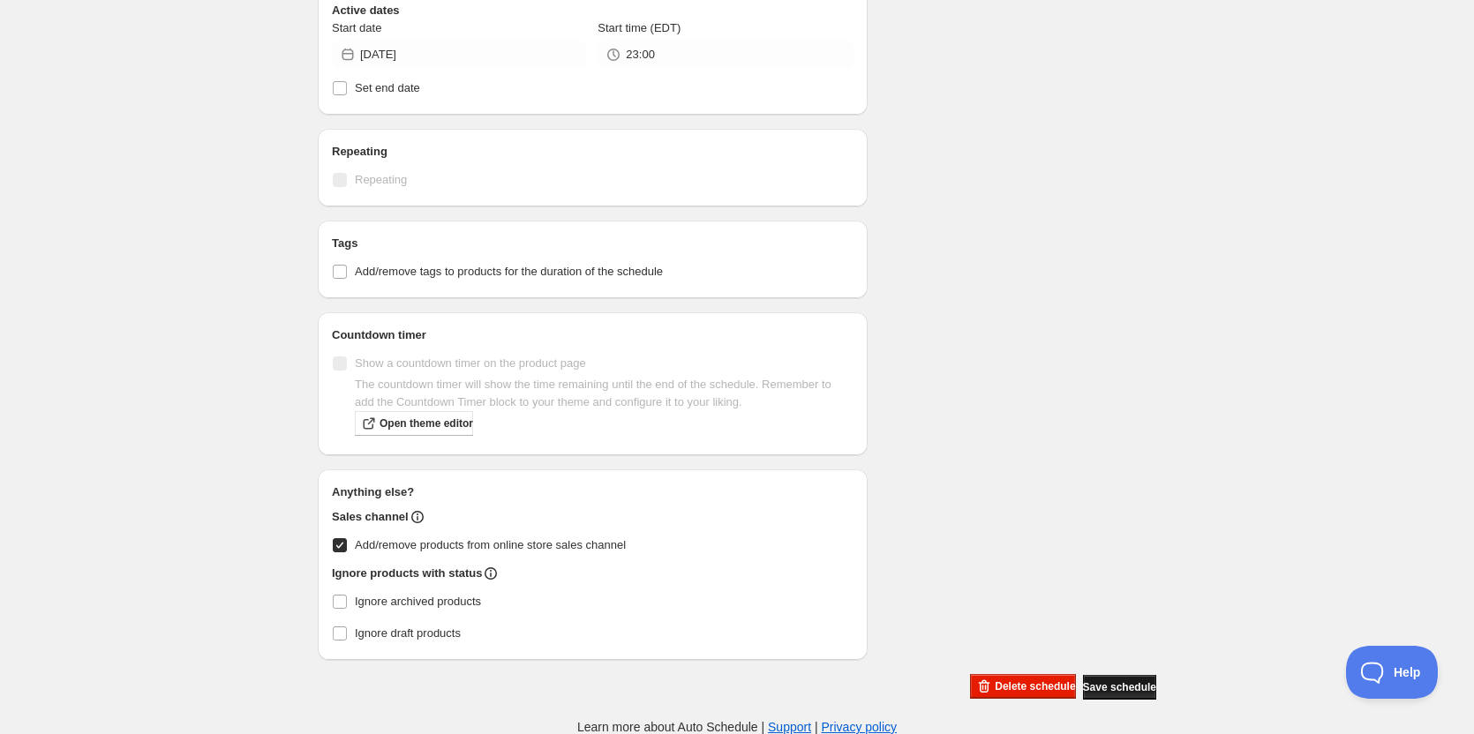
click at [1122, 681] on span "Save schedule" at bounding box center [1119, 688] width 73 height 14
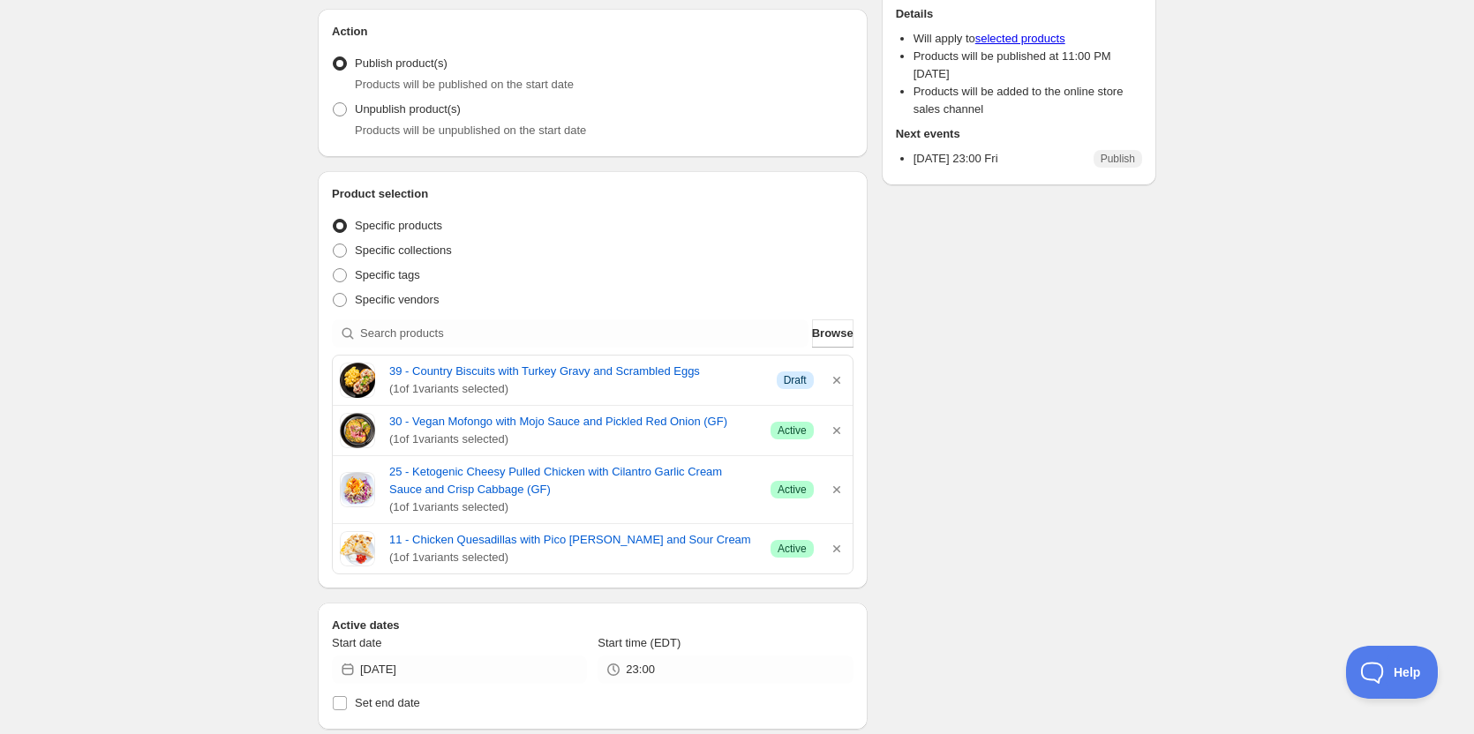
scroll to position [177, 0]
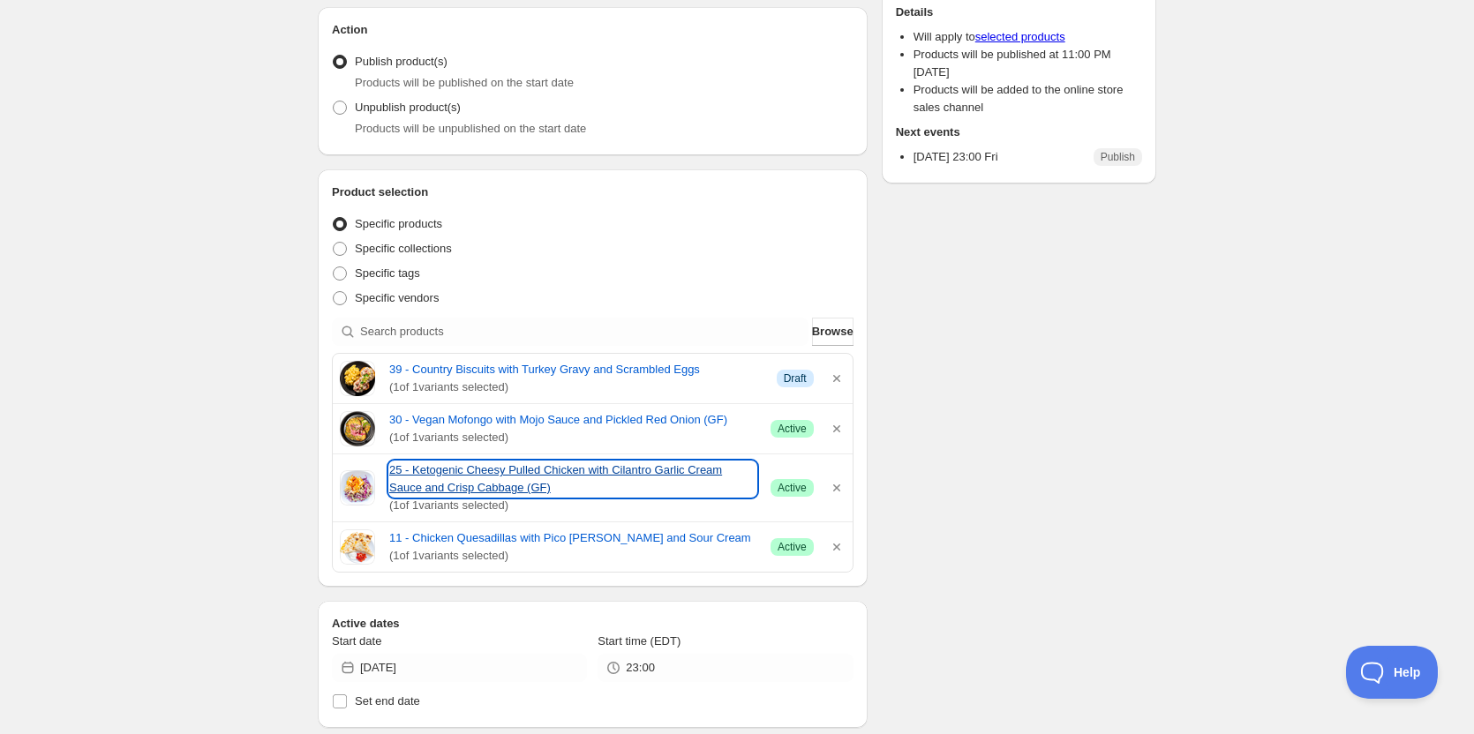
click at [482, 473] on link "25 - Ketogenic Cheesy Pulled Chicken with Cilantro Garlic Cream Sauce and Crisp…" at bounding box center [572, 479] width 367 height 35
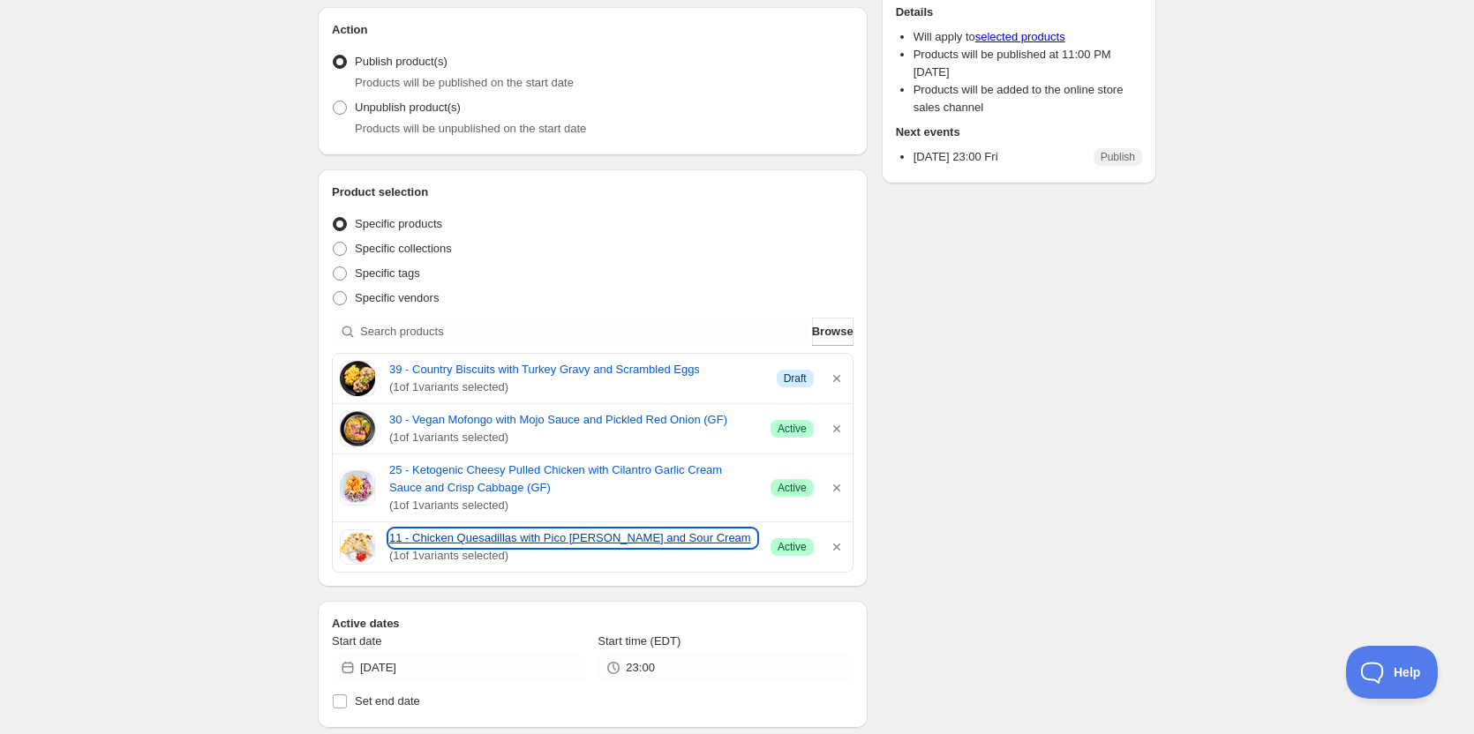
click at [514, 539] on link "11 - Chicken Quesadillas with Pico De Gallo and Sour Cream" at bounding box center [572, 539] width 367 height 18
click at [123, 384] on div "ON 09 26 2025. This page is ready ON 09 26 2025 Scheduled Duplicate Activate De…" at bounding box center [737, 586] width 1474 height 1526
drag, startPoint x: 558, startPoint y: 570, endPoint x: 338, endPoint y: 375, distance: 293.9
click at [338, 375] on div "39 - Country Biscuits with Turkey Gravy and Scrambled Eggs ( 1 of 1 variants se…" at bounding box center [593, 463] width 522 height 220
copy div "39 - Country Biscuits with Turkey Gravy and Scrambled Eggs ( 1 of 1 variants se…"
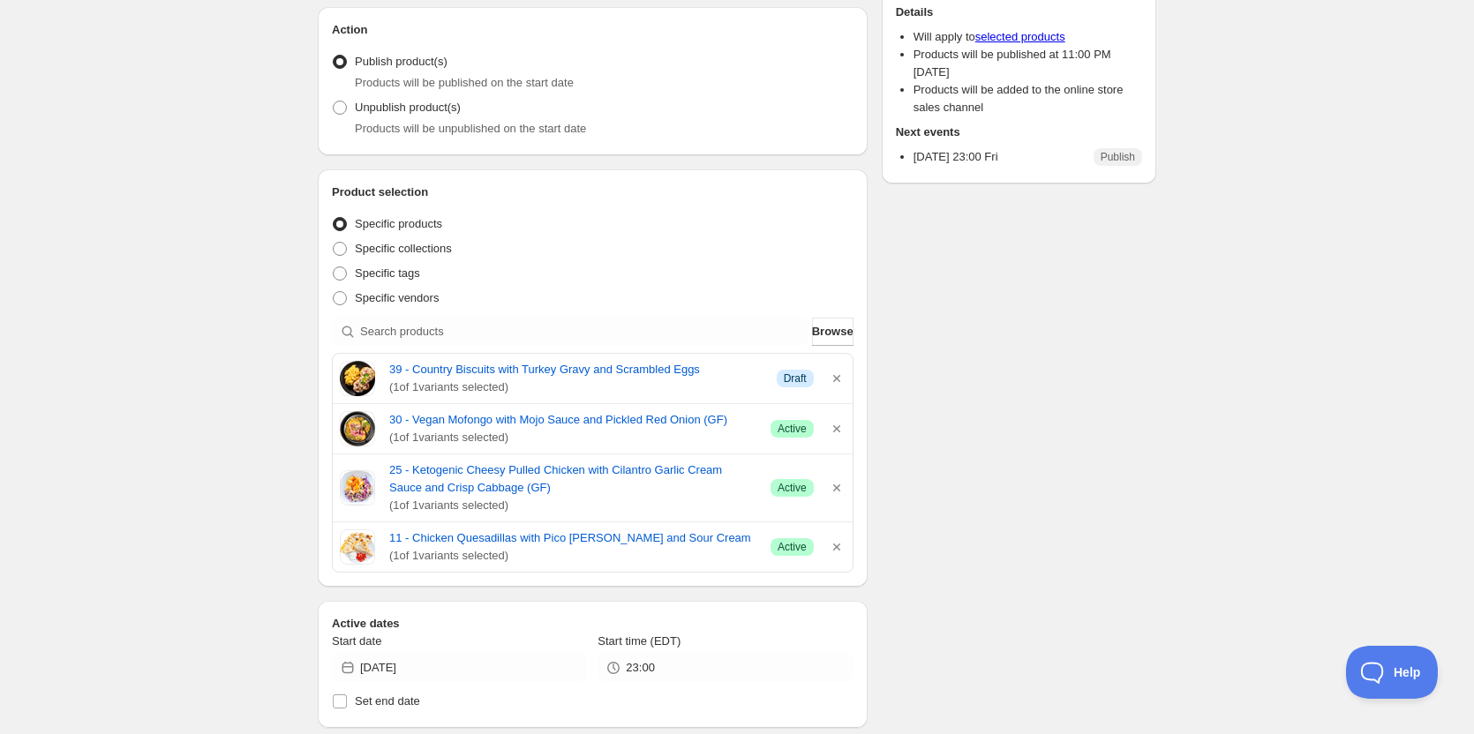
click at [103, 361] on div "ON 09 26 2025. This page is ready ON 09 26 2025 Scheduled Duplicate Activate De…" at bounding box center [737, 586] width 1474 height 1526
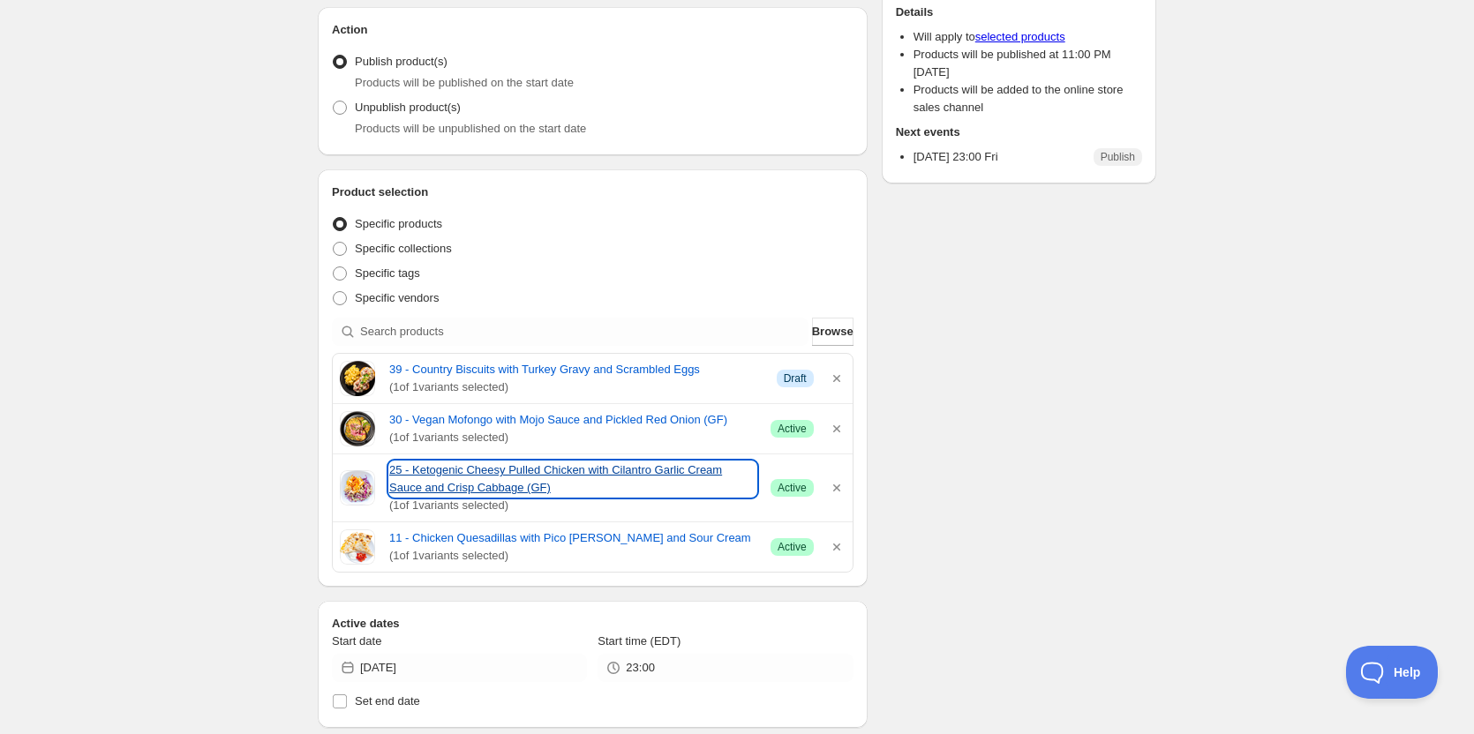
click at [445, 479] on link "25 - Ketogenic Cheesy Pulled Chicken with Cilantro Garlic Cream Sauce and Crisp…" at bounding box center [572, 479] width 367 height 35
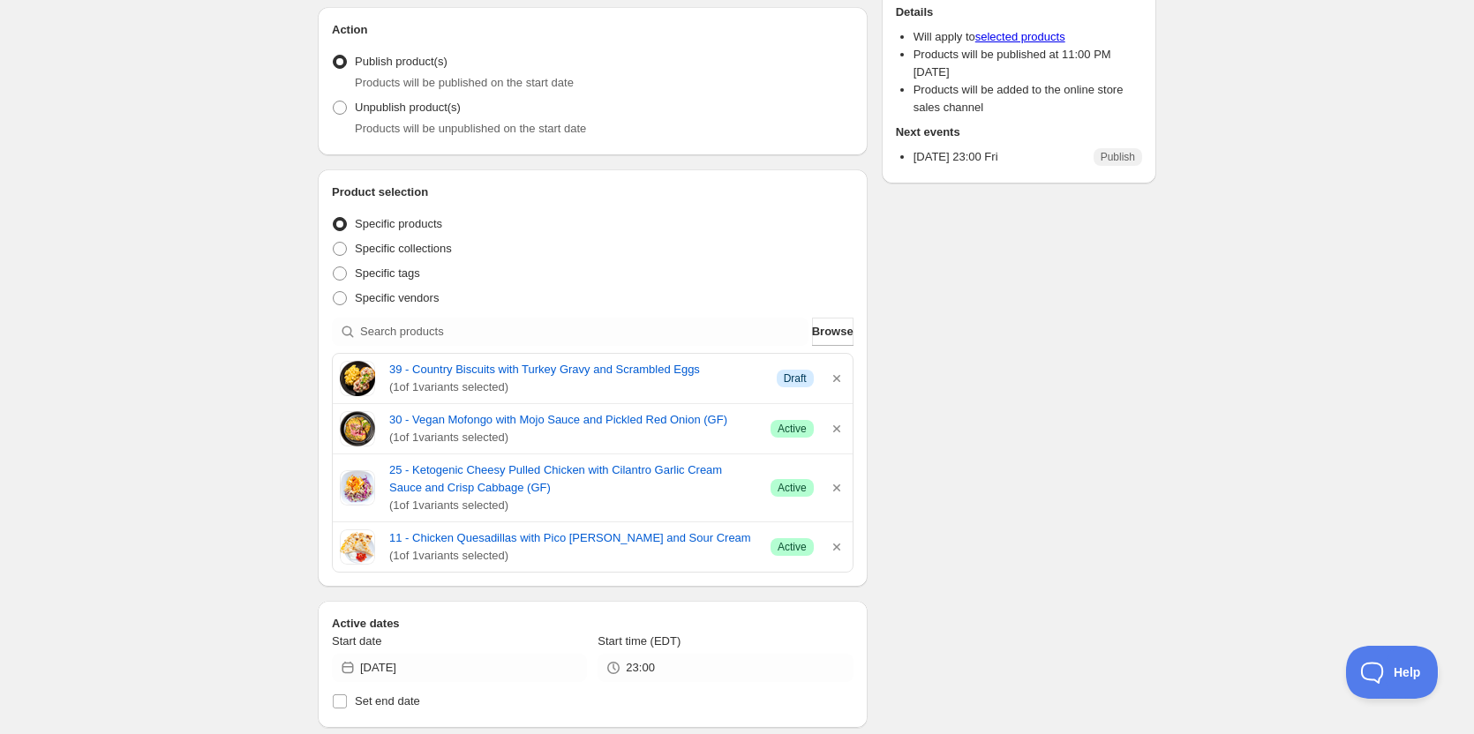
click at [45, 311] on div "ON 09 26 2025. This page is ready ON 09 26 2025 Scheduled Duplicate Activate De…" at bounding box center [737, 586] width 1474 height 1526
click at [471, 541] on link "11 - Chicken Quesadillas with Pico De Gallo and Sour Cream" at bounding box center [572, 539] width 367 height 18
drag, startPoint x: 22, startPoint y: 440, endPoint x: 186, endPoint y: 462, distance: 165.8
click at [23, 440] on div "ON 09 26 2025. This page is ready ON 09 26 2025 Scheduled Duplicate Activate De…" at bounding box center [737, 586] width 1474 height 1526
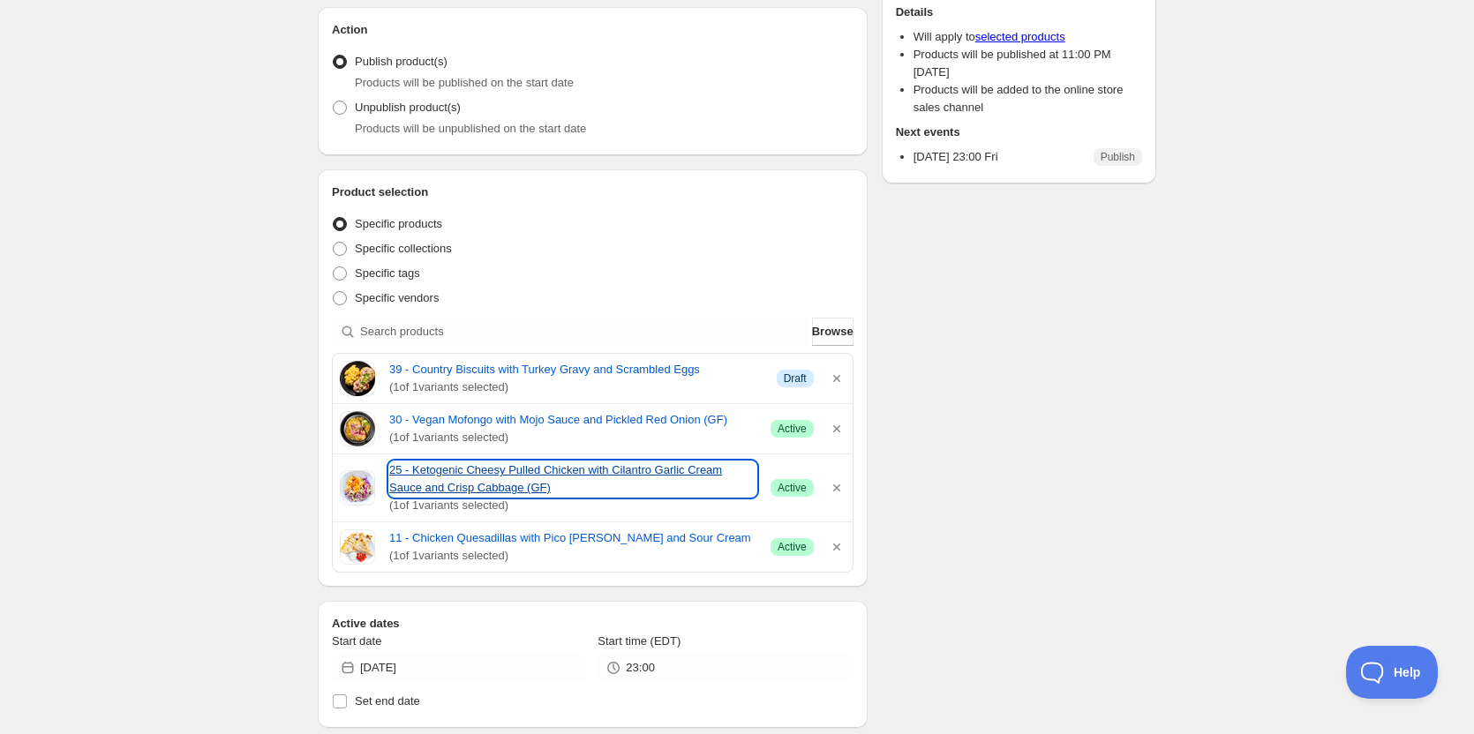
click at [475, 469] on link "25 - Ketogenic Cheesy Pulled Chicken with Cilantro Garlic Cream Sauce and Crisp…" at bounding box center [572, 479] width 367 height 35
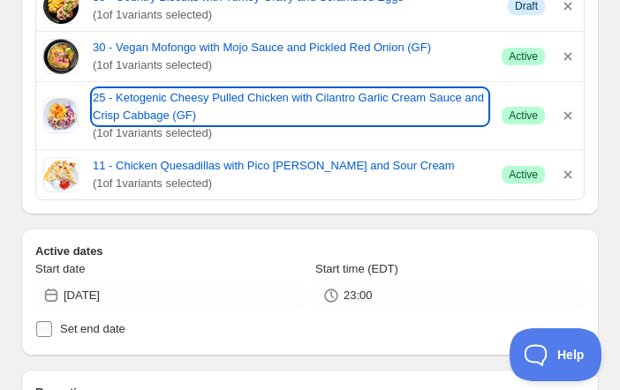
scroll to position [462, 0]
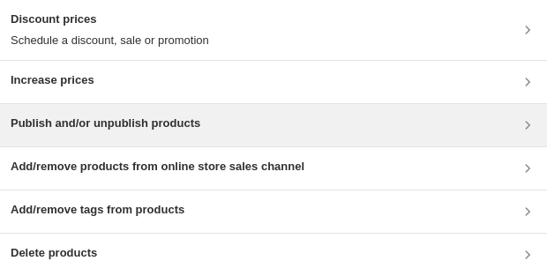
click at [94, 123] on h3 "Publish and/or unpublish products" at bounding box center [106, 124] width 190 height 18
